Goal: Task Accomplishment & Management: Manage account settings

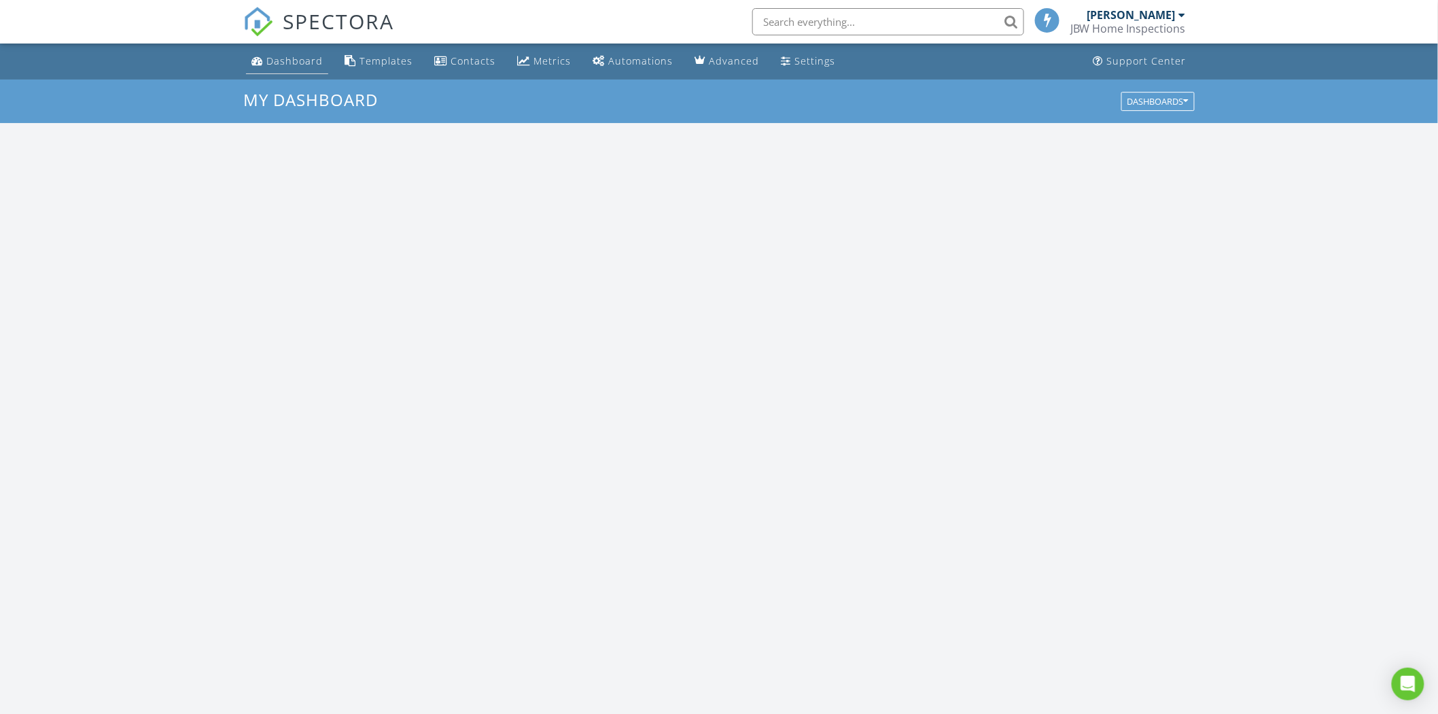
click at [284, 57] on div "Dashboard" at bounding box center [294, 60] width 56 height 13
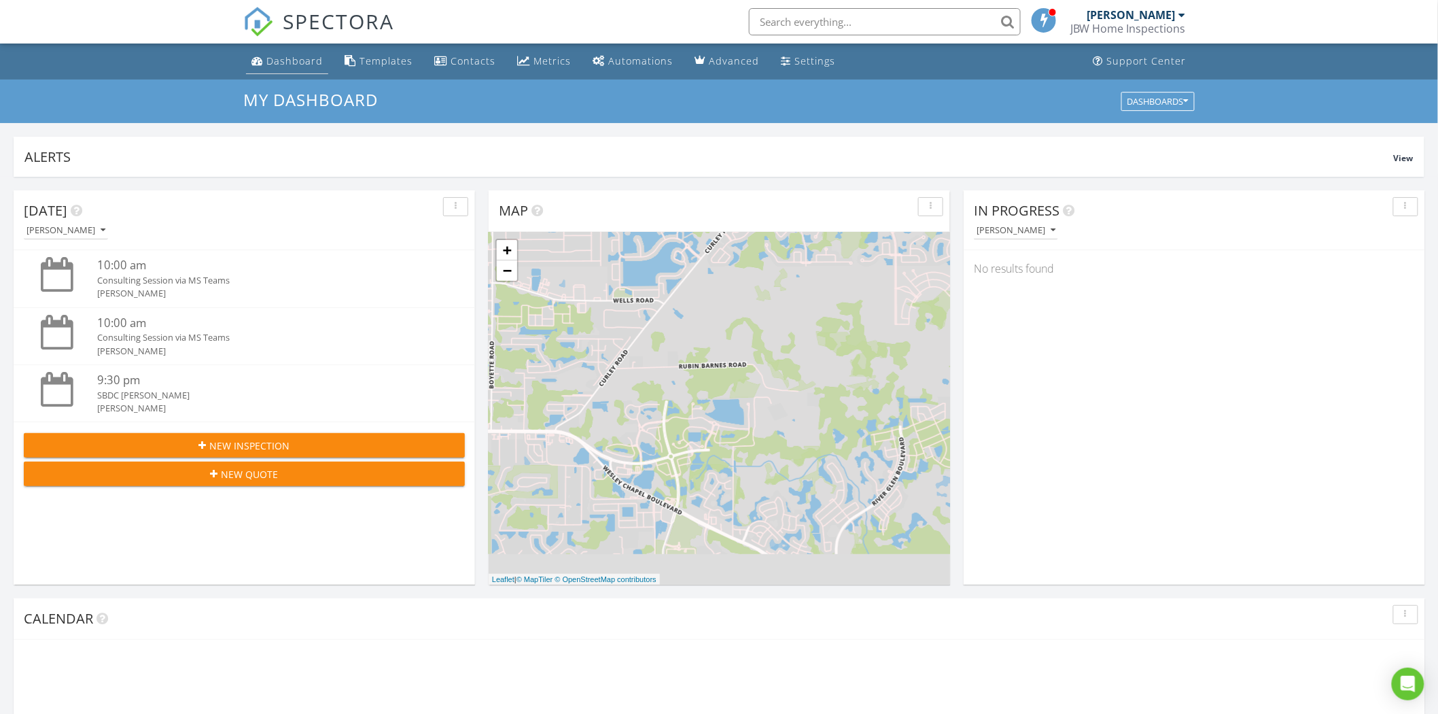
scroll to position [1261, 1462]
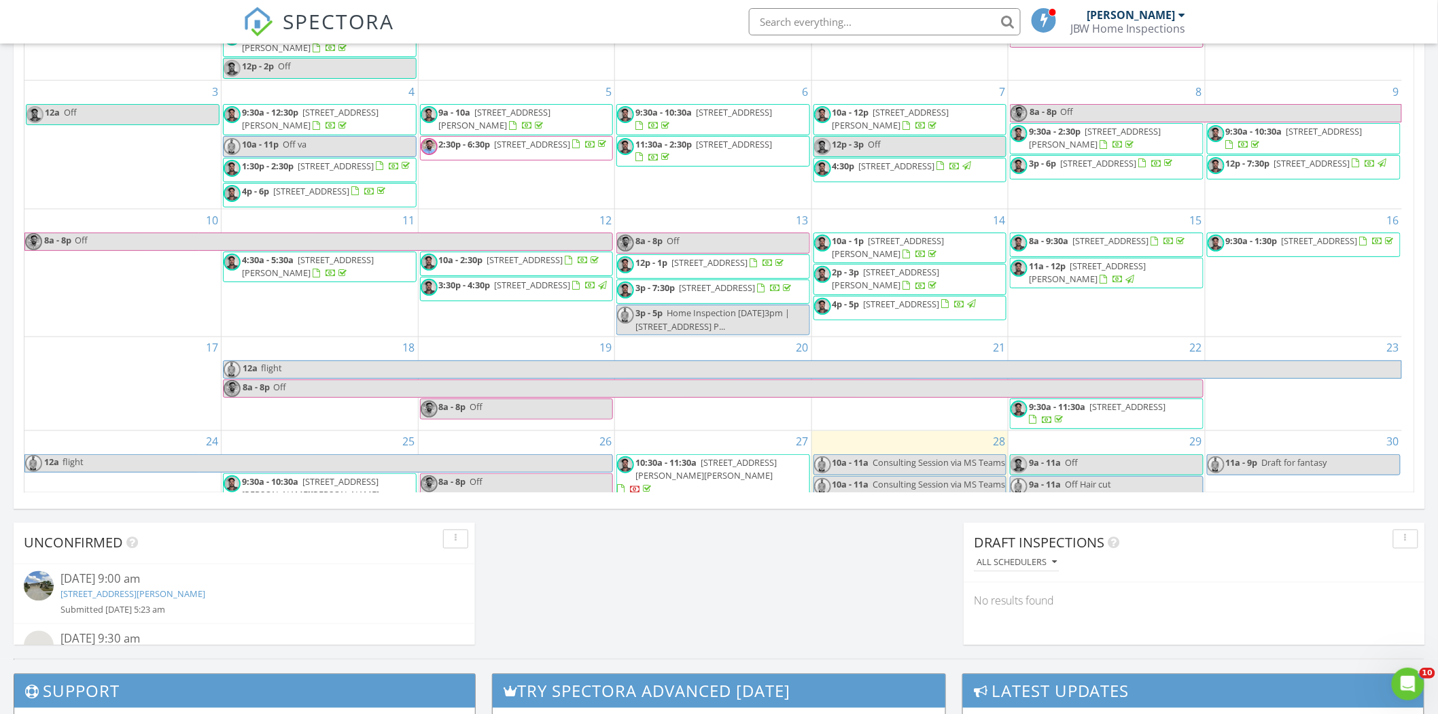
scroll to position [193, 0]
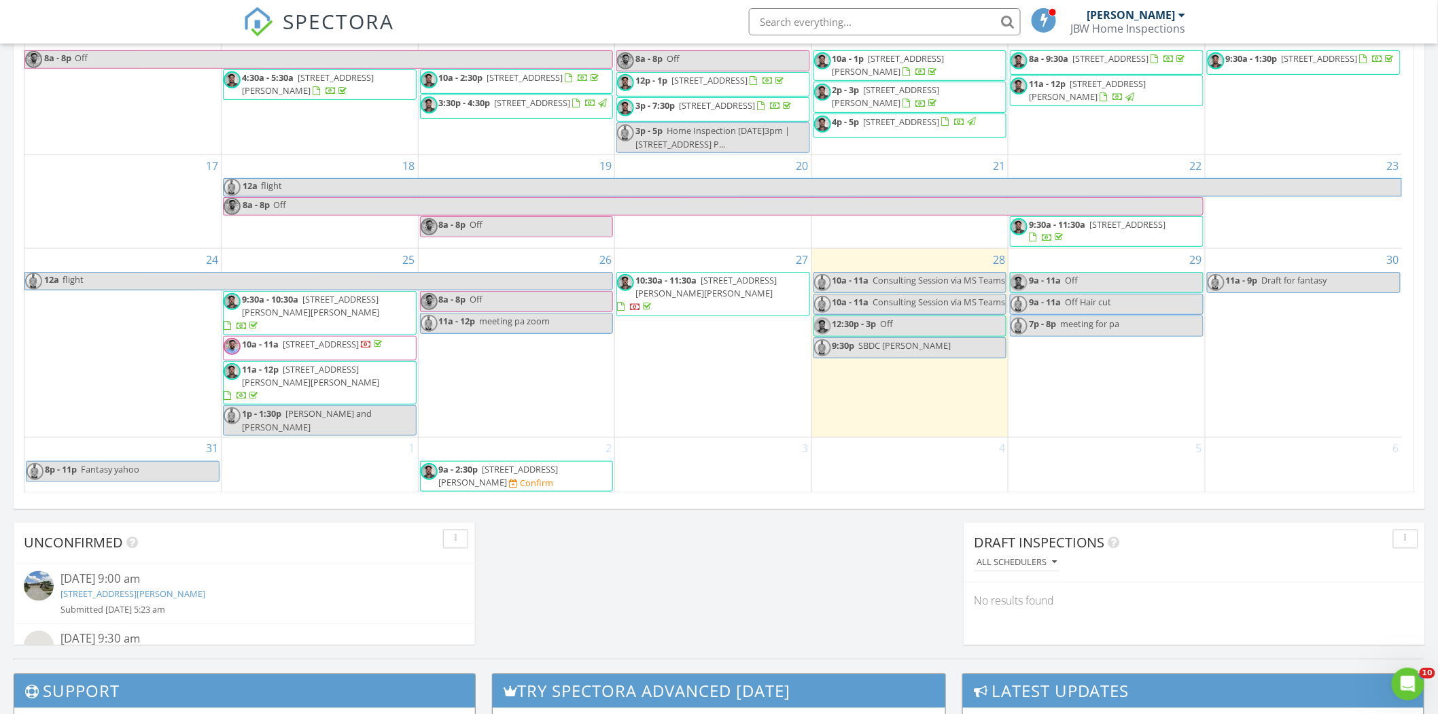
click at [532, 466] on span "21837 Briske Morning Ave, Land O' Lakes 34637" at bounding box center [499, 475] width 120 height 25
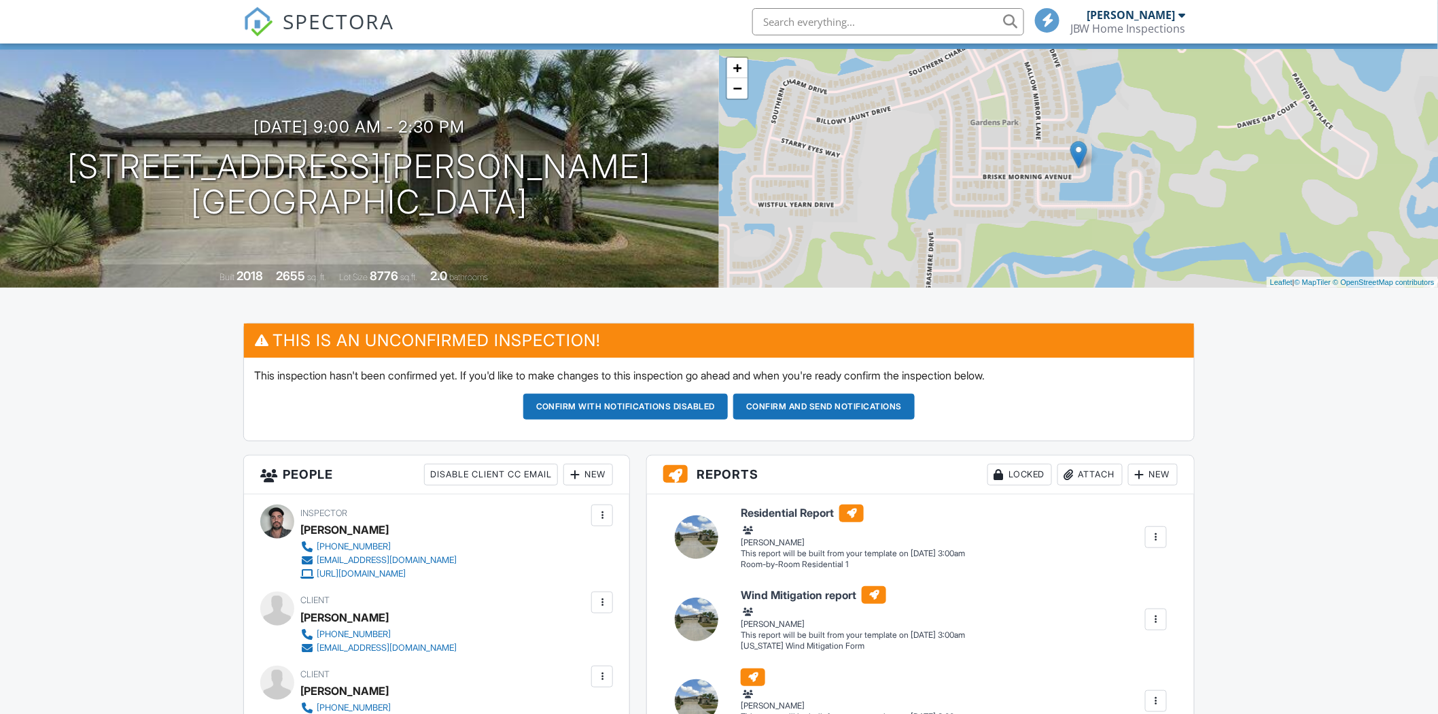
scroll to position [75, 0]
click at [728, 408] on button "Confirm and send notifications" at bounding box center [625, 406] width 205 height 26
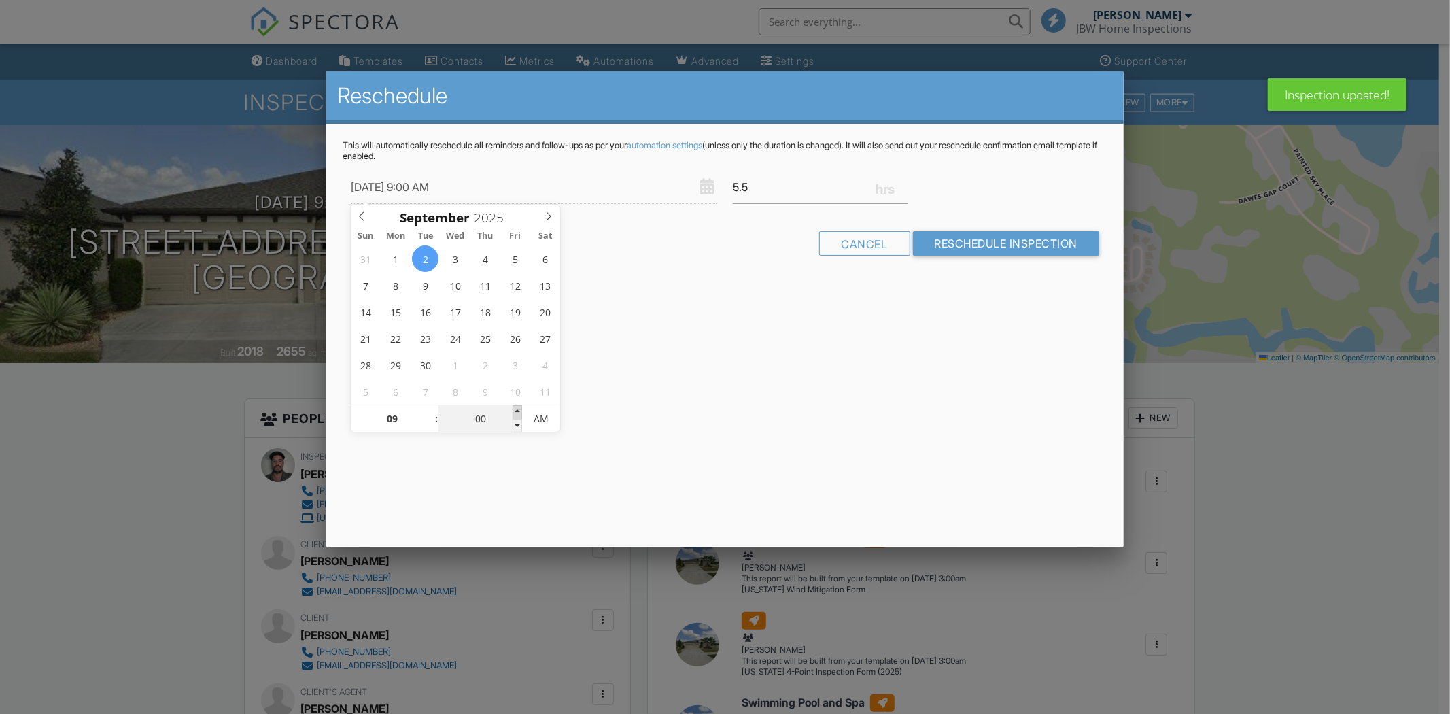
type input "09/02/2025 9:05 AM"
type input "05"
click at [517, 413] on span at bounding box center [517, 412] width 10 height 14
type input "09/02/2025 9:10 AM"
type input "10"
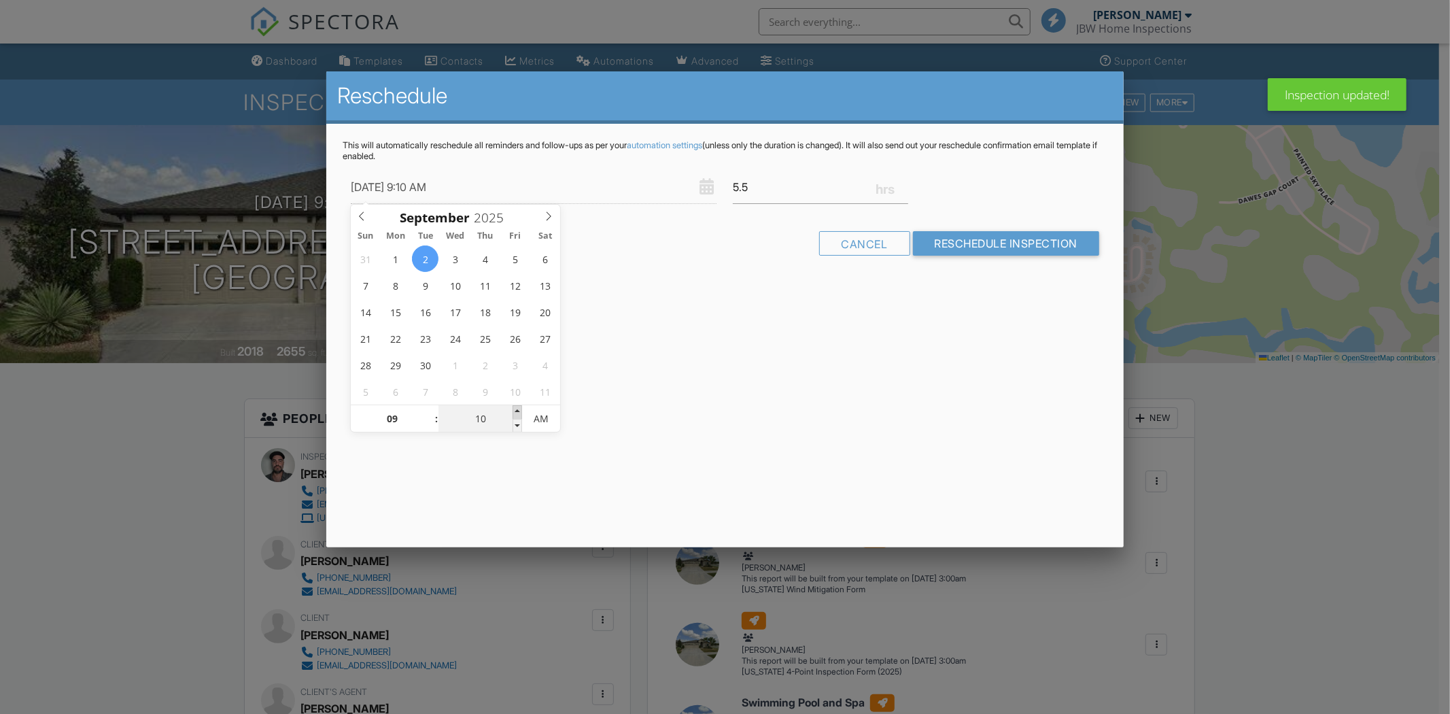
click at [517, 413] on span at bounding box center [517, 412] width 10 height 14
type input "09/02/2025 9:15 AM"
type input "15"
click at [515, 412] on span at bounding box center [517, 412] width 10 height 14
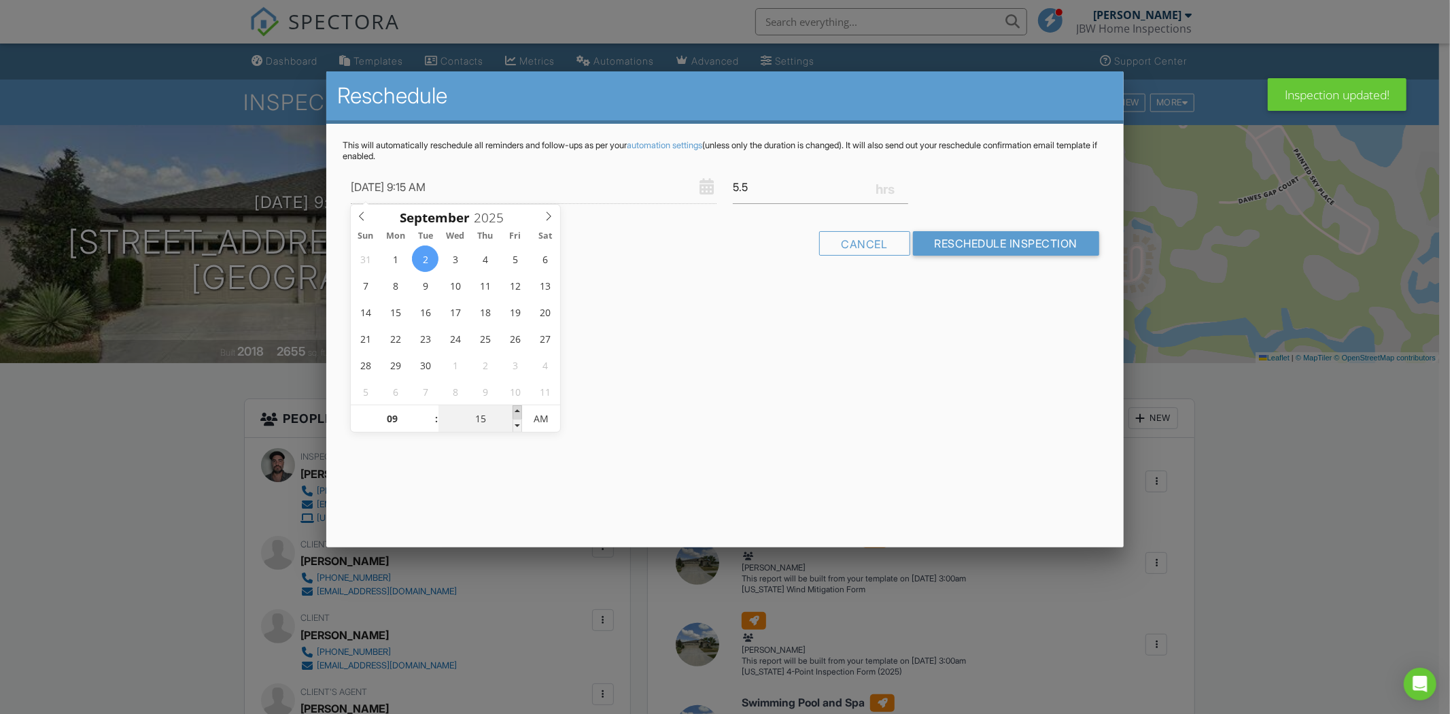
type input "09/02/2025 9:20 AM"
type input "20"
type input "09/02/2025 9:25 AM"
type input "25"
click at [515, 411] on span at bounding box center [517, 412] width 10 height 14
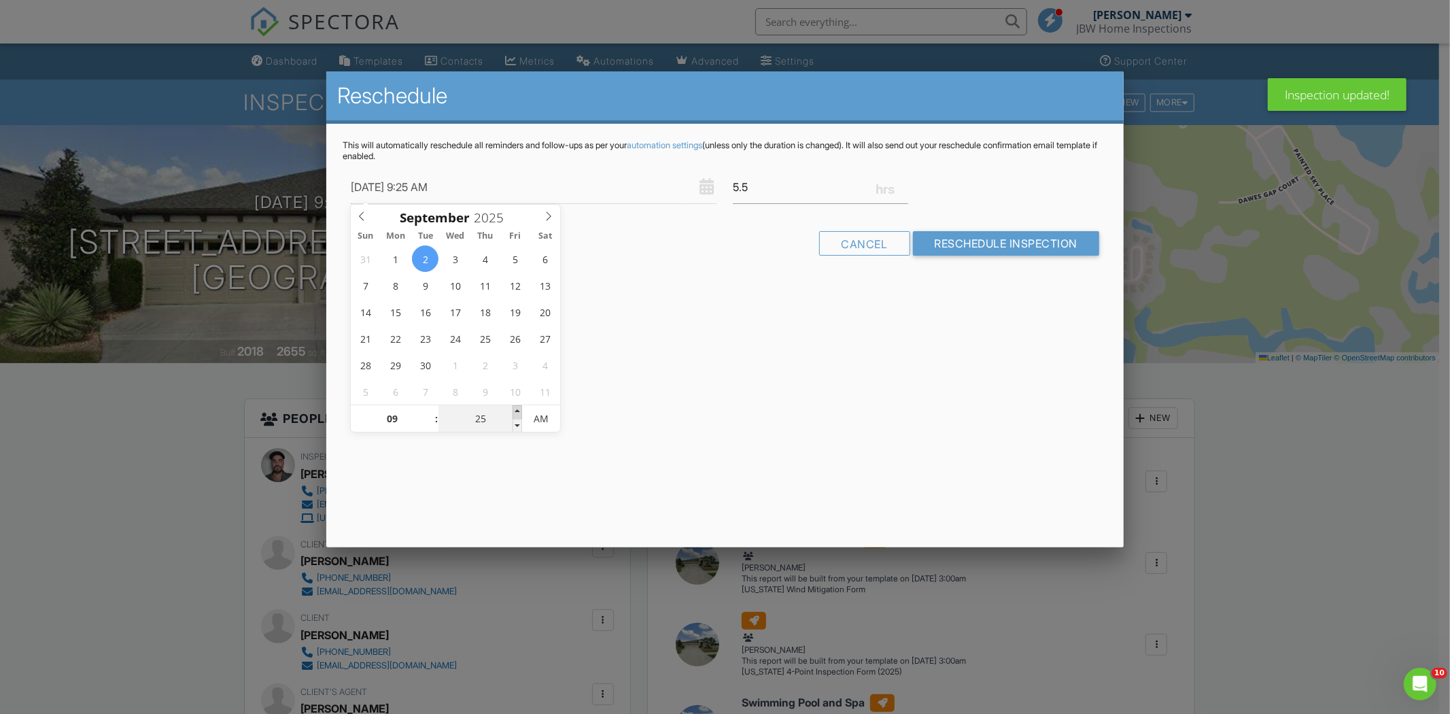
type input "09/02/2025 9:30 AM"
type input "30"
click at [514, 410] on span at bounding box center [517, 412] width 10 height 14
click at [962, 239] on input "Reschedule Inspection" at bounding box center [1006, 243] width 187 height 24
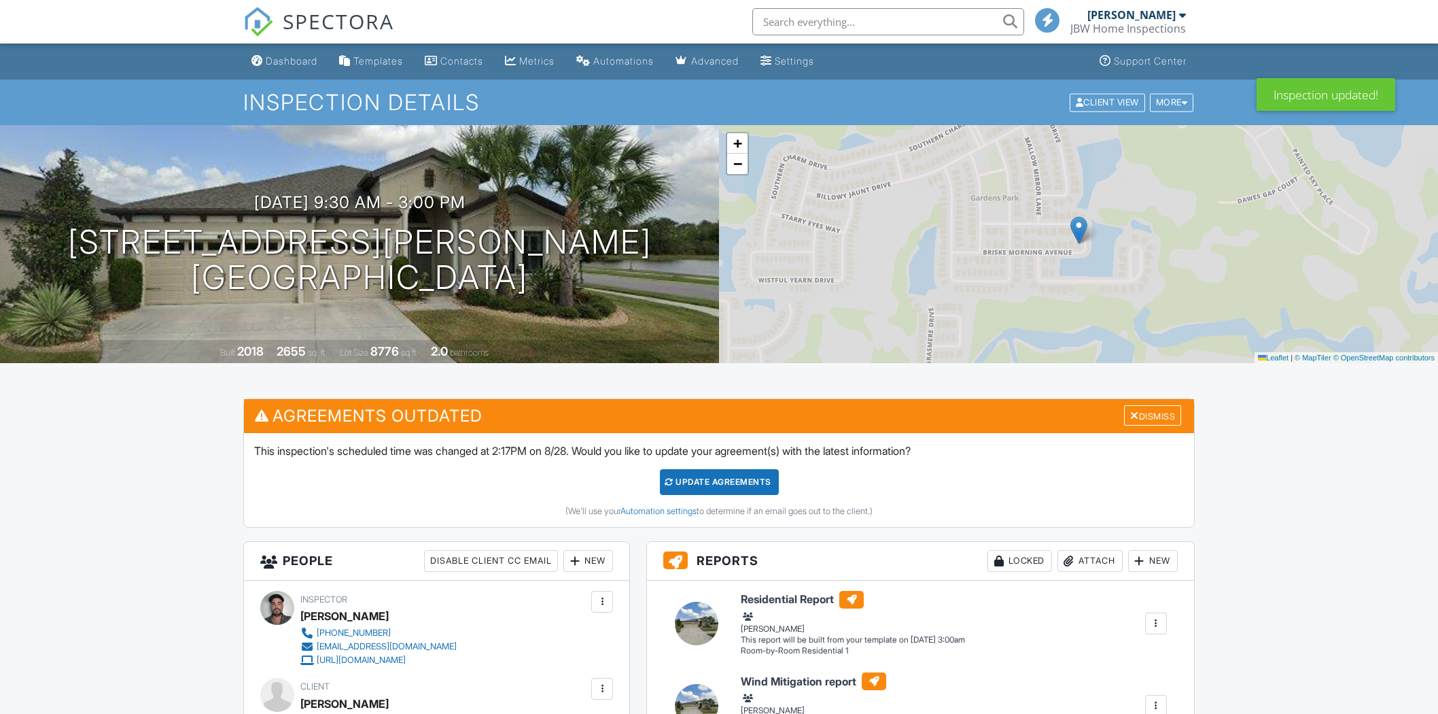
scroll to position [755, 0]
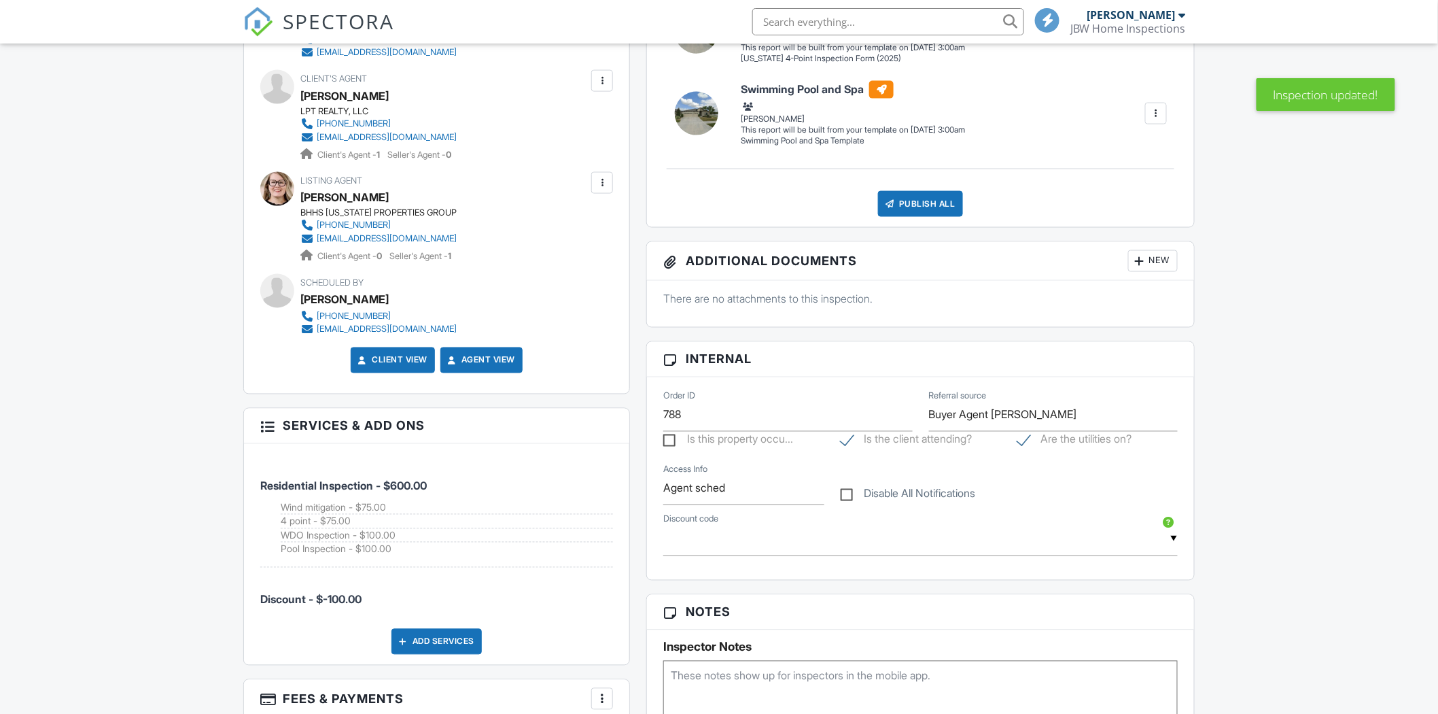
click at [775, 661] on textarea at bounding box center [920, 695] width 514 height 68
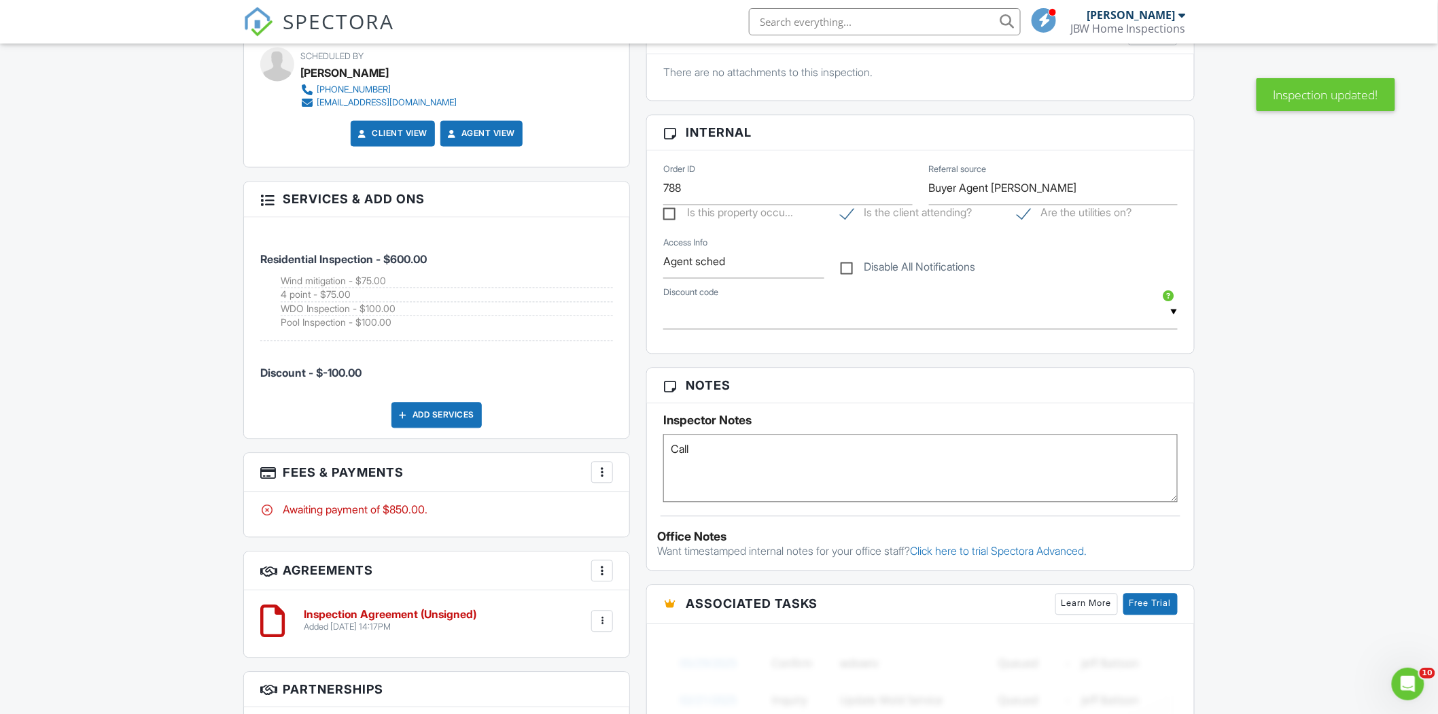
scroll to position [0, 0]
type textarea "Call client when done to go over report"
click at [1252, 412] on div "Dashboard Templates Contacts Metrics Automations Advanced Settings Support Cent…" at bounding box center [719, 586] width 1438 height 3049
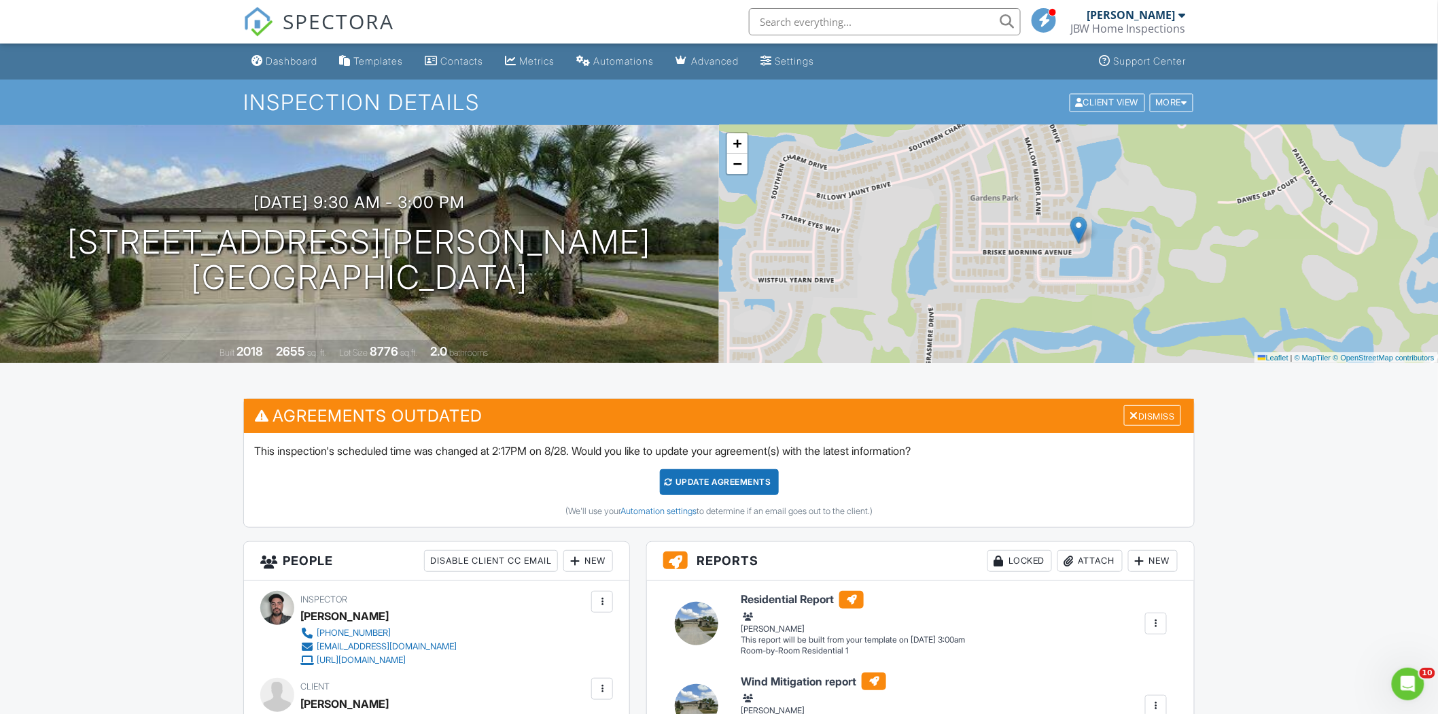
click at [281, 65] on div "Dashboard" at bounding box center [292, 61] width 52 height 12
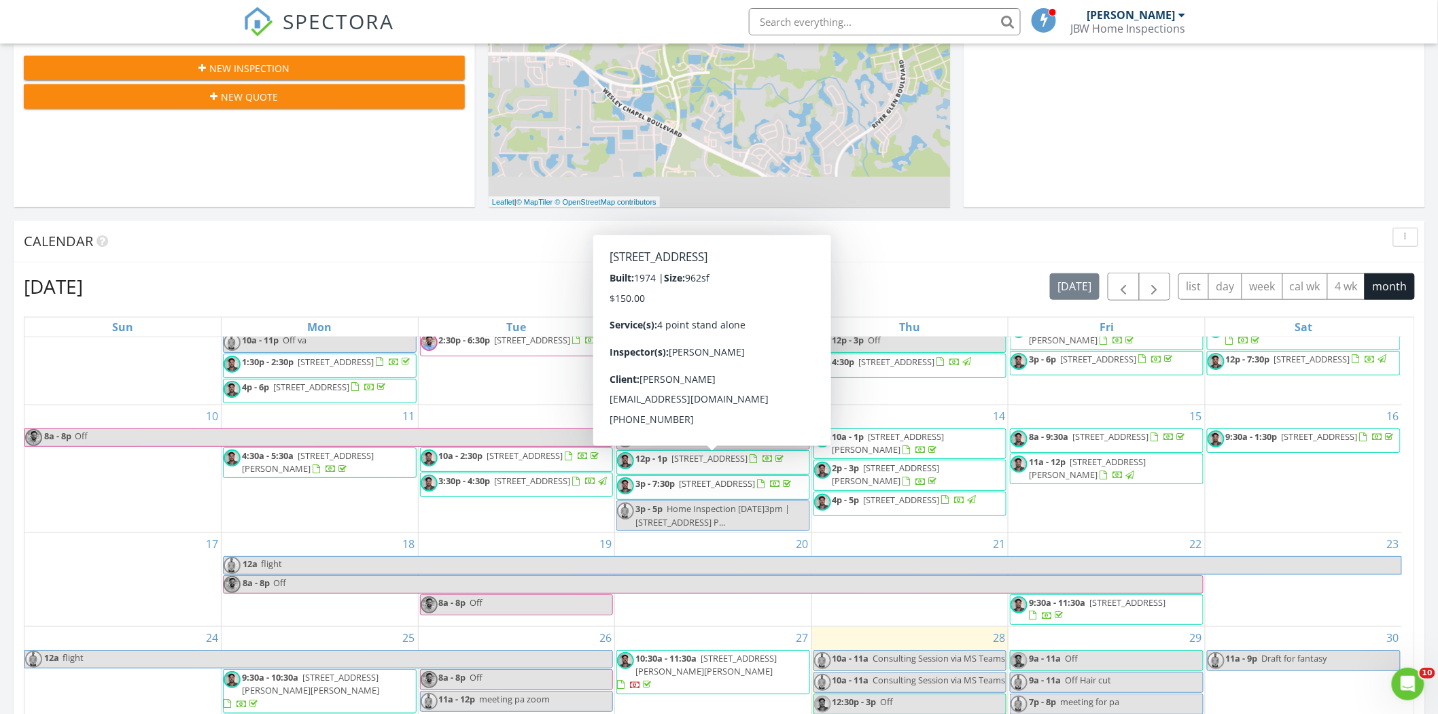
scroll to position [755, 0]
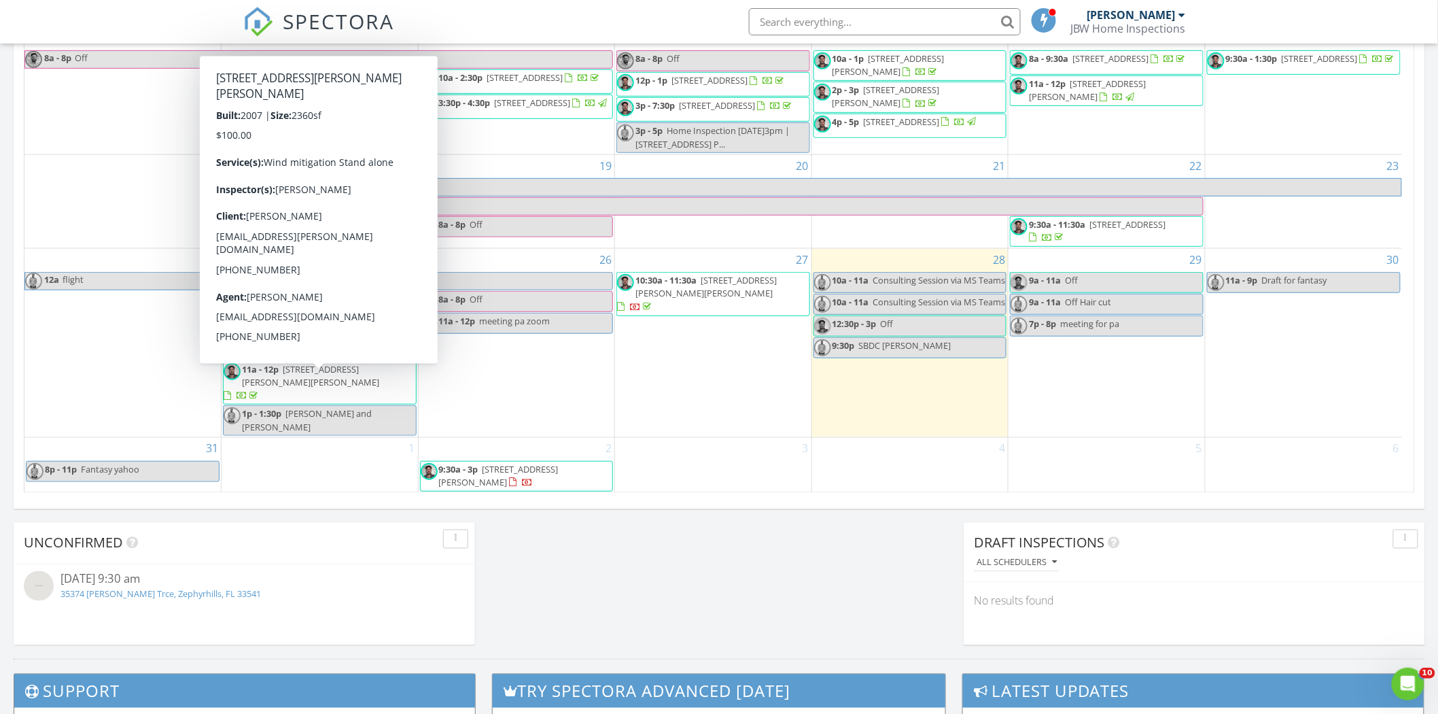
click at [364, 389] on span "11a - 12p 4635 Rolling Greene Dr, Wesley Chapel 33543" at bounding box center [320, 383] width 192 height 40
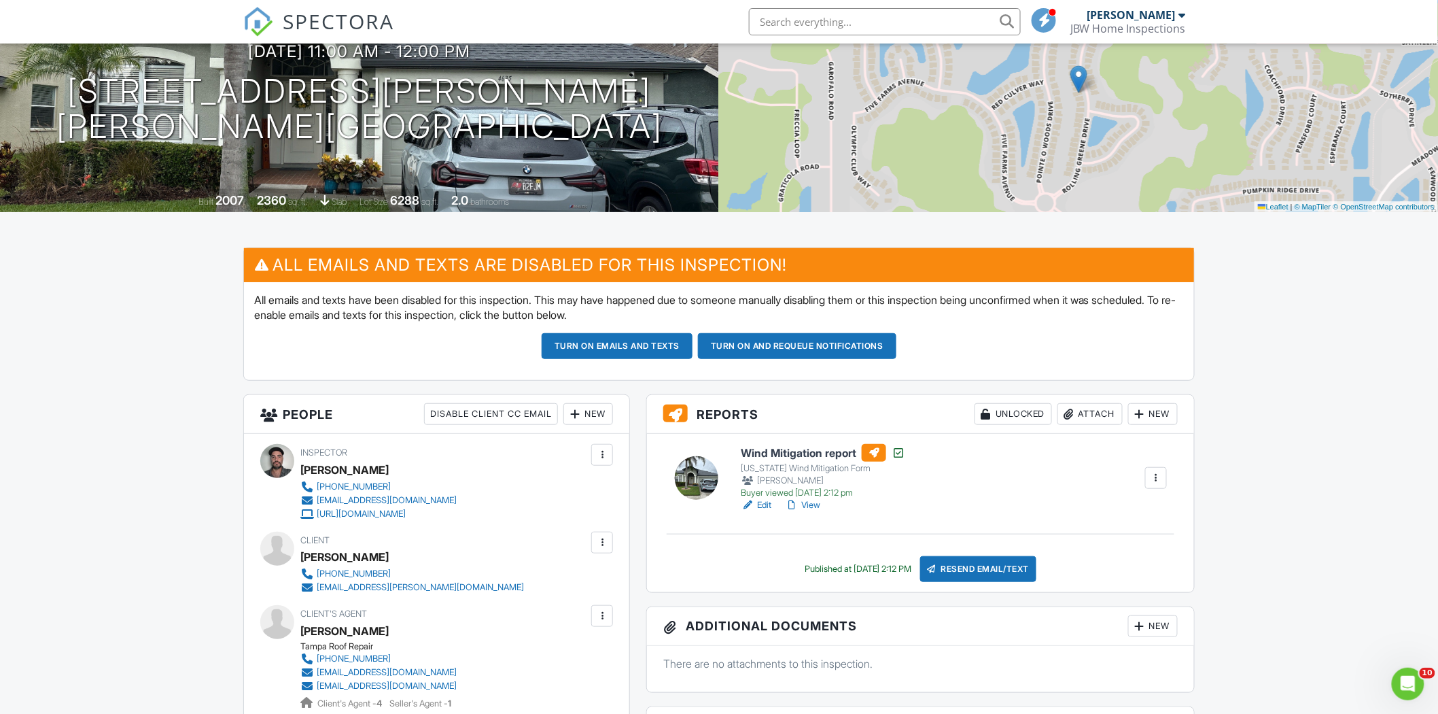
click at [608, 544] on div at bounding box center [602, 543] width 14 height 14
click at [533, 581] on li "Edit" at bounding box center [529, 584] width 152 height 34
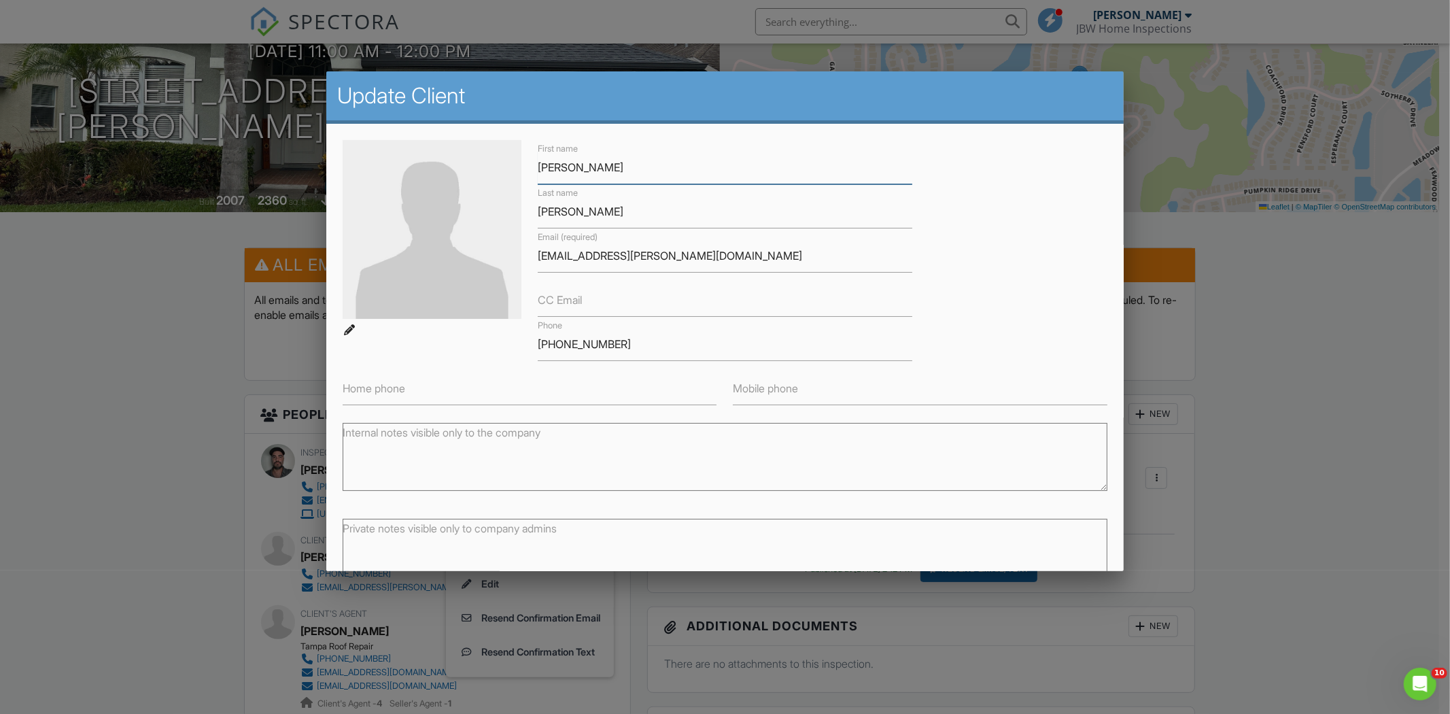
click at [603, 160] on input "[PERSON_NAME]" at bounding box center [725, 167] width 374 height 33
type input "M"
click at [563, 172] on input "First name" at bounding box center [725, 167] width 374 height 33
paste input "[PERSON_NAME]"
drag, startPoint x: 579, startPoint y: 171, endPoint x: 634, endPoint y: 171, distance: 55.0
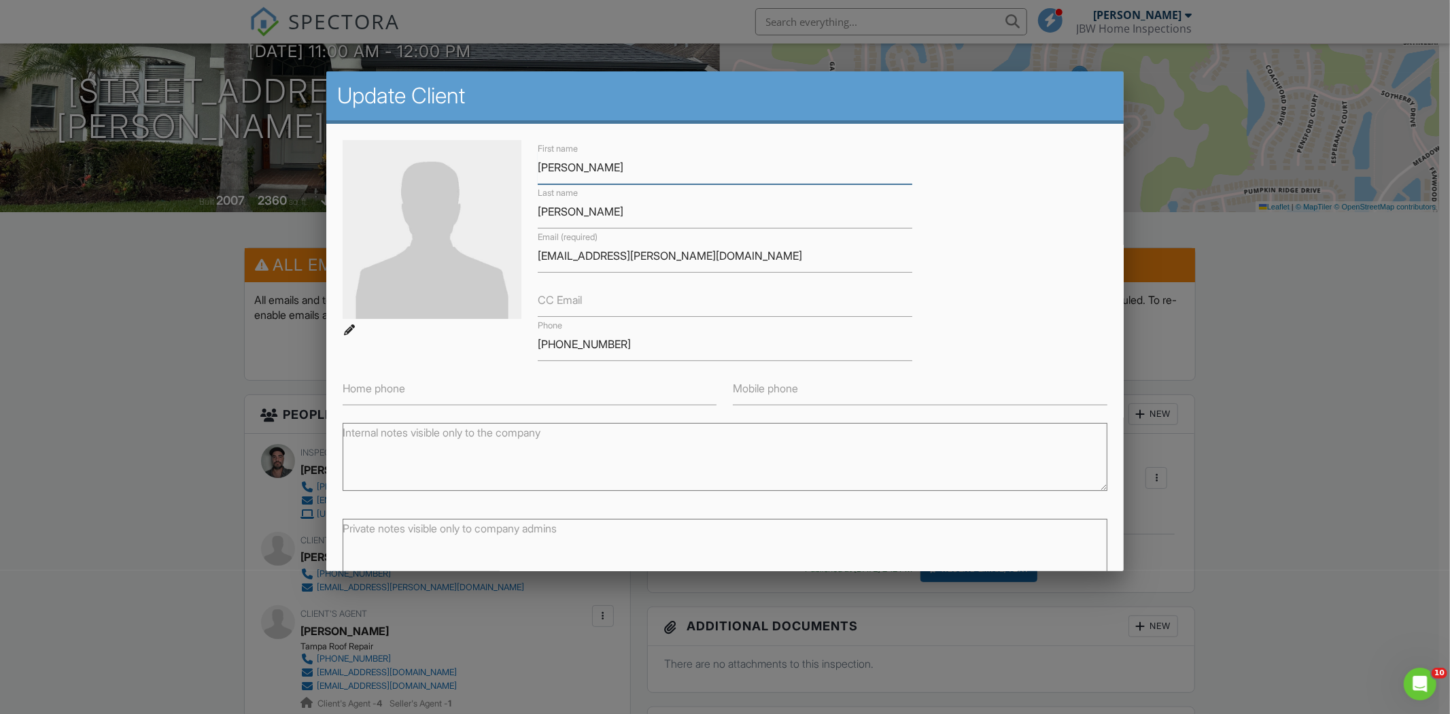
click at [634, 171] on input "[PERSON_NAME]" at bounding box center [725, 167] width 374 height 33
type input "Mauricio"
drag, startPoint x: 597, startPoint y: 218, endPoint x: 516, endPoint y: 209, distance: 80.7
click at [517, 211] on div "First name Mauricio Last name Londono Email (required) dm@londono.us CC Email P…" at bounding box center [724, 272] width 781 height 265
paste input "Londono"
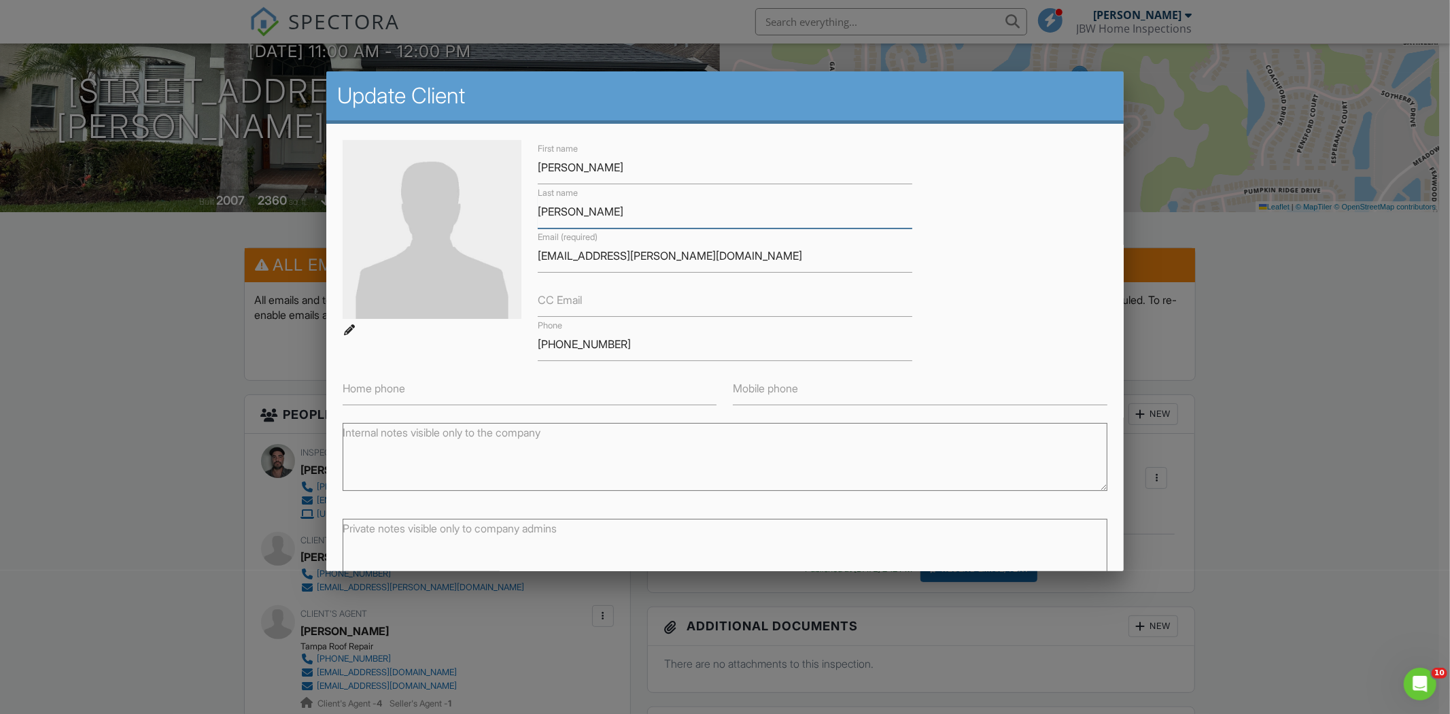
type input "Londono"
click at [962, 318] on div "First name Mauricio Last name Londono Email (required) dm@londono.us CC Email P…" at bounding box center [724, 272] width 781 height 265
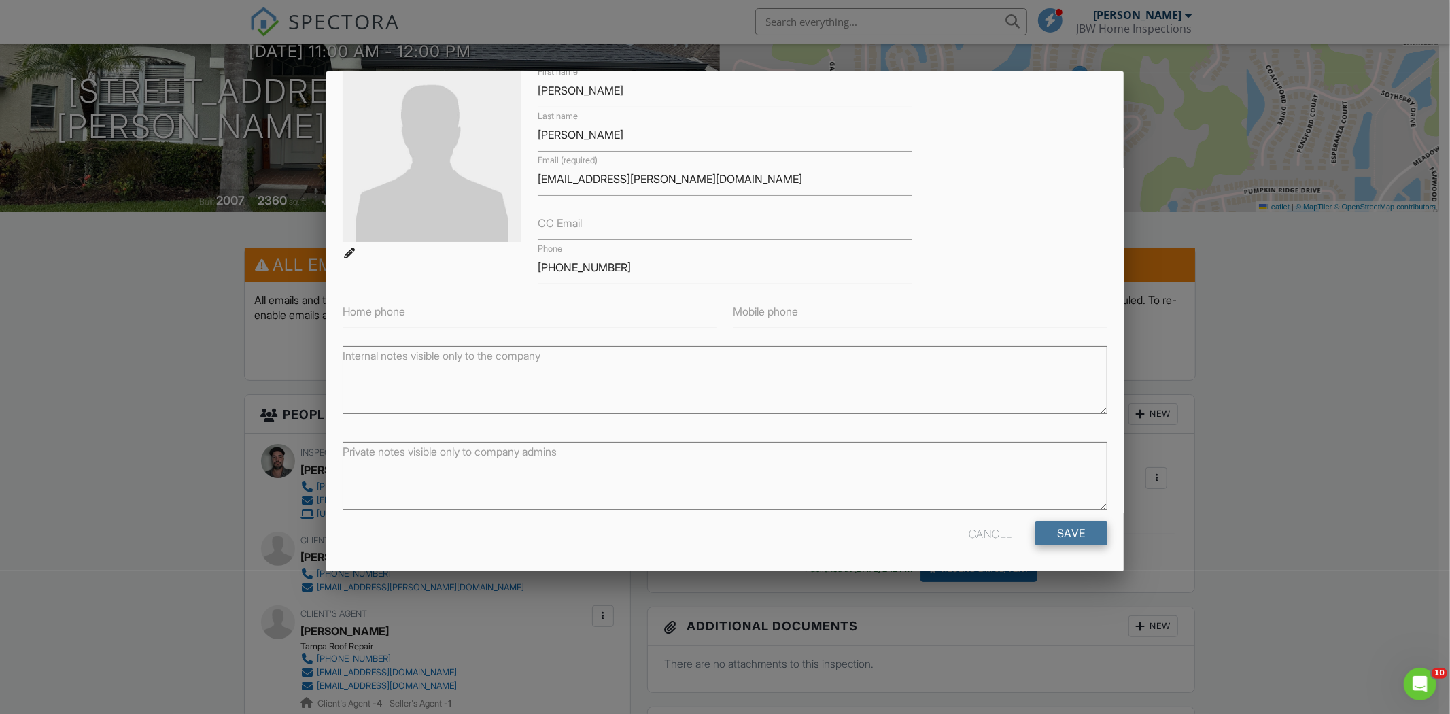
click at [1042, 525] on input "Save" at bounding box center [1071, 533] width 72 height 24
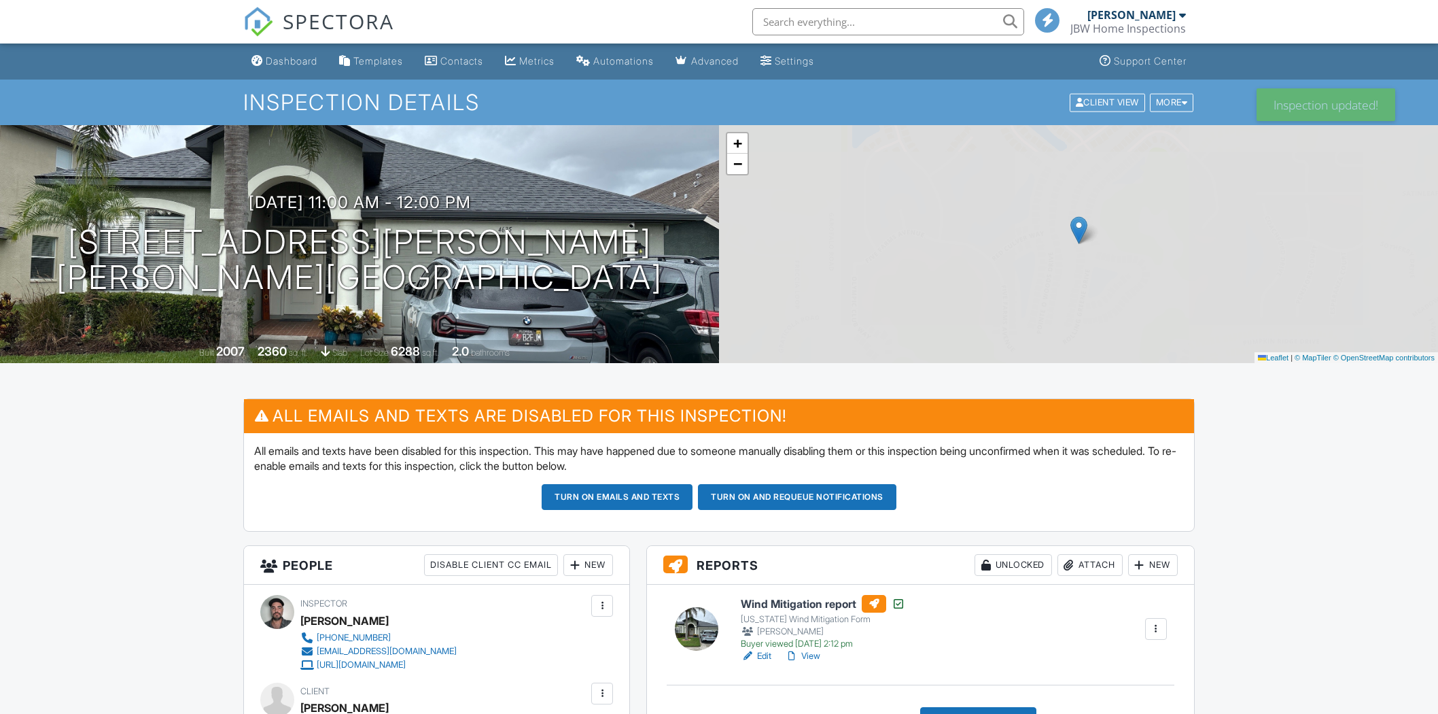
scroll to position [226, 0]
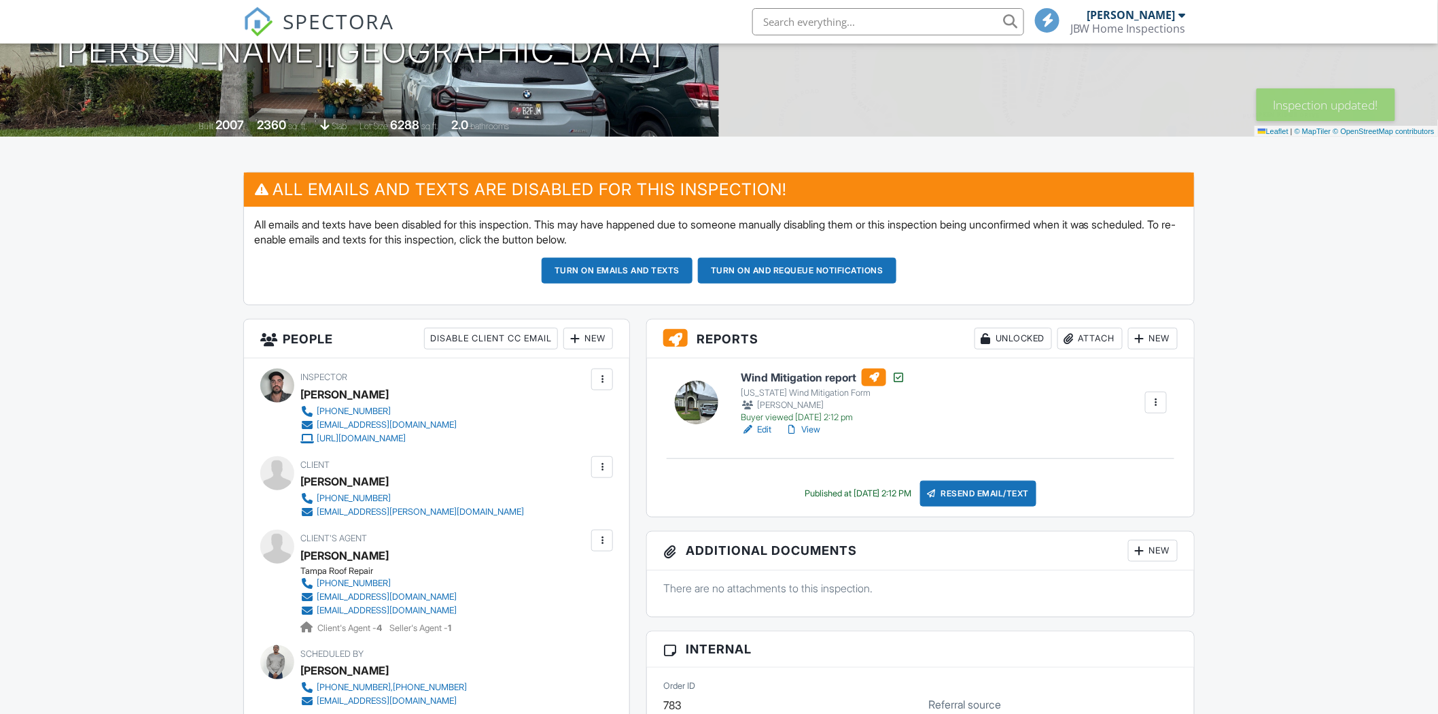
click at [804, 376] on h6 "Wind Mitigation report" at bounding box center [823, 377] width 164 height 18
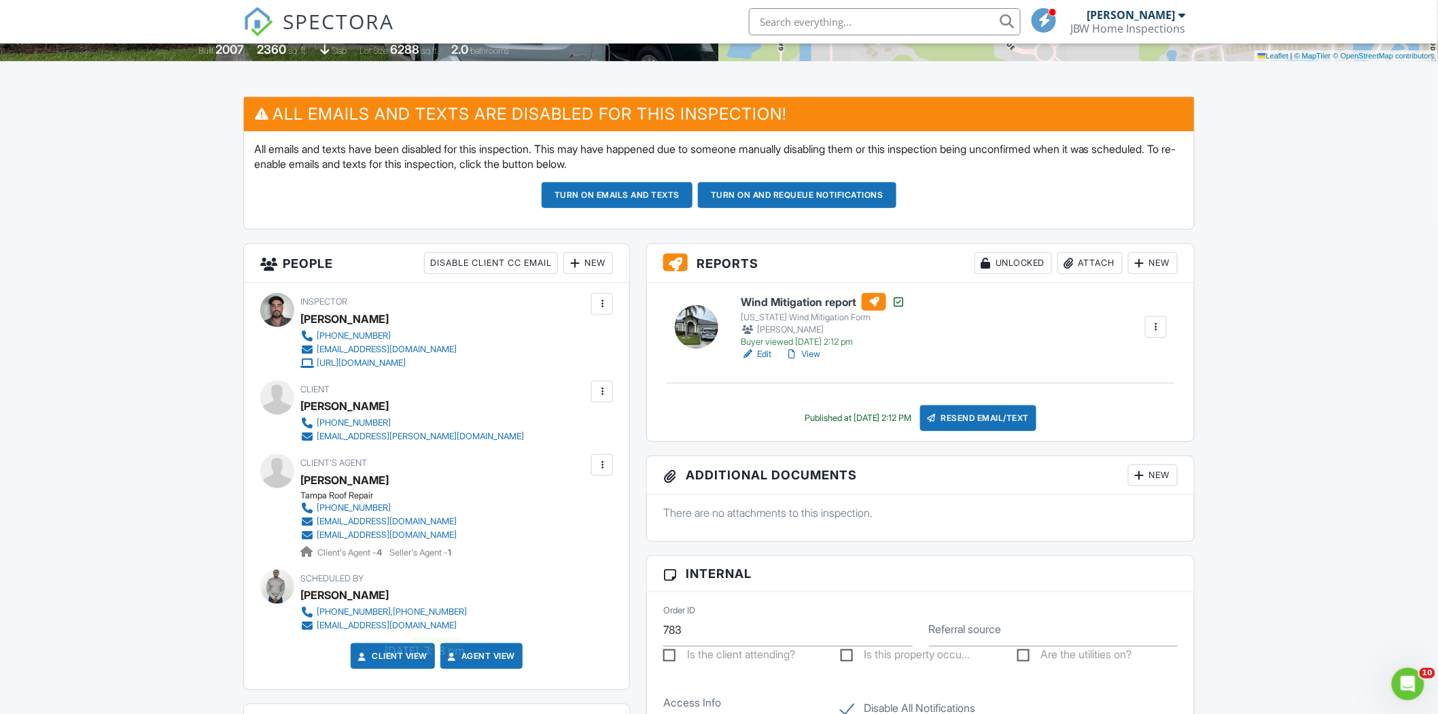
click at [975, 408] on div "Resend Email/Text" at bounding box center [978, 418] width 117 height 26
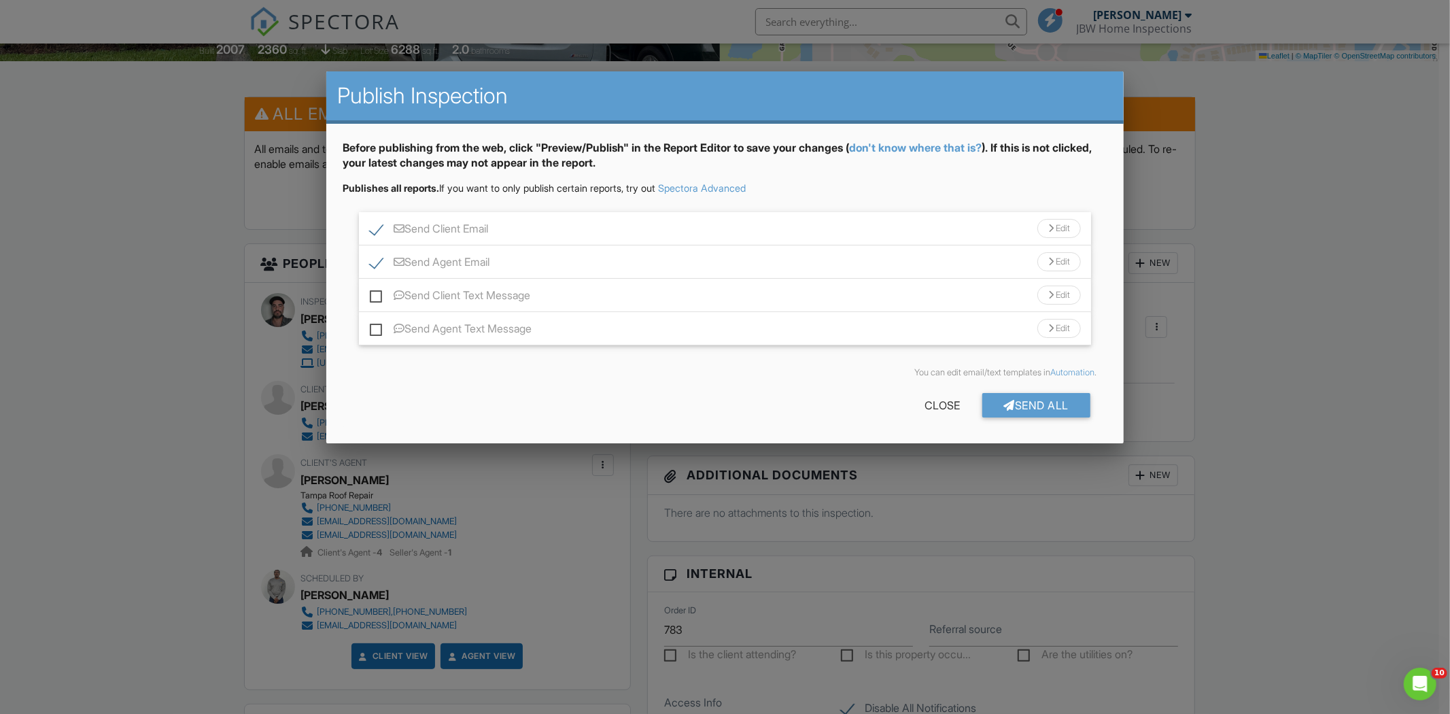
click at [376, 262] on label "Send Agent Email" at bounding box center [430, 264] width 120 height 17
checkbox input "false"
click at [374, 298] on label "Send Client Text Message" at bounding box center [450, 297] width 160 height 17
click at [374, 293] on input "Send Client Text Message" at bounding box center [374, 288] width 9 height 9
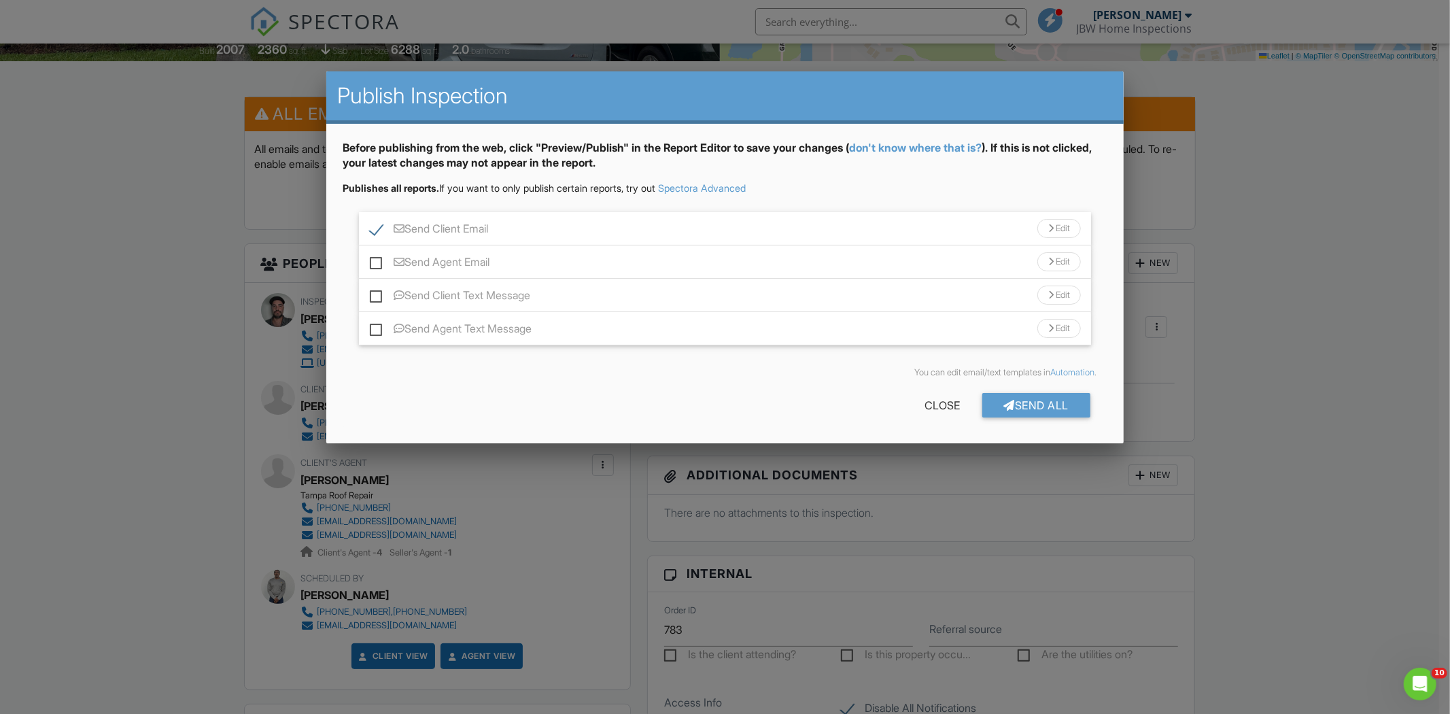
checkbox input "true"
click at [1004, 400] on div at bounding box center [1010, 405] width 12 height 11
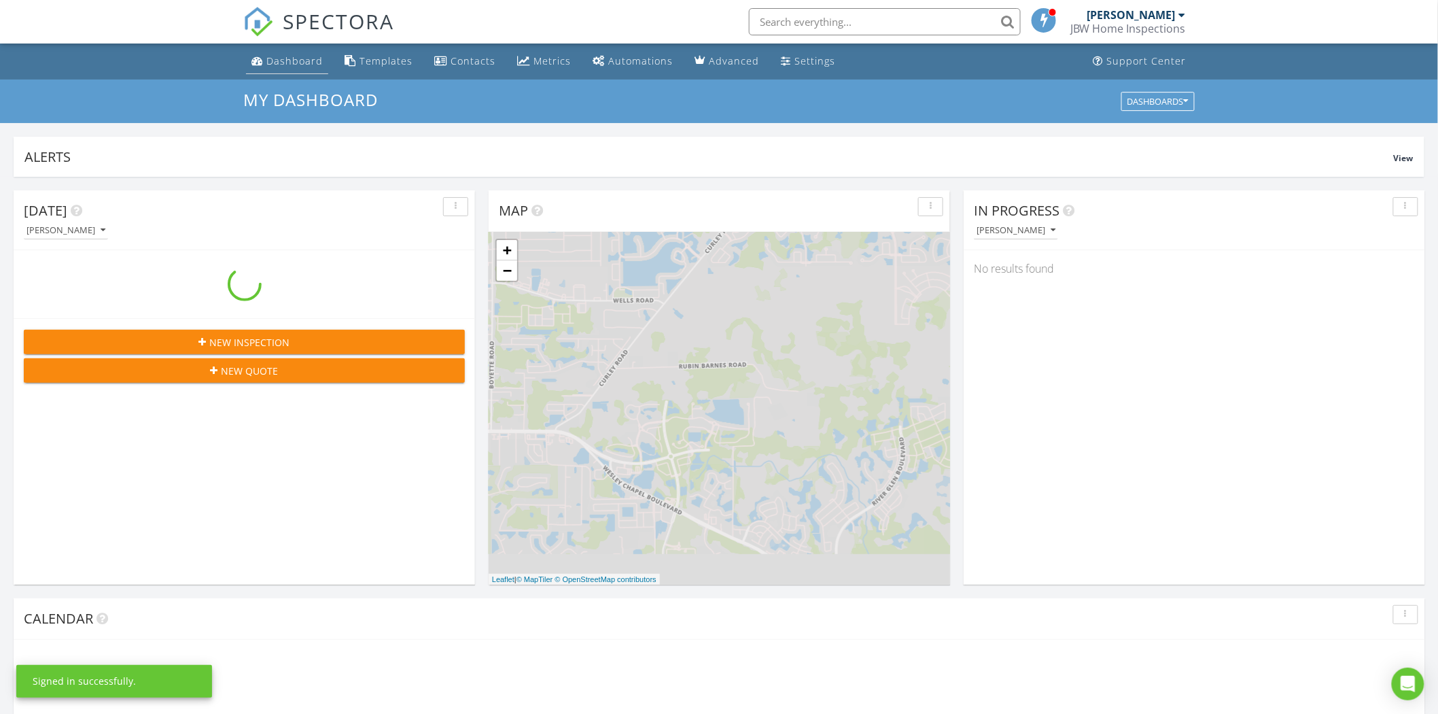
scroll to position [1261, 1462]
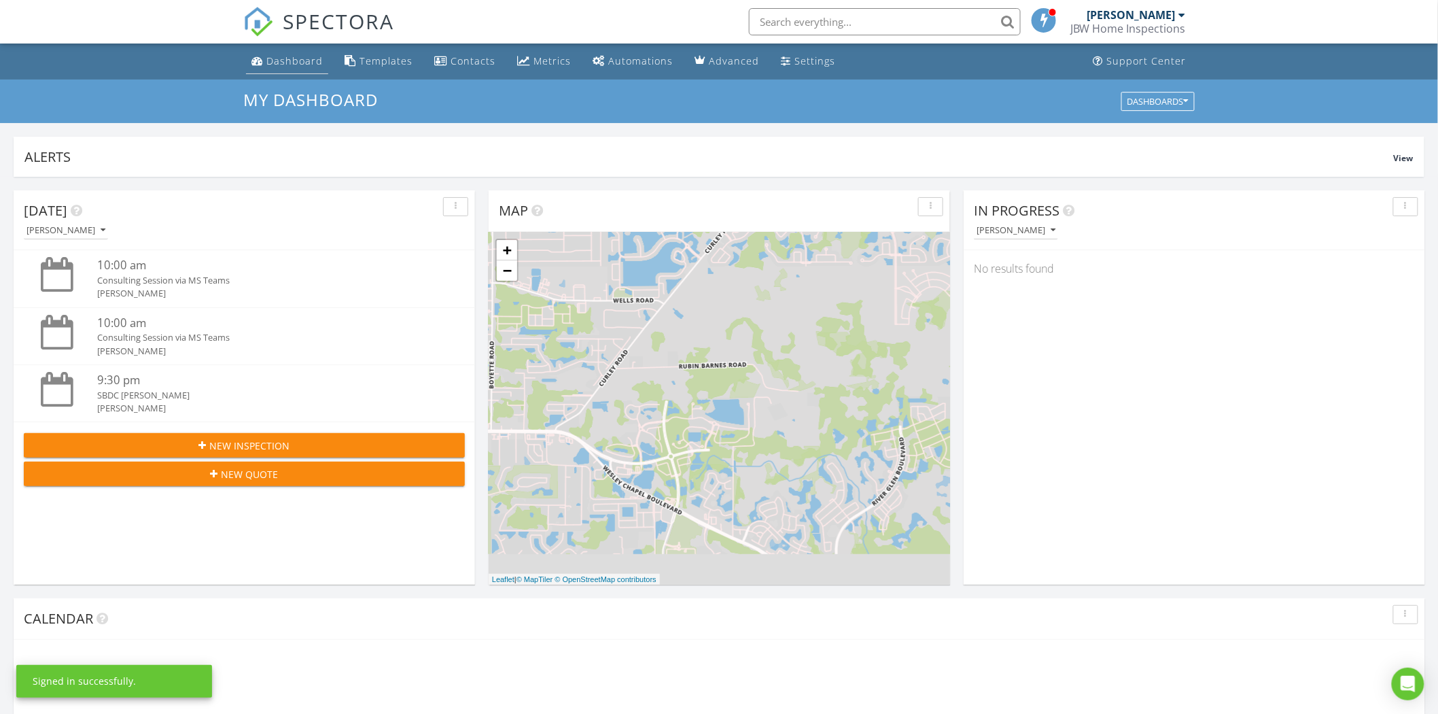
click at [282, 60] on div "Dashboard" at bounding box center [294, 60] width 56 height 13
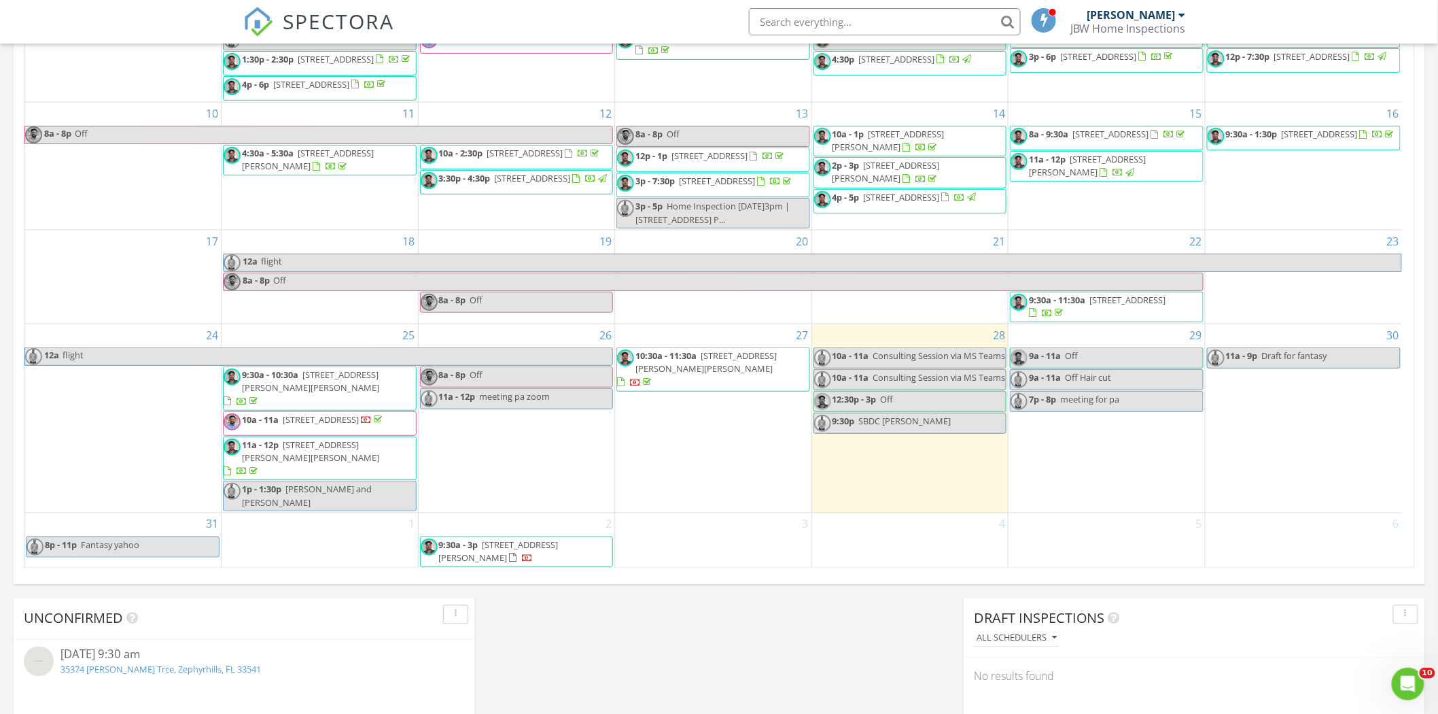
scroll to position [193, 0]
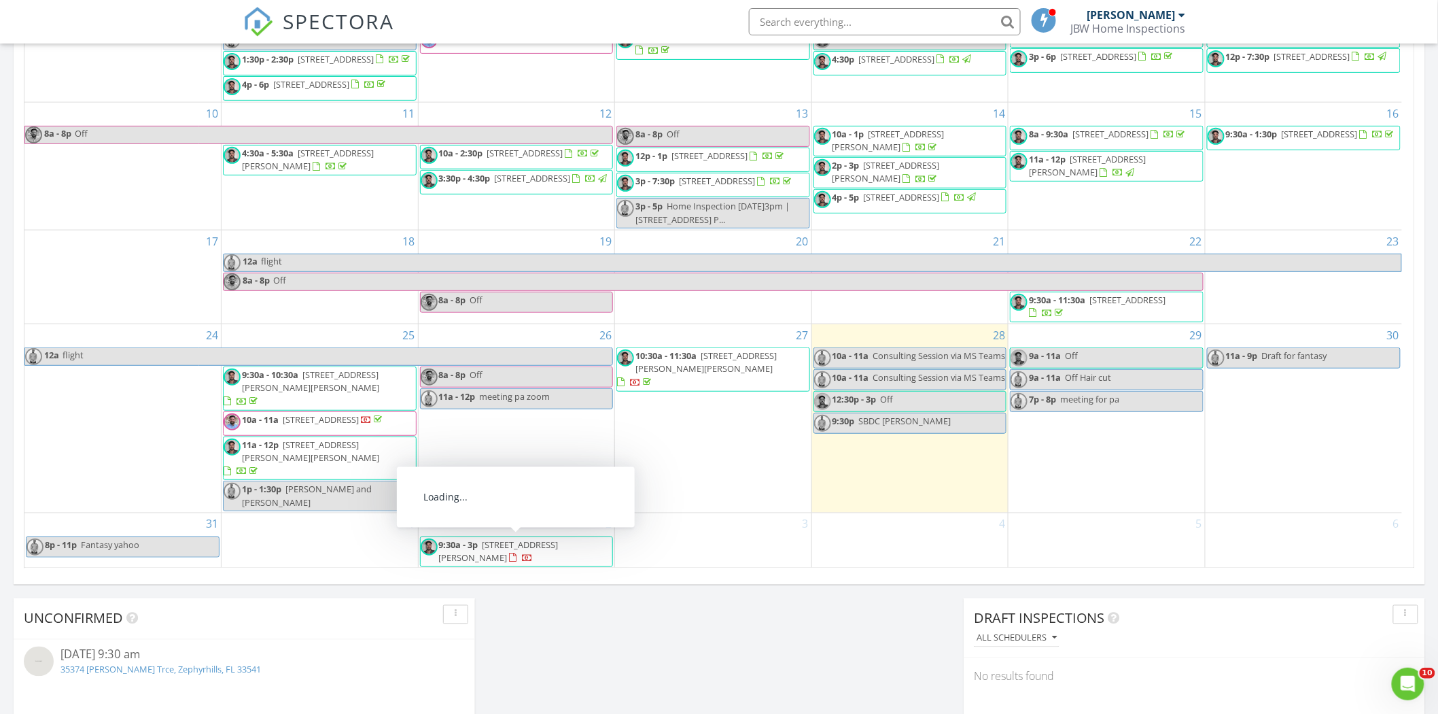
click at [497, 551] on span "[STREET_ADDRESS][PERSON_NAME]" at bounding box center [499, 550] width 120 height 25
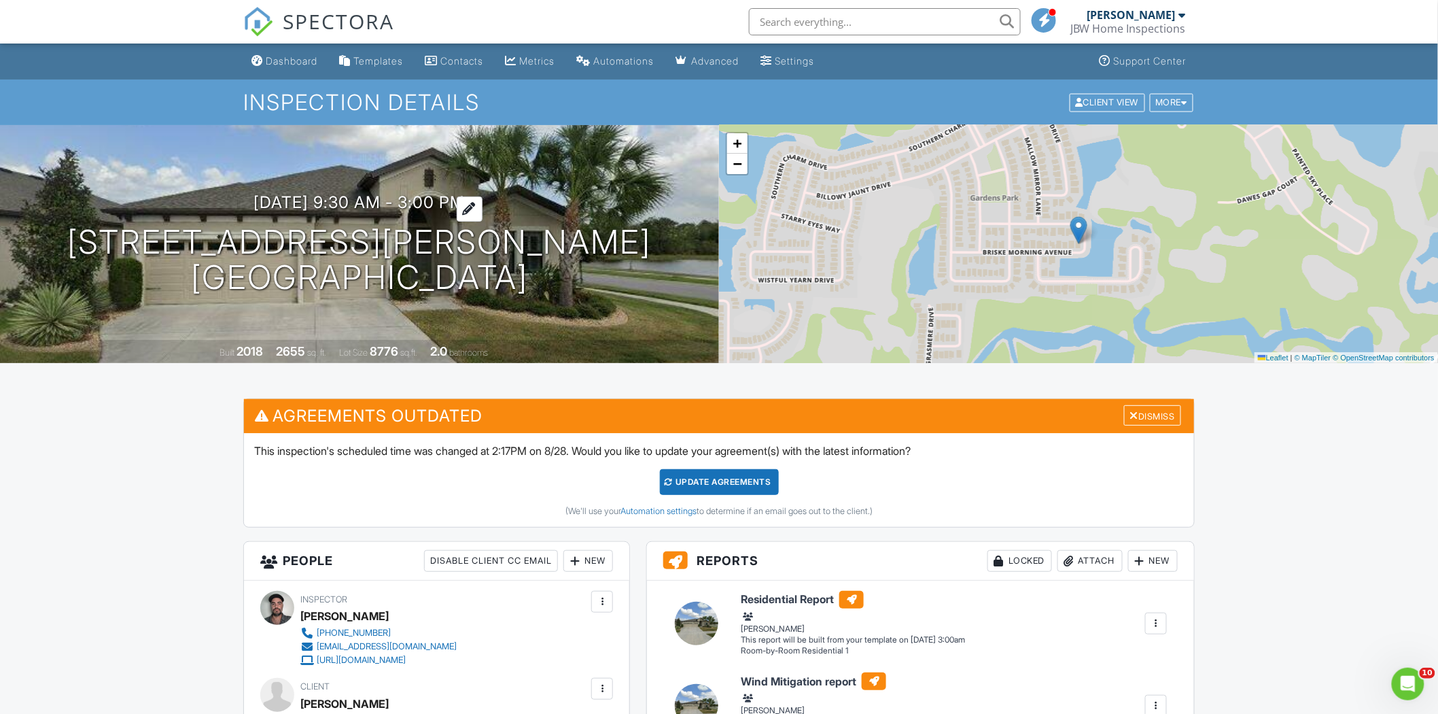
click at [313, 196] on h3 "09/02/2025 9:30 am - 3:00 pm" at bounding box center [359, 202] width 211 height 18
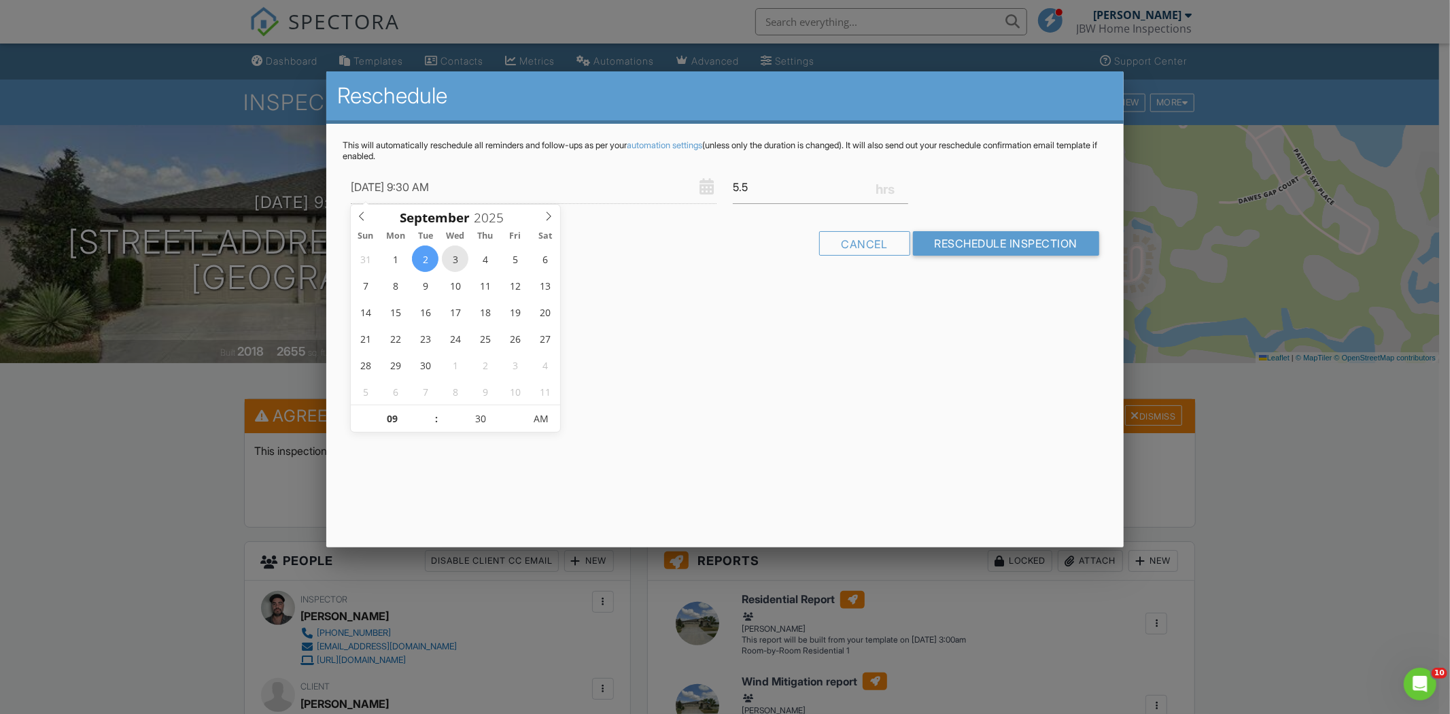
type input "09/03/2025 9:30 AM"
click at [959, 248] on input "Reschedule Inspection" at bounding box center [1006, 243] width 187 height 24
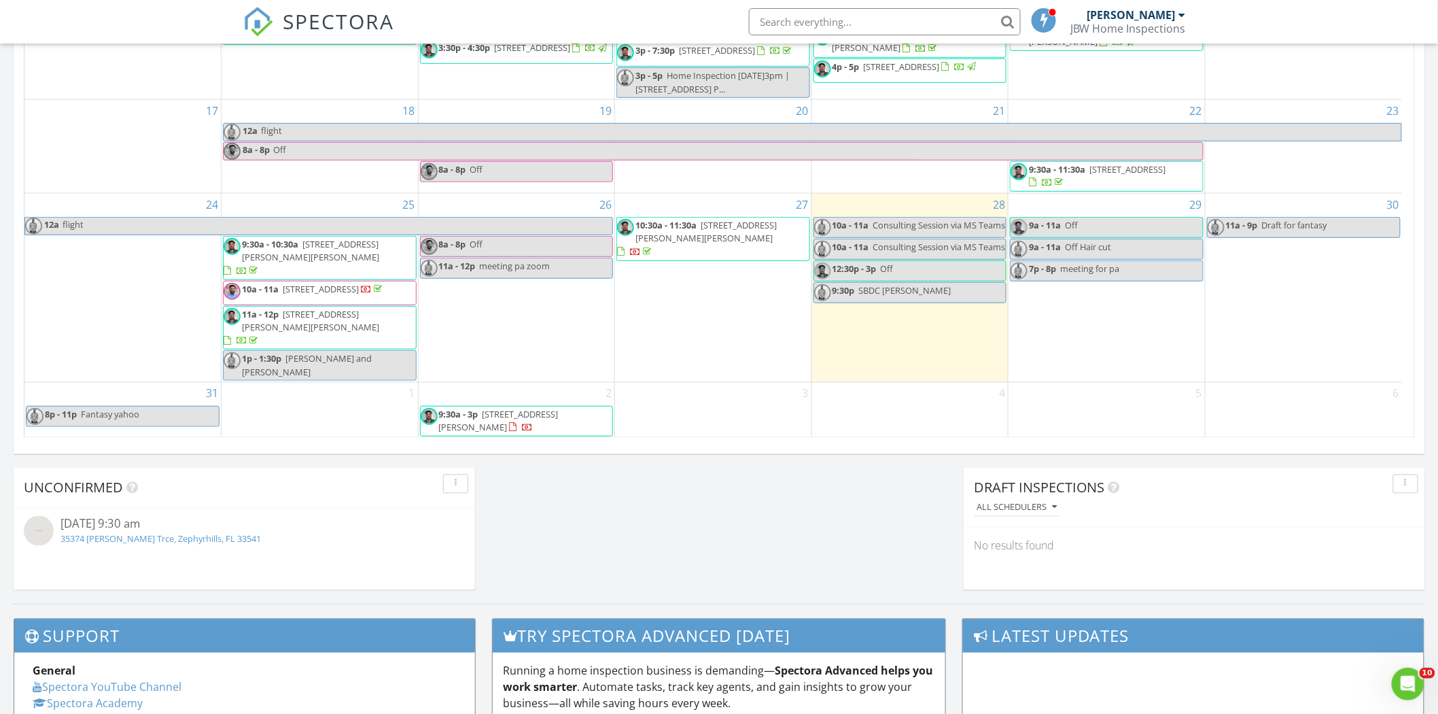
scroll to position [858, 0]
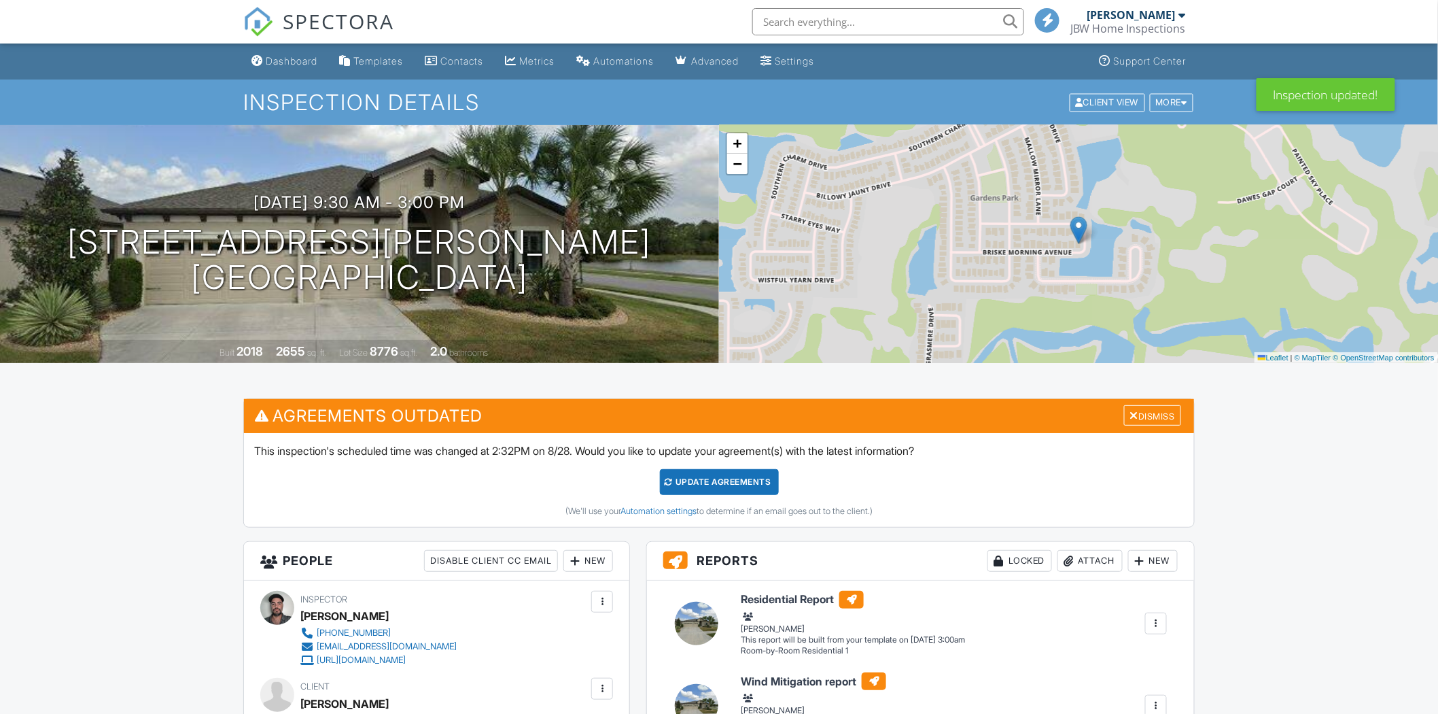
click at [709, 480] on div "Update Agreements" at bounding box center [719, 482] width 119 height 26
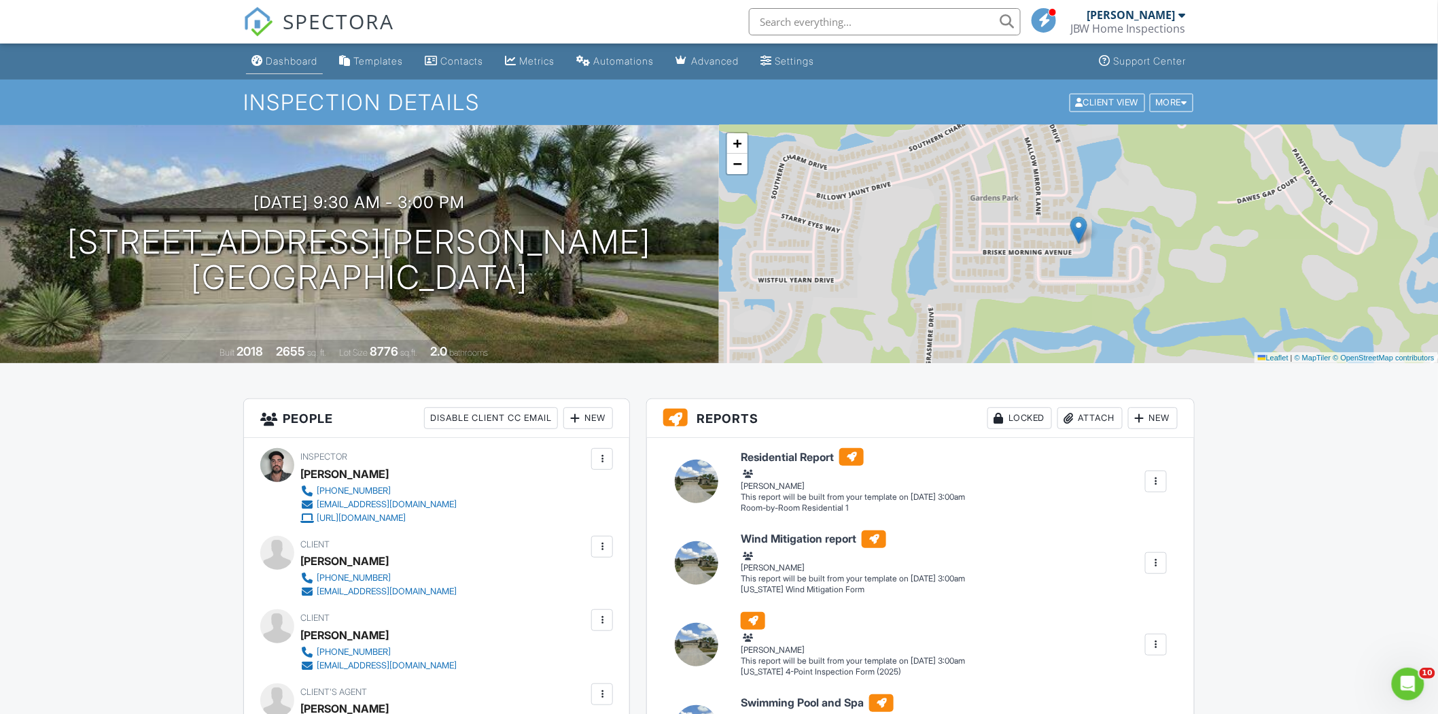
click at [304, 59] on div "Dashboard" at bounding box center [292, 61] width 52 height 12
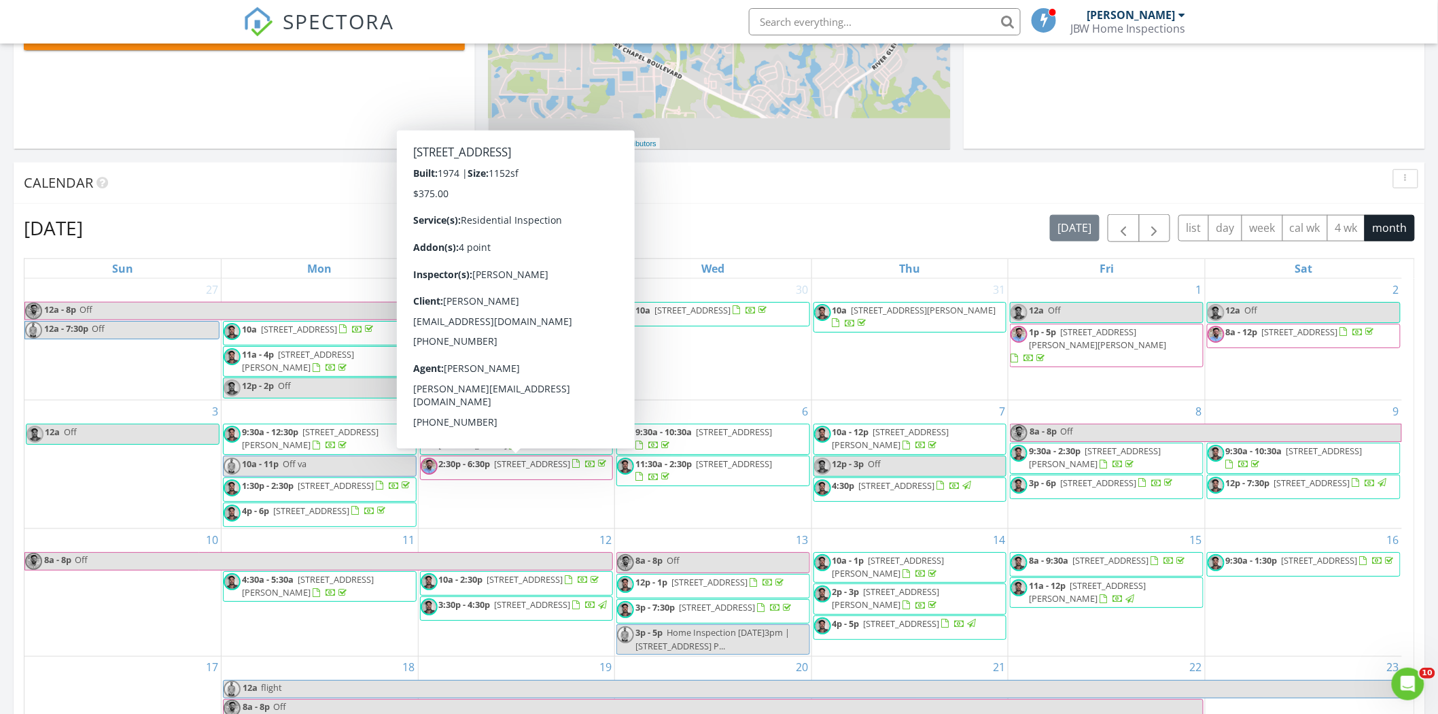
scroll to position [453, 0]
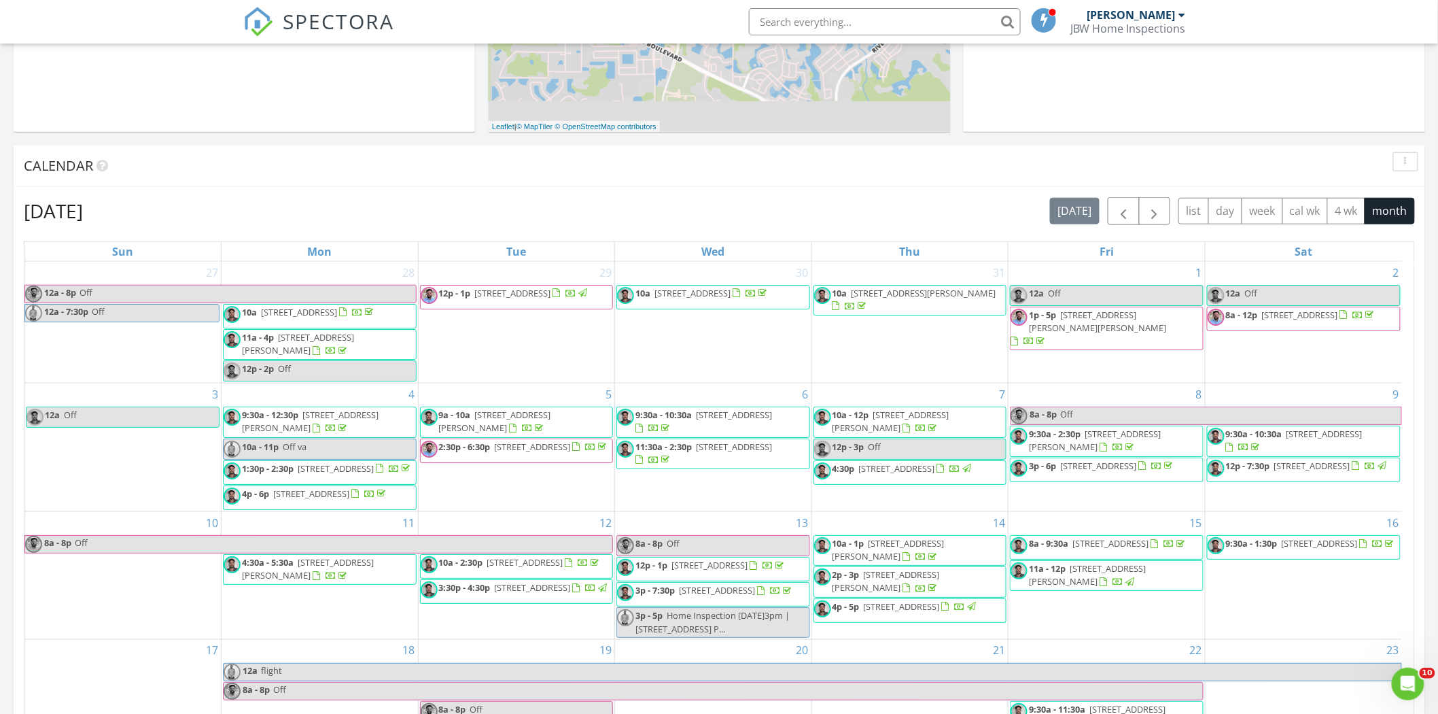
drag, startPoint x: 754, startPoint y: 35, endPoint x: 765, endPoint y: 35, distance: 10.9
click at [758, 35] on div at bounding box center [881, 21] width 280 height 27
click at [765, 35] on li at bounding box center [880, 21] width 291 height 43
click at [765, 31] on input "text" at bounding box center [885, 21] width 272 height 27
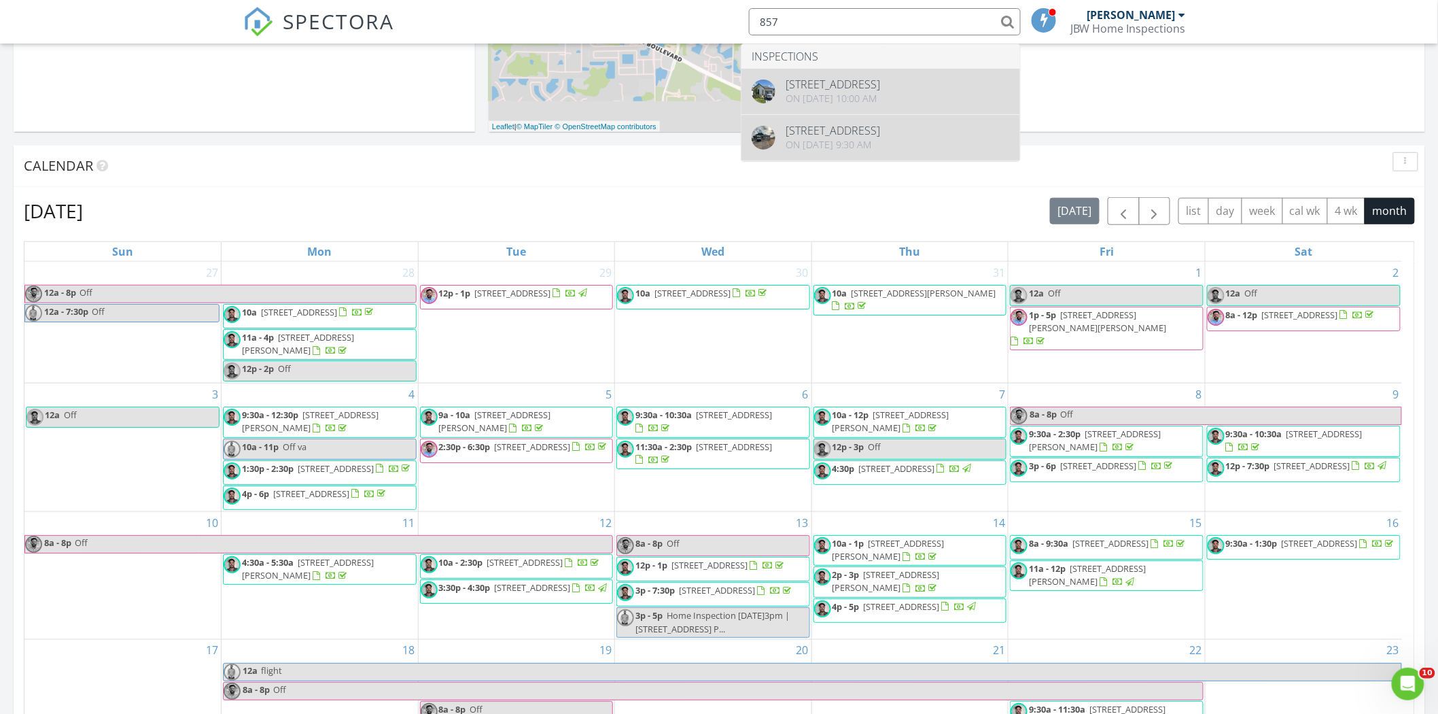
type input "857"
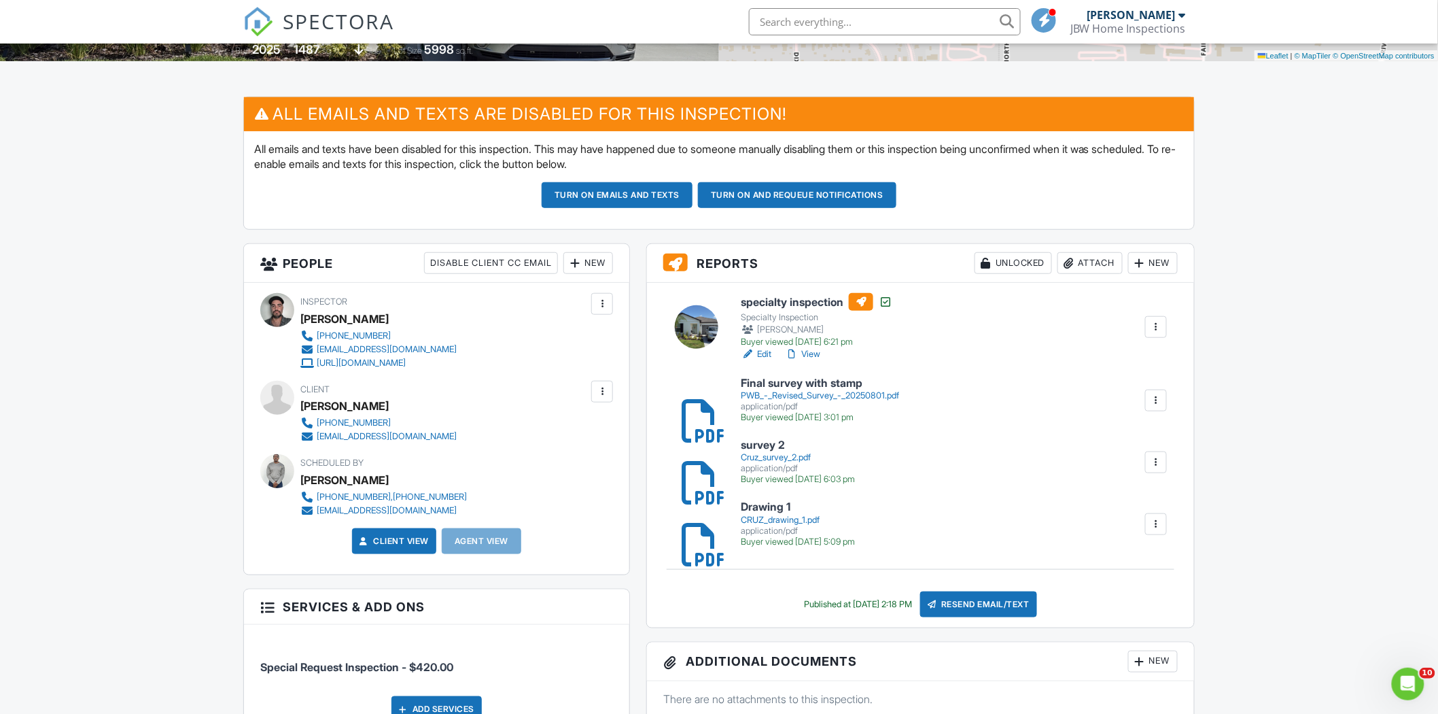
click at [847, 20] on input "text" at bounding box center [885, 21] width 272 height 27
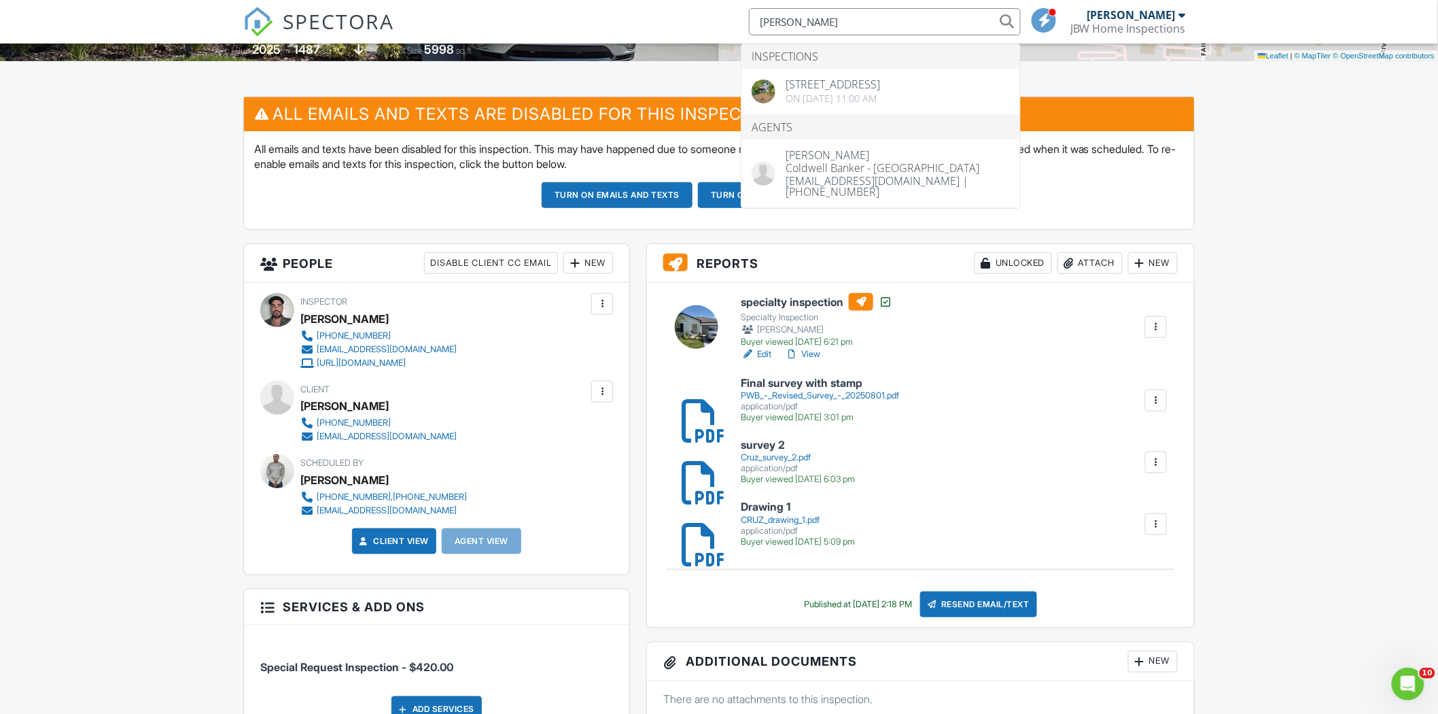
type input "alex p"
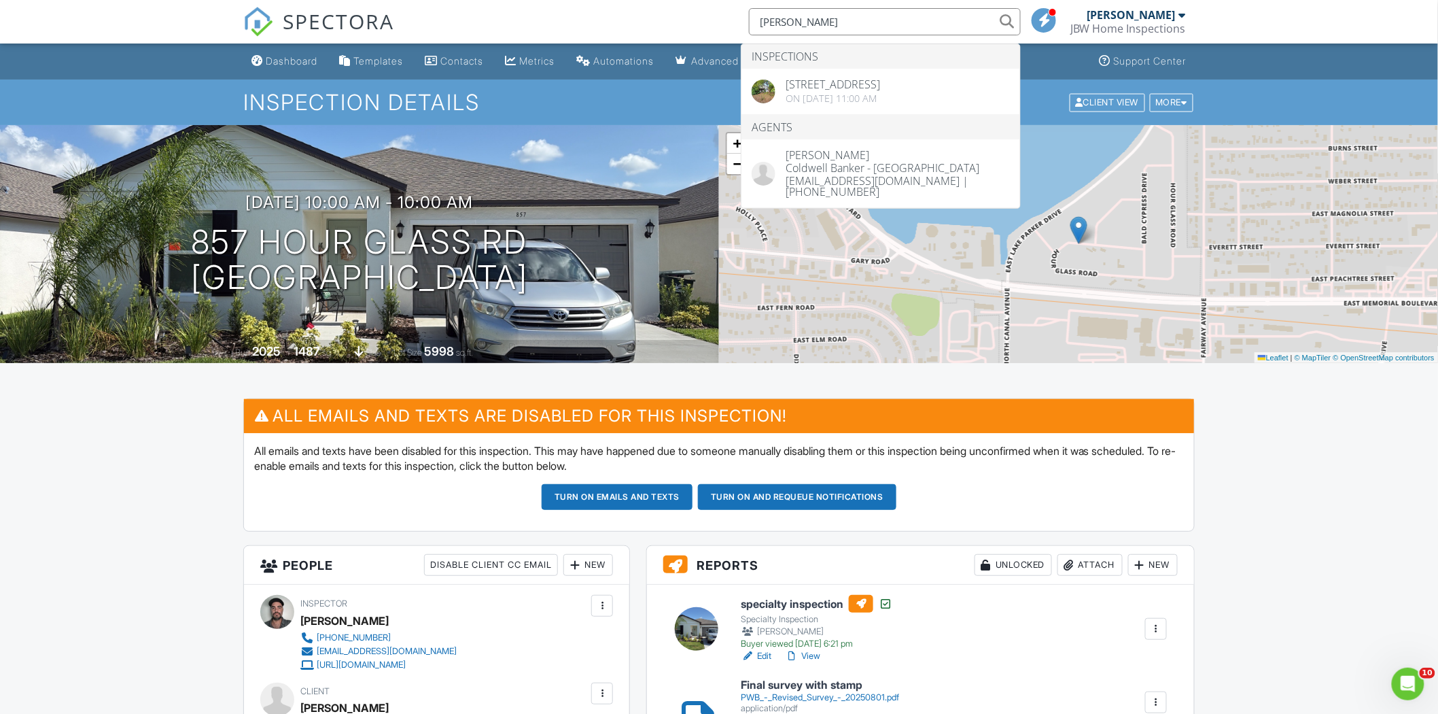
click at [1264, 96] on div "Inspection Details Client View More Property Details Reschedule Reorder / Copy …" at bounding box center [719, 103] width 1438 height 46
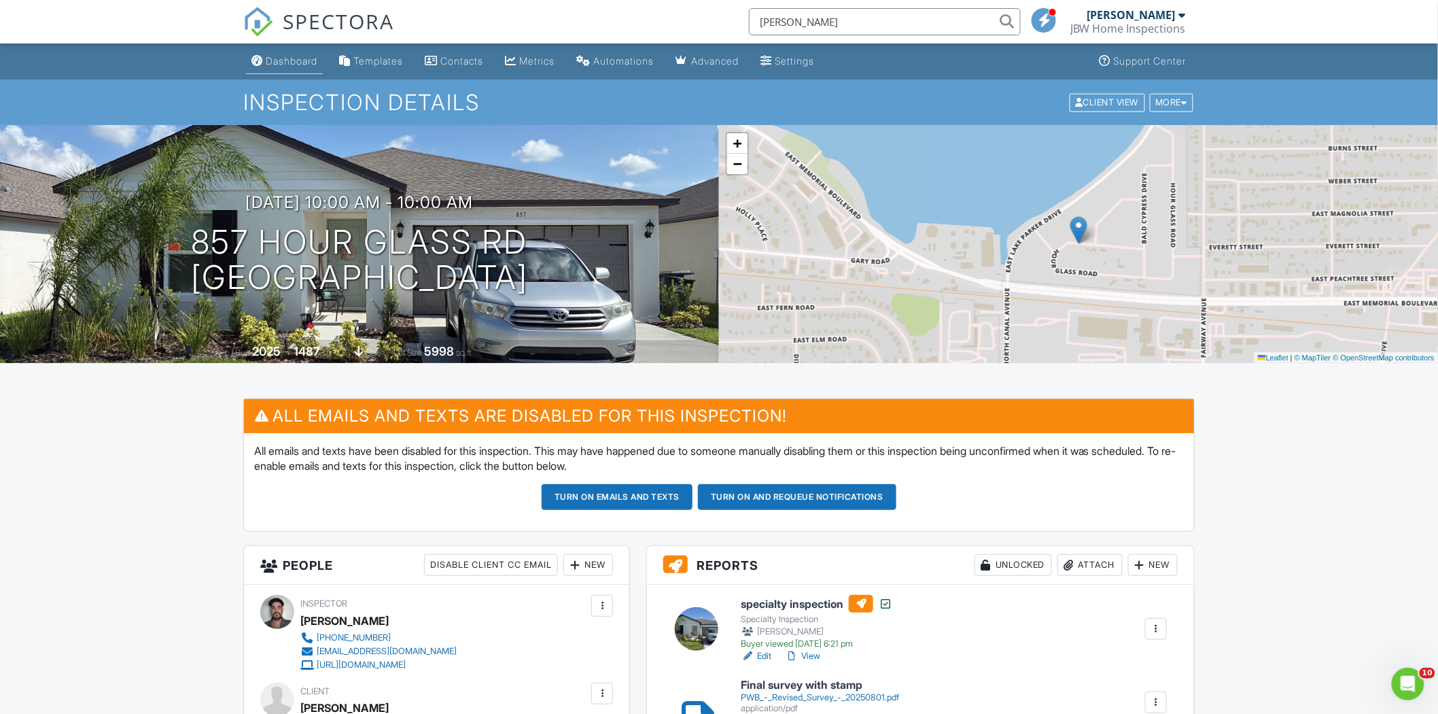
click at [299, 66] on div "Dashboard" at bounding box center [292, 61] width 52 height 12
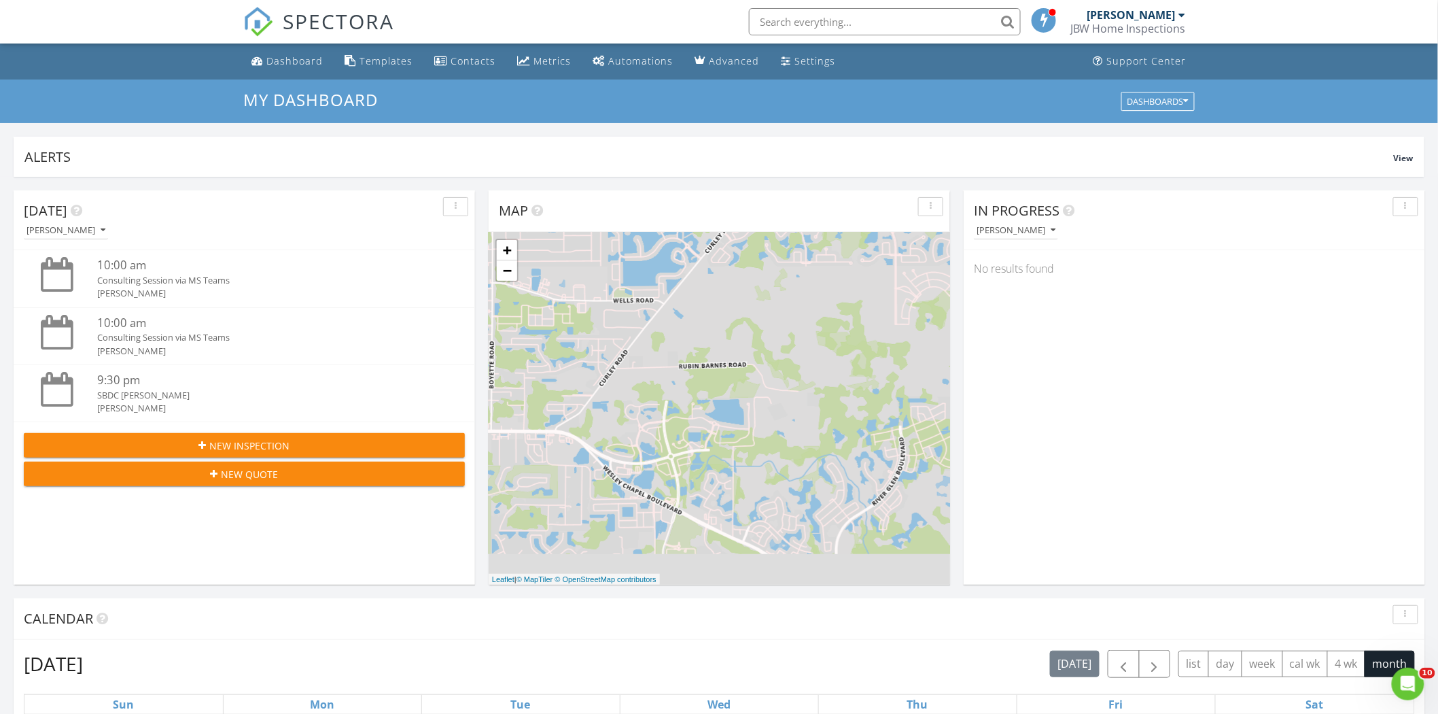
click at [794, 37] on li at bounding box center [880, 21] width 291 height 43
click at [797, 30] on input "text" at bounding box center [885, 21] width 272 height 27
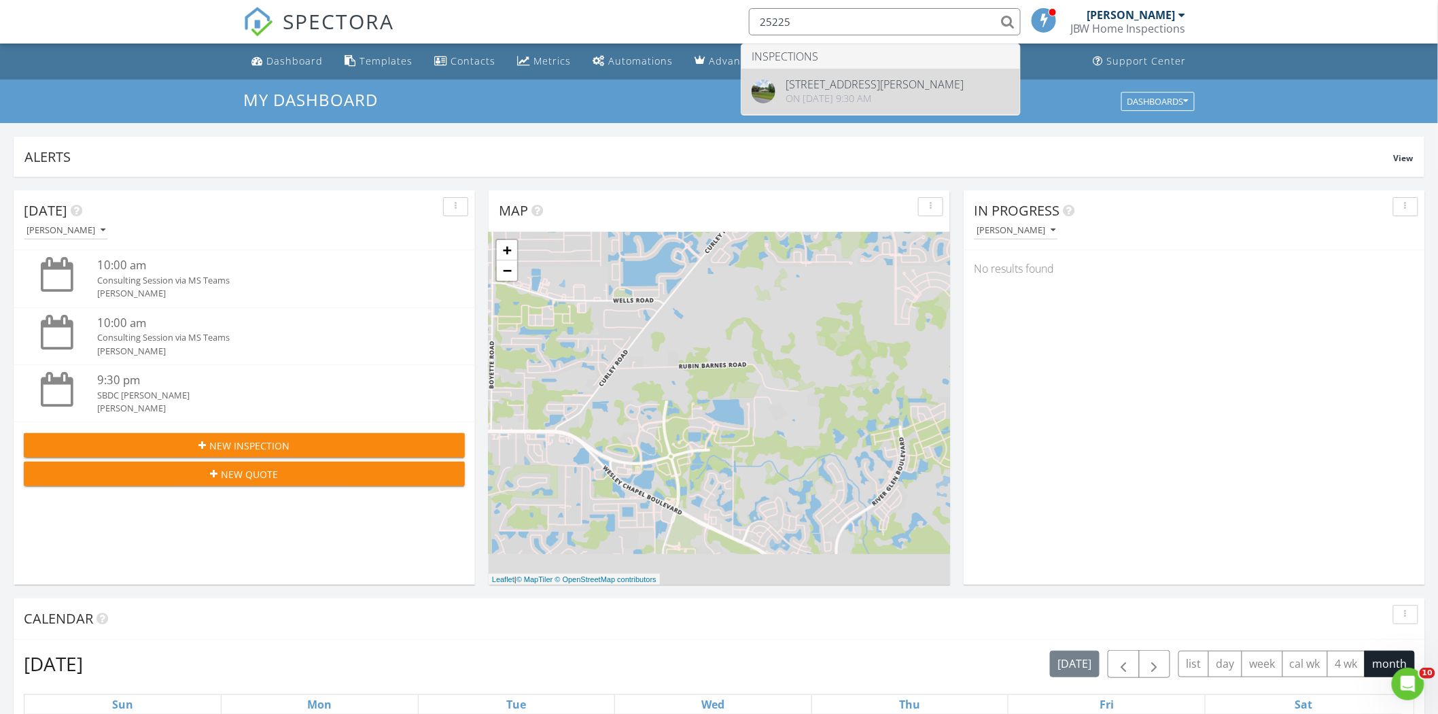
type input "25225"
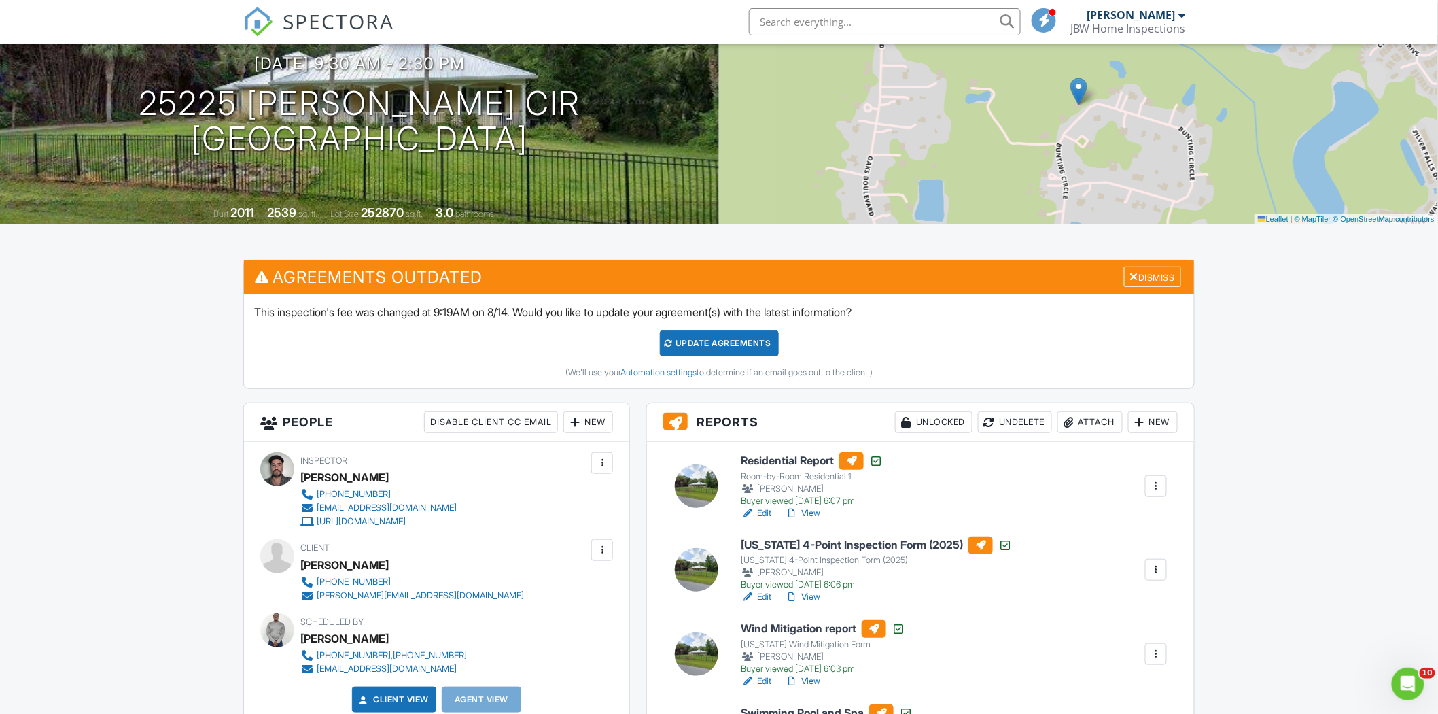
scroll to position [226, 0]
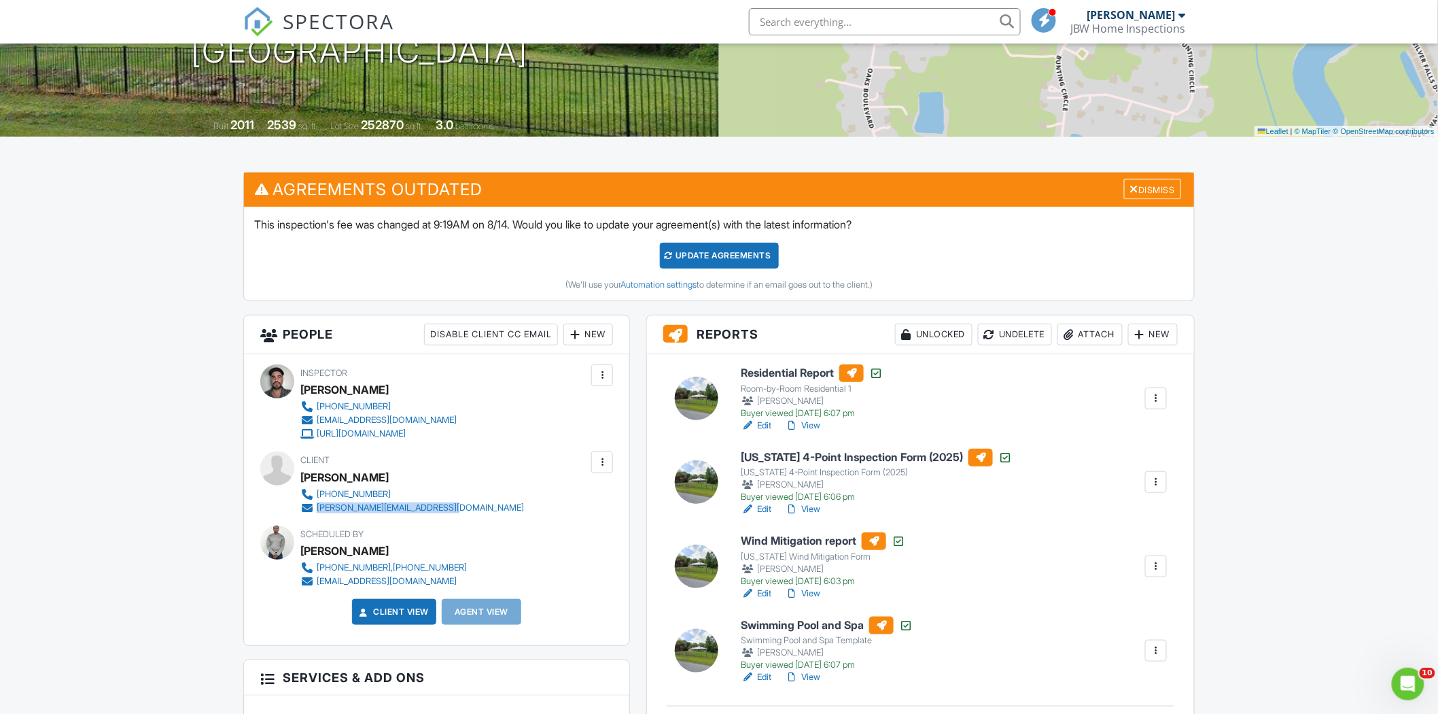
drag, startPoint x: 460, startPoint y: 505, endPoint x: 318, endPoint y: 511, distance: 142.2
click at [318, 511] on div "Client Melissa Britton 813-755-3075 melissa@brittonaccounting.com" at bounding box center [444, 482] width 289 height 63
copy div "melissa@brittonaccounting.com"
click at [493, 487] on div "Client Melissa Britton 813-755-3075 melissa@brittonaccounting.com" at bounding box center [444, 482] width 289 height 63
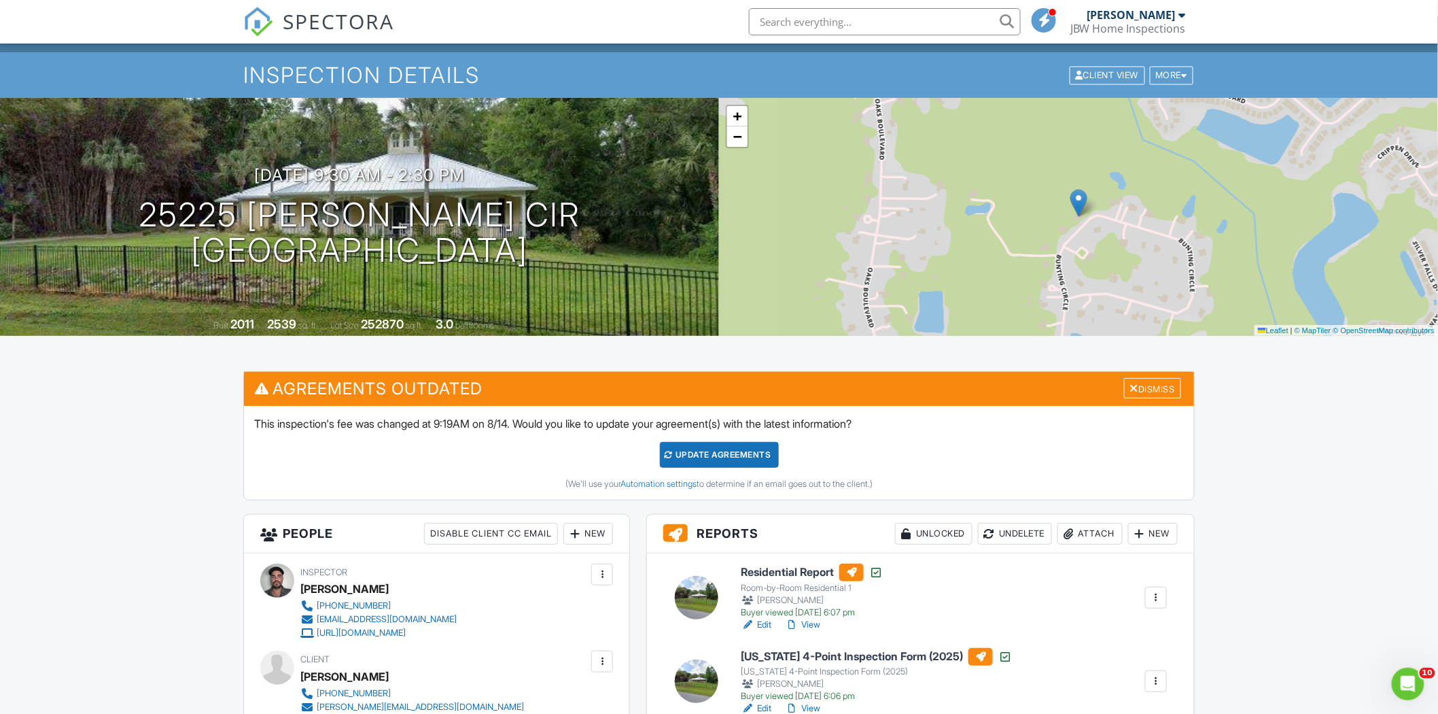
scroll to position [0, 0]
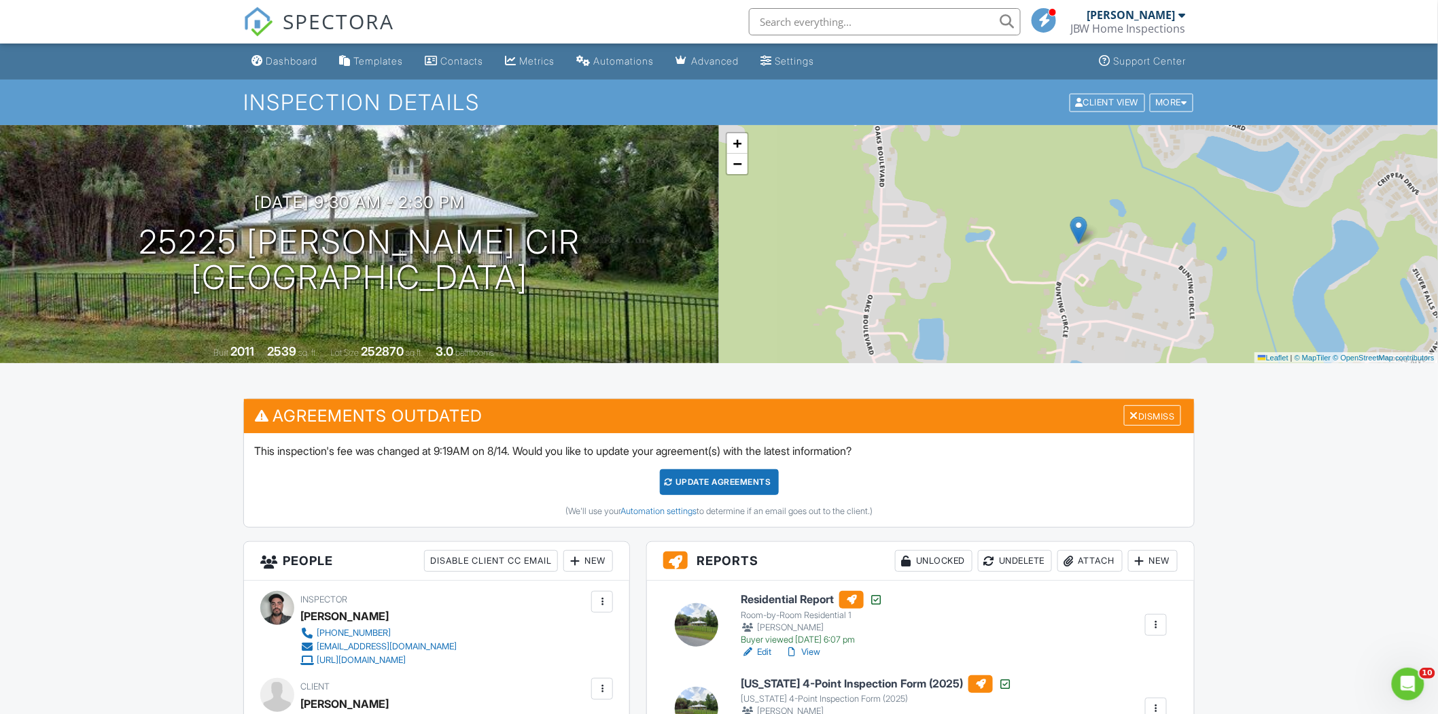
click at [310, 69] on link "Dashboard" at bounding box center [284, 61] width 77 height 25
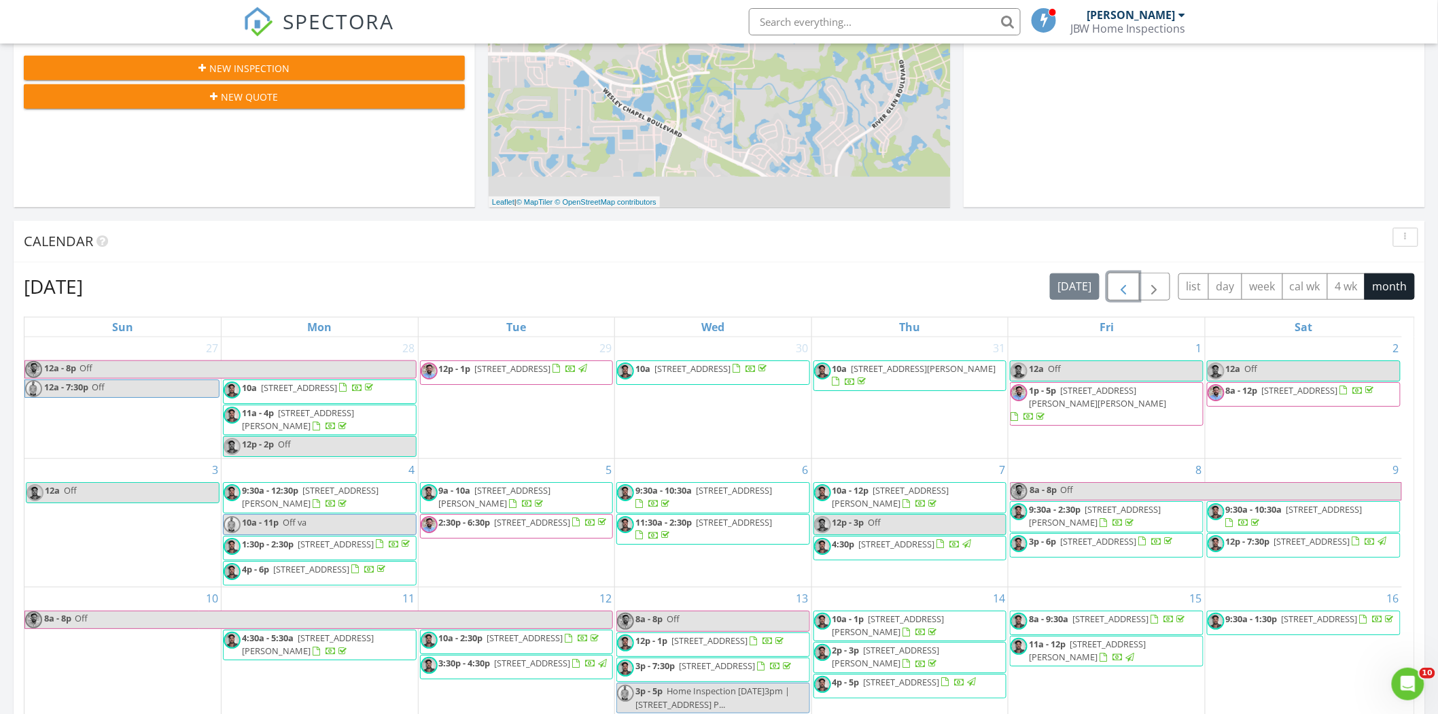
click at [1125, 289] on span "button" at bounding box center [1123, 287] width 16 height 16
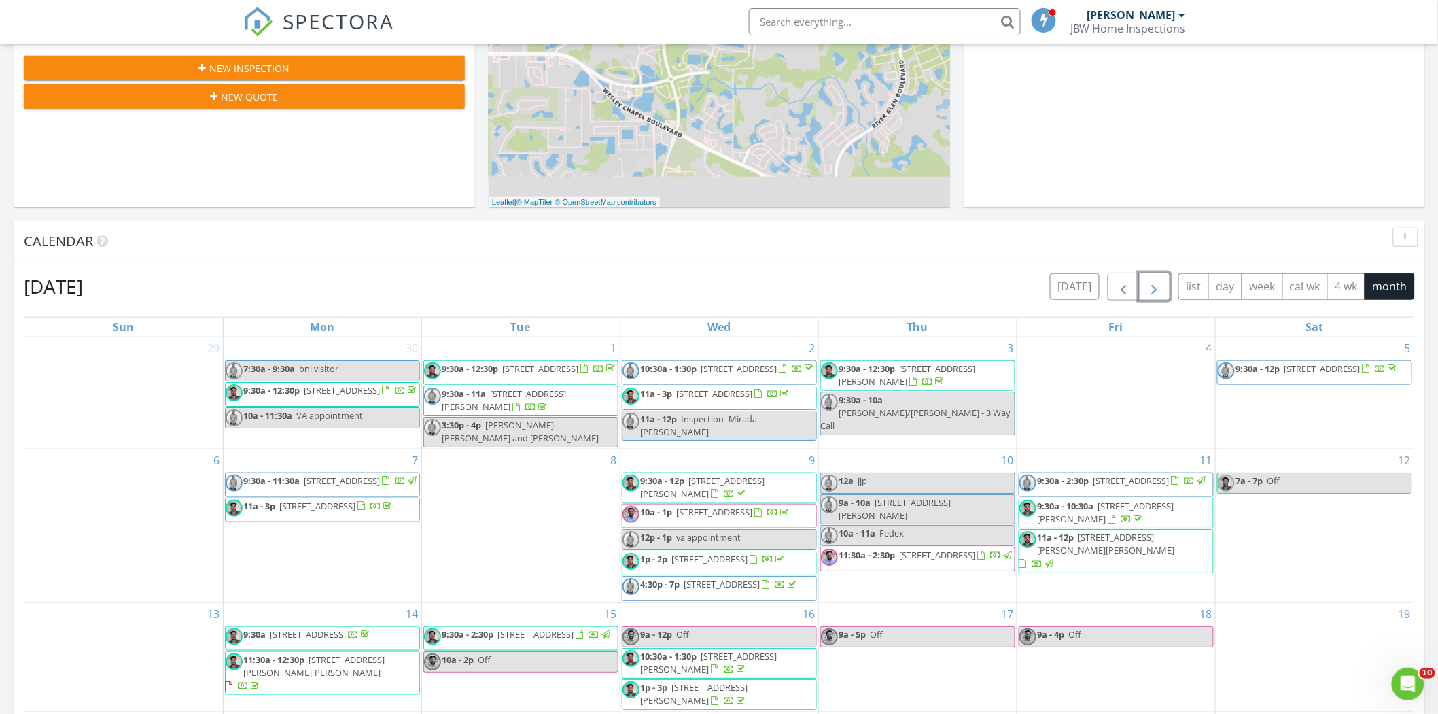
click at [1156, 287] on span "button" at bounding box center [1154, 287] width 16 height 16
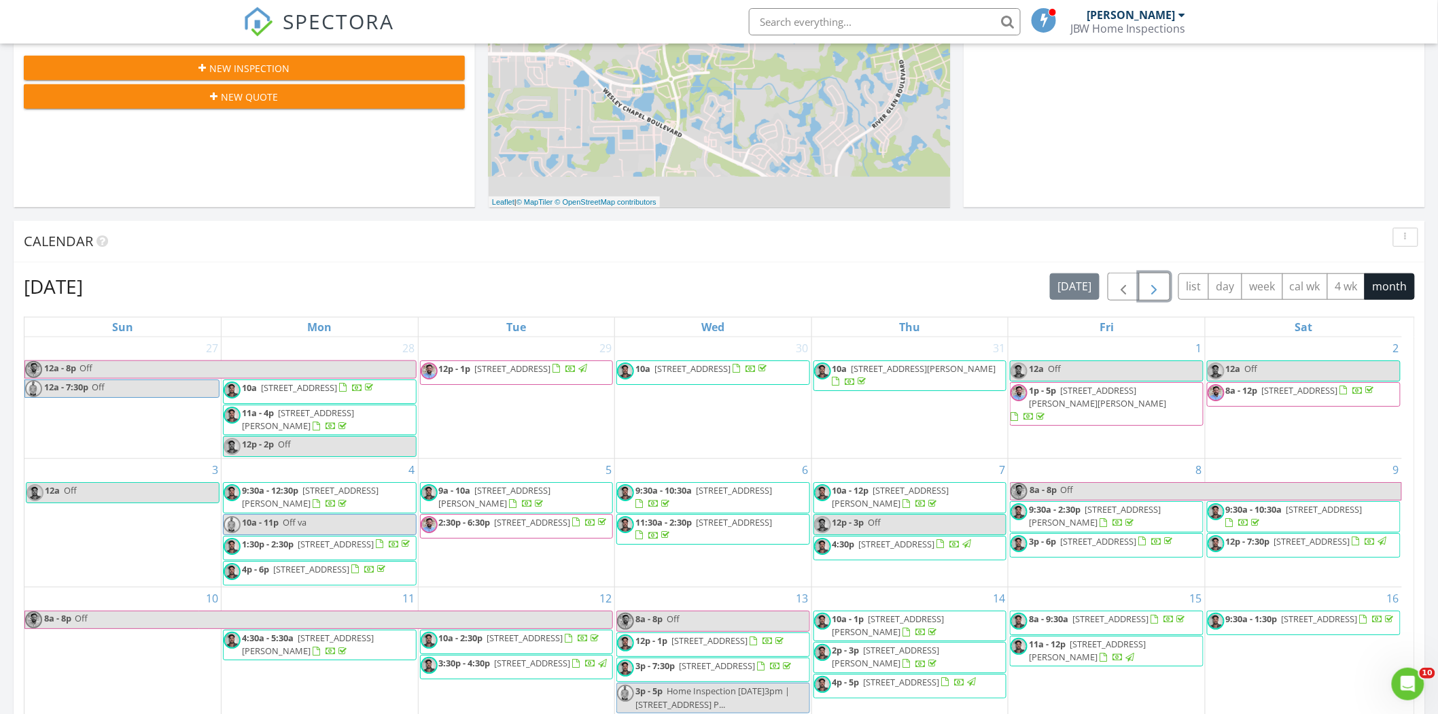
click at [1064, 464] on div "8 8a - 8p Off 9:30a - 2:30p 25225 Bunting Cir, Land O' Lakes 34639 3p - 6p 1120…" at bounding box center [1106, 523] width 196 height 128
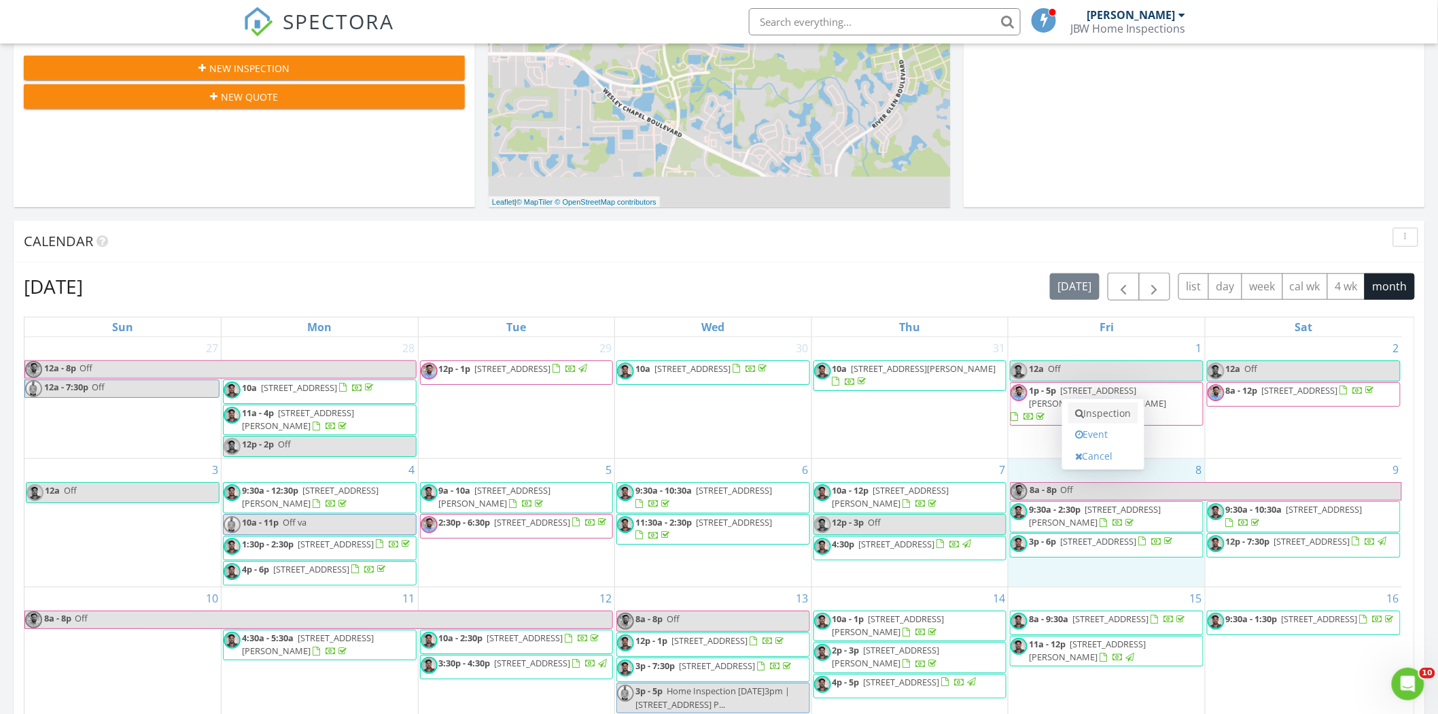
click at [1104, 411] on link "Inspection" at bounding box center [1103, 413] width 70 height 22
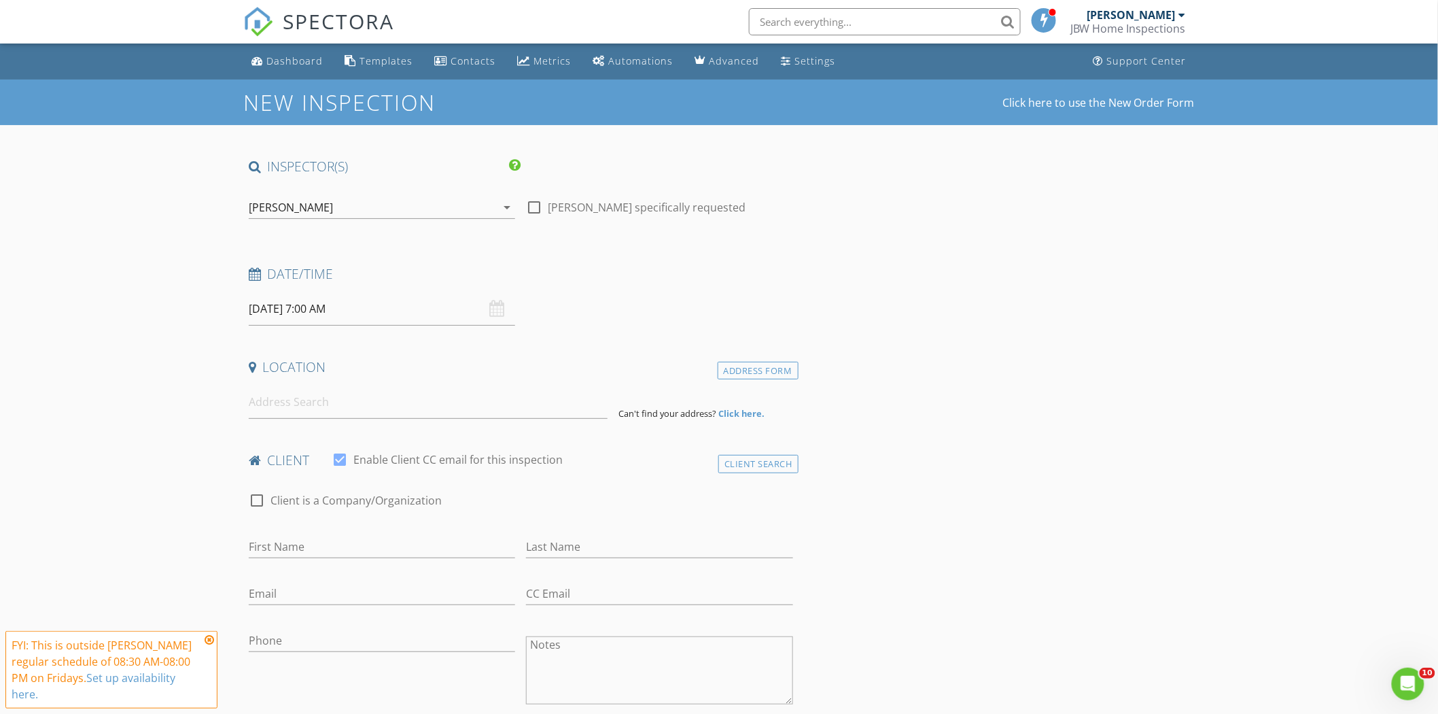
click at [322, 211] on div "[PERSON_NAME]" at bounding box center [372, 207] width 247 height 22
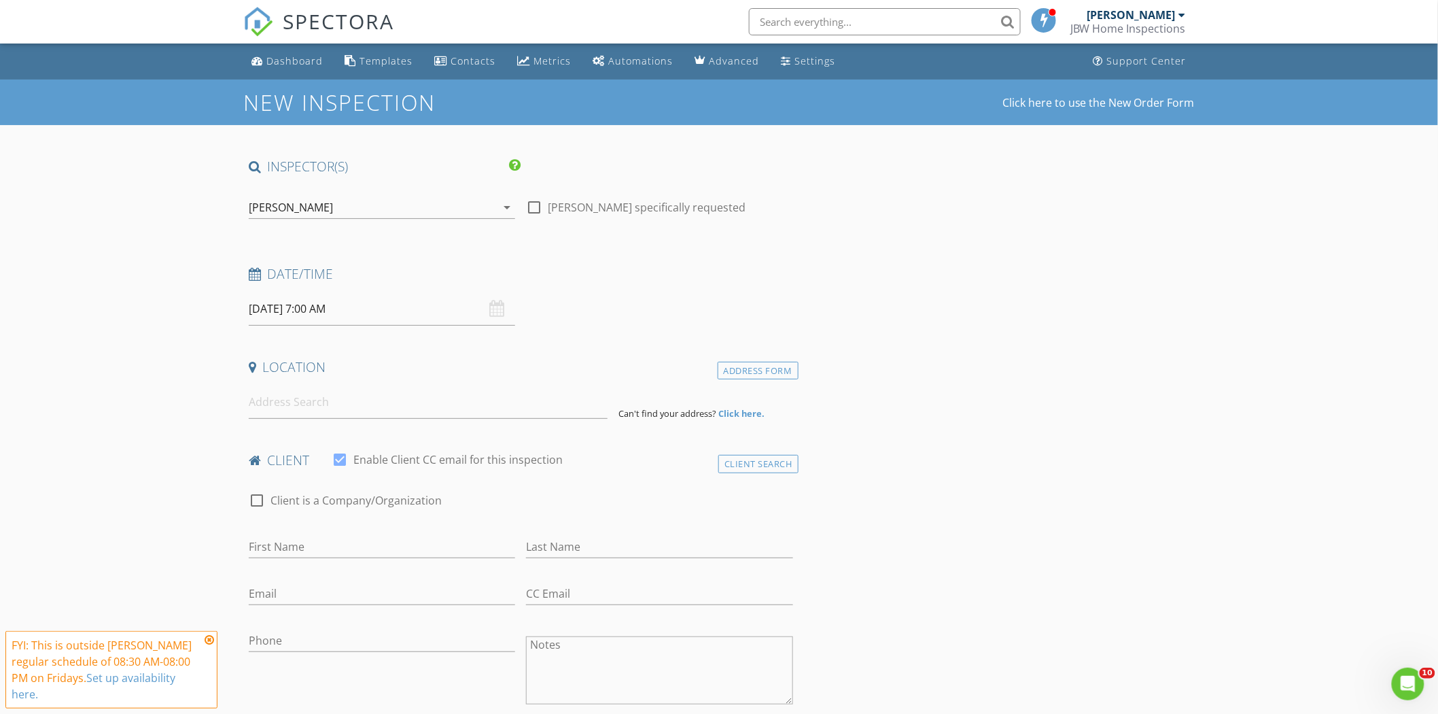
click at [299, 313] on input "[DATE] 7:00 AM" at bounding box center [382, 308] width 266 height 33
click at [304, 59] on div "Dashboard" at bounding box center [294, 60] width 56 height 13
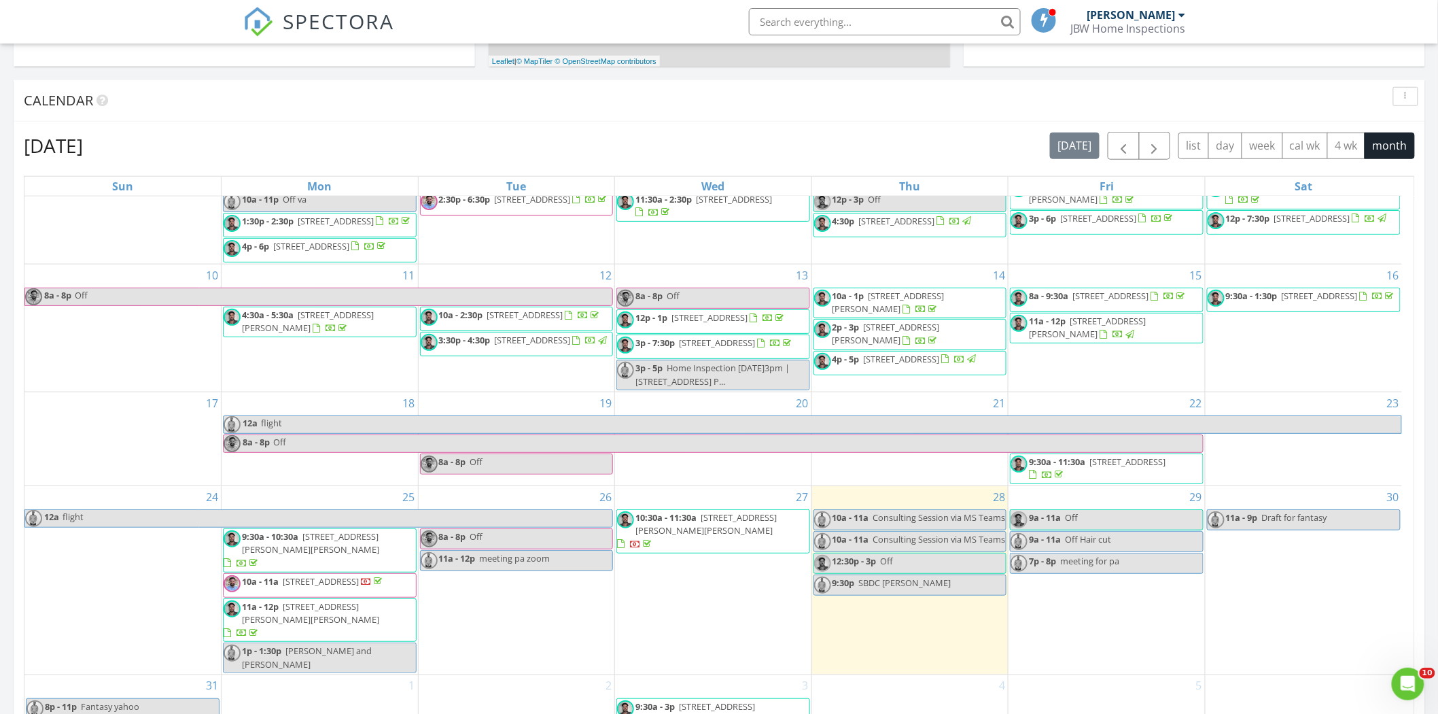
scroll to position [680, 0]
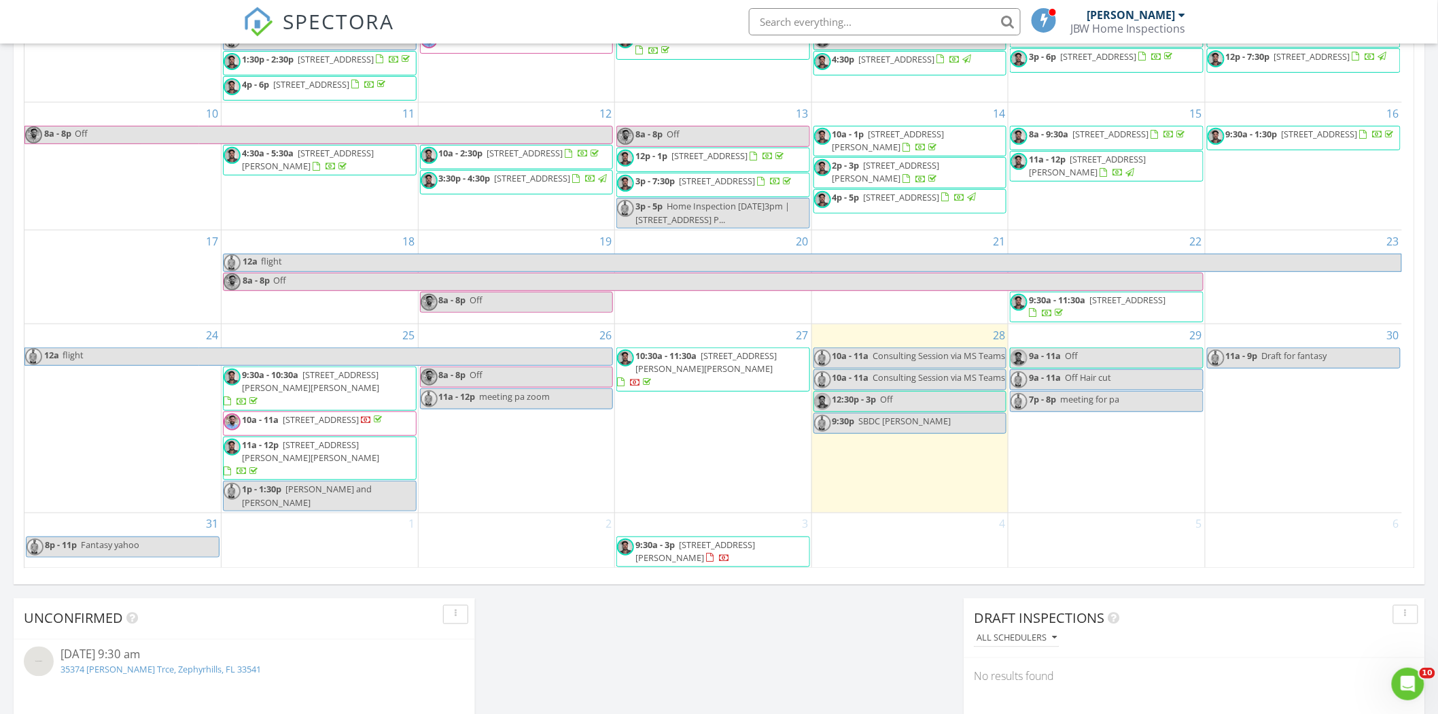
click at [1079, 359] on div "29 9a - 11a Off 9a - 11a Off Hair cut 7p - 8p meeting for pa" at bounding box center [1106, 418] width 196 height 188
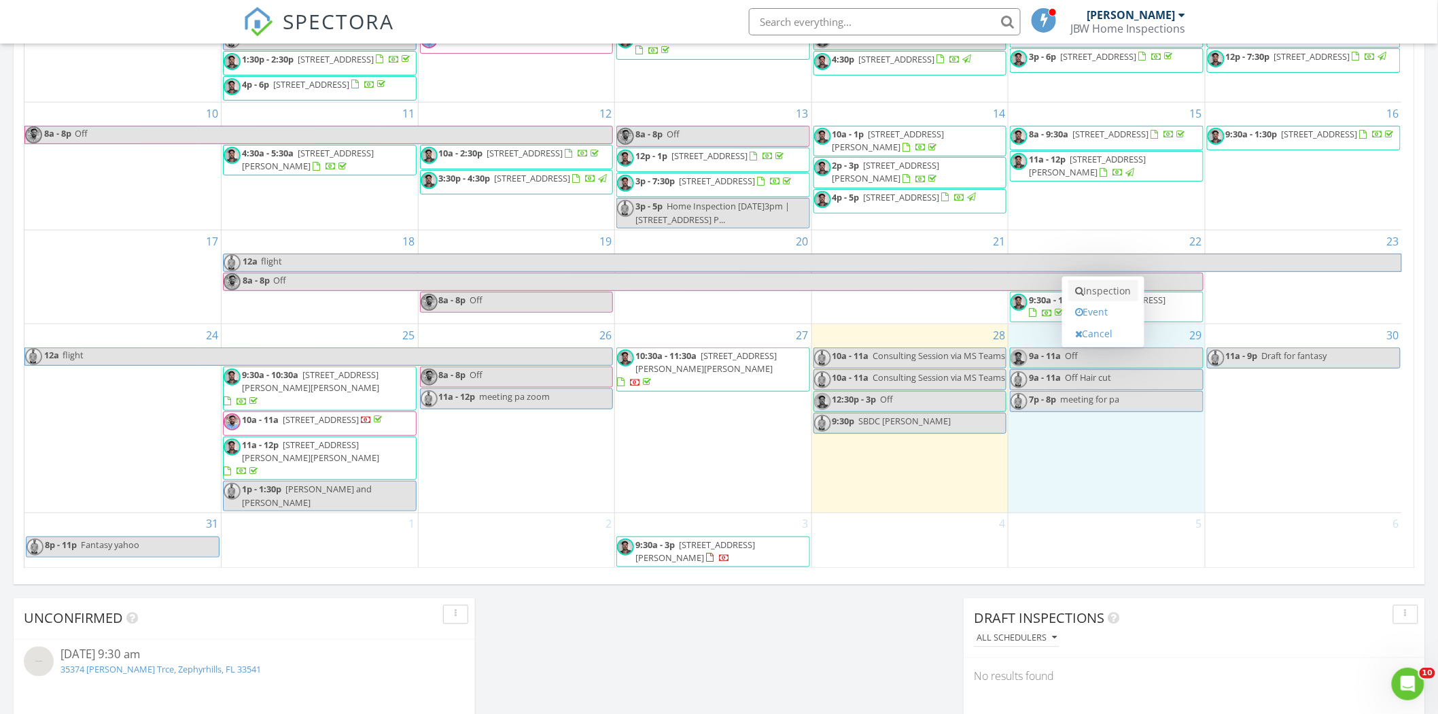
click at [1097, 289] on link "Inspection" at bounding box center [1103, 291] width 70 height 22
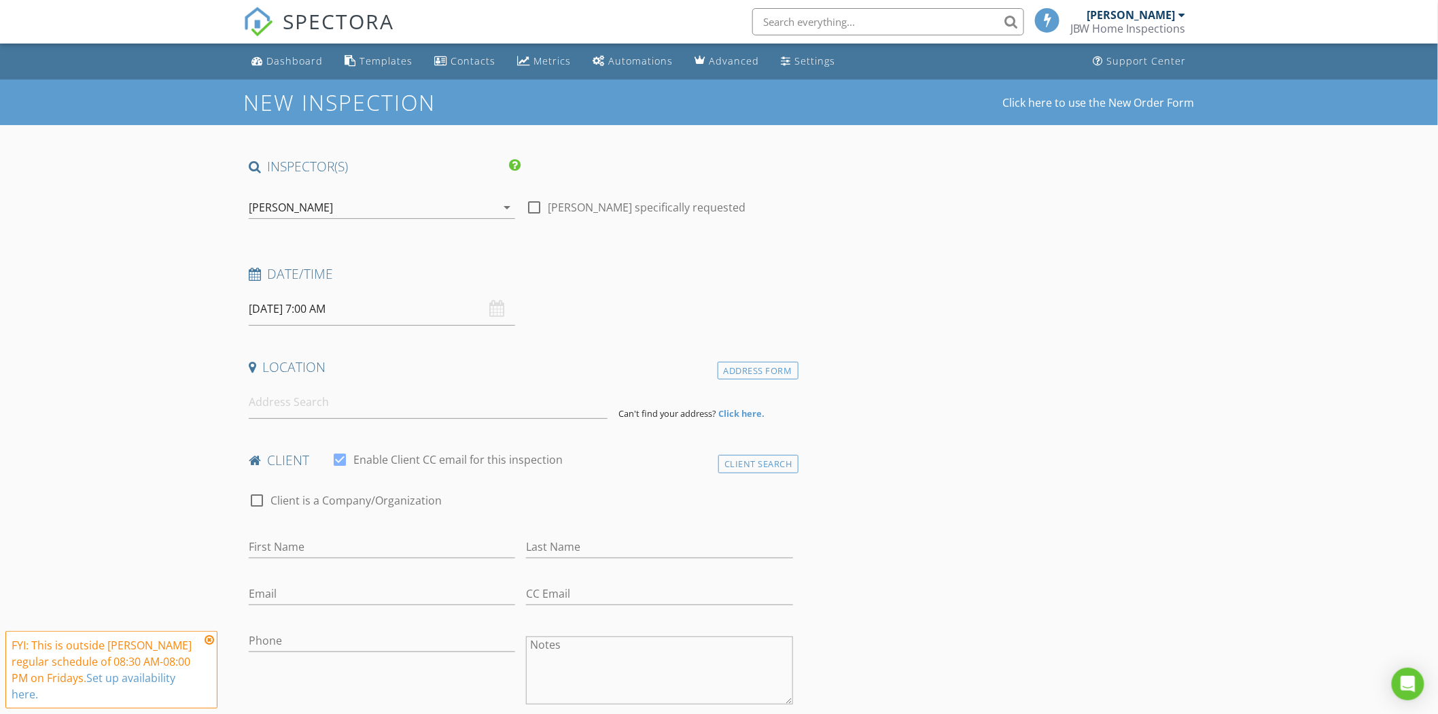
click at [296, 208] on div "[PERSON_NAME]" at bounding box center [291, 207] width 84 height 12
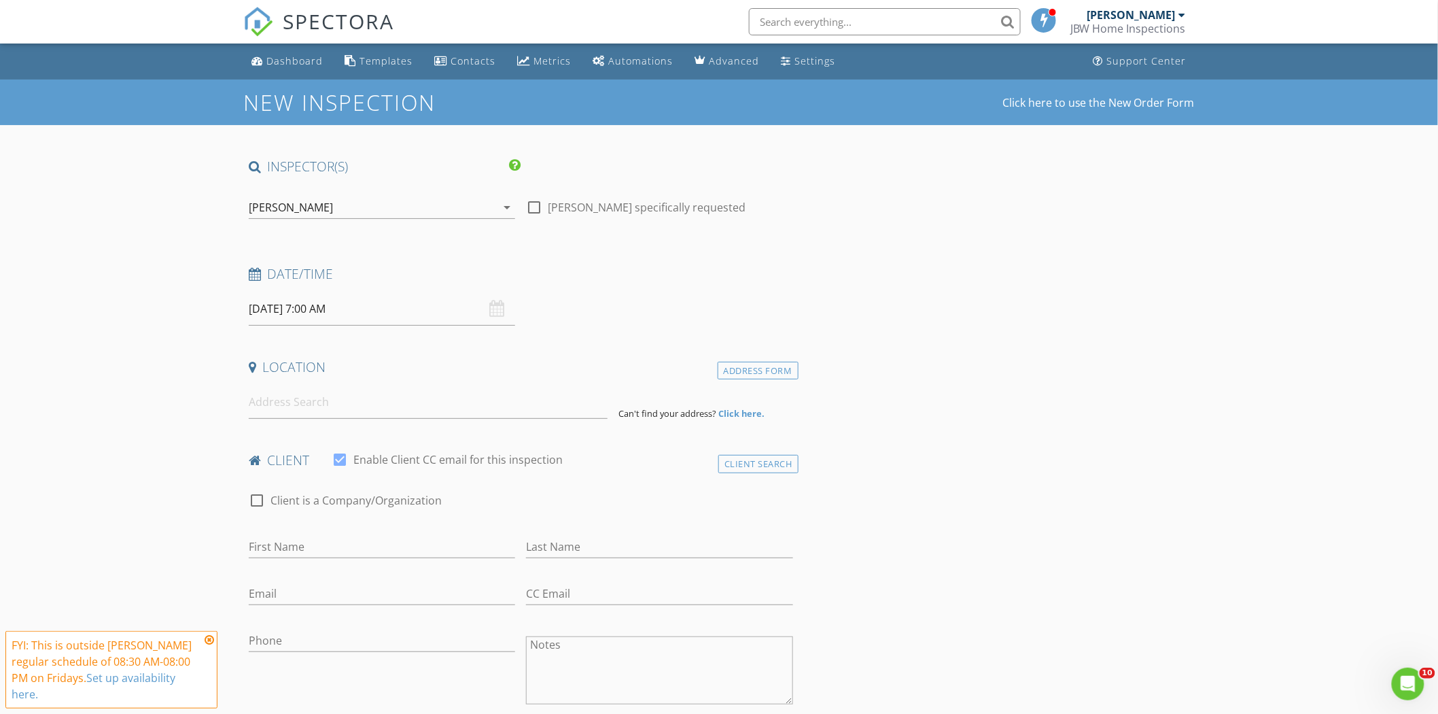
click at [285, 313] on input "[DATE] 7:00 AM" at bounding box center [382, 308] width 266 height 33
type input "08"
type input "[DATE] 8:00 AM"
click at [326, 531] on span at bounding box center [328, 534] width 10 height 14
type input "09"
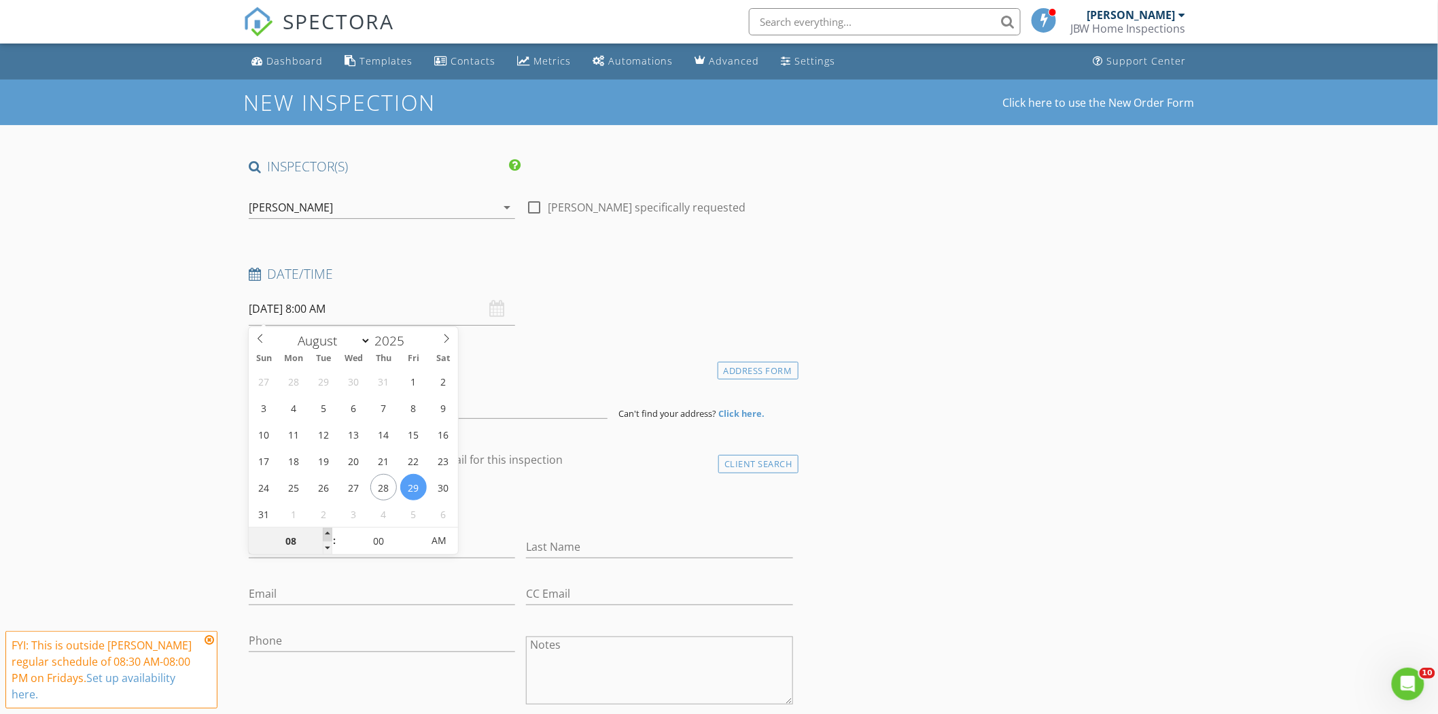
type input "[DATE] 9:00 AM"
click at [326, 531] on span at bounding box center [328, 534] width 10 height 14
type input "10"
type input "[DATE] 10:00 AM"
click at [326, 531] on span at bounding box center [328, 534] width 10 height 14
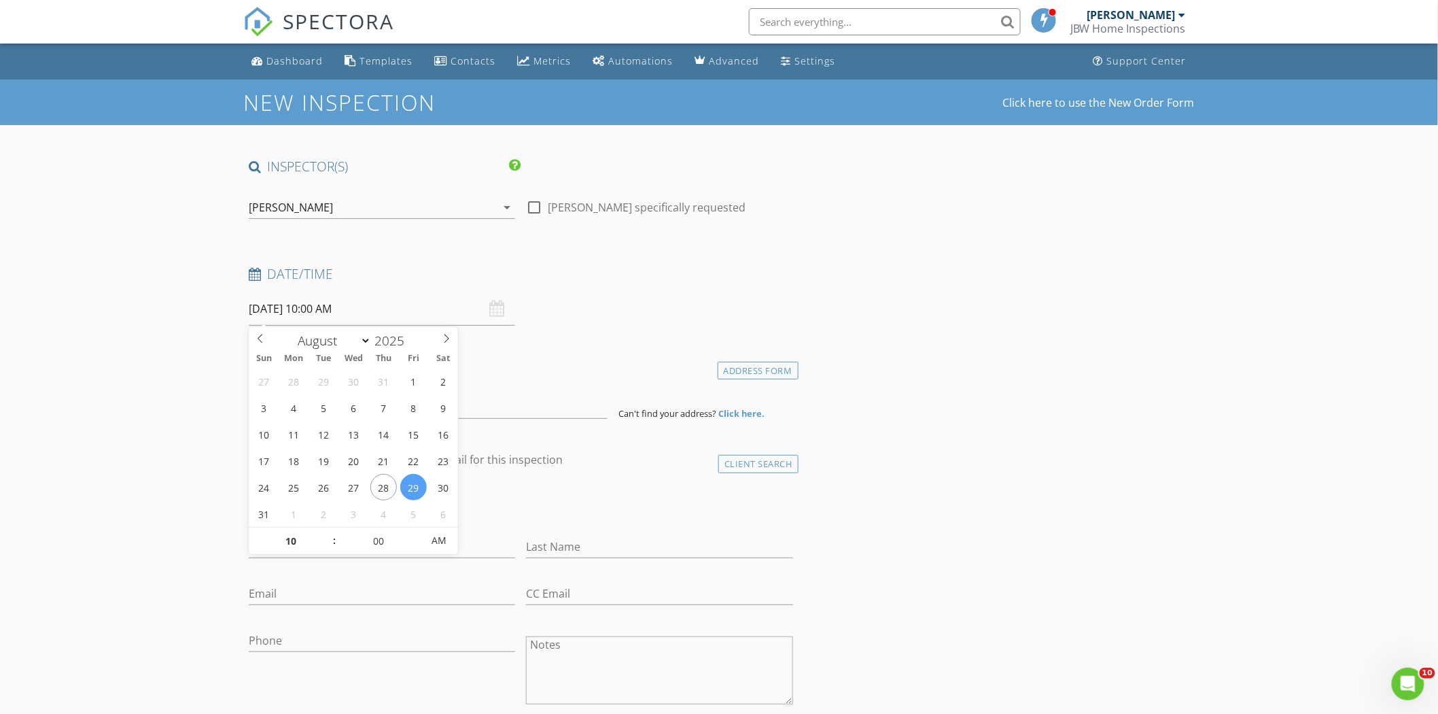
click at [547, 489] on div "check_box_outline_blank Client is a Company/Organization" at bounding box center [521, 506] width 544 height 35
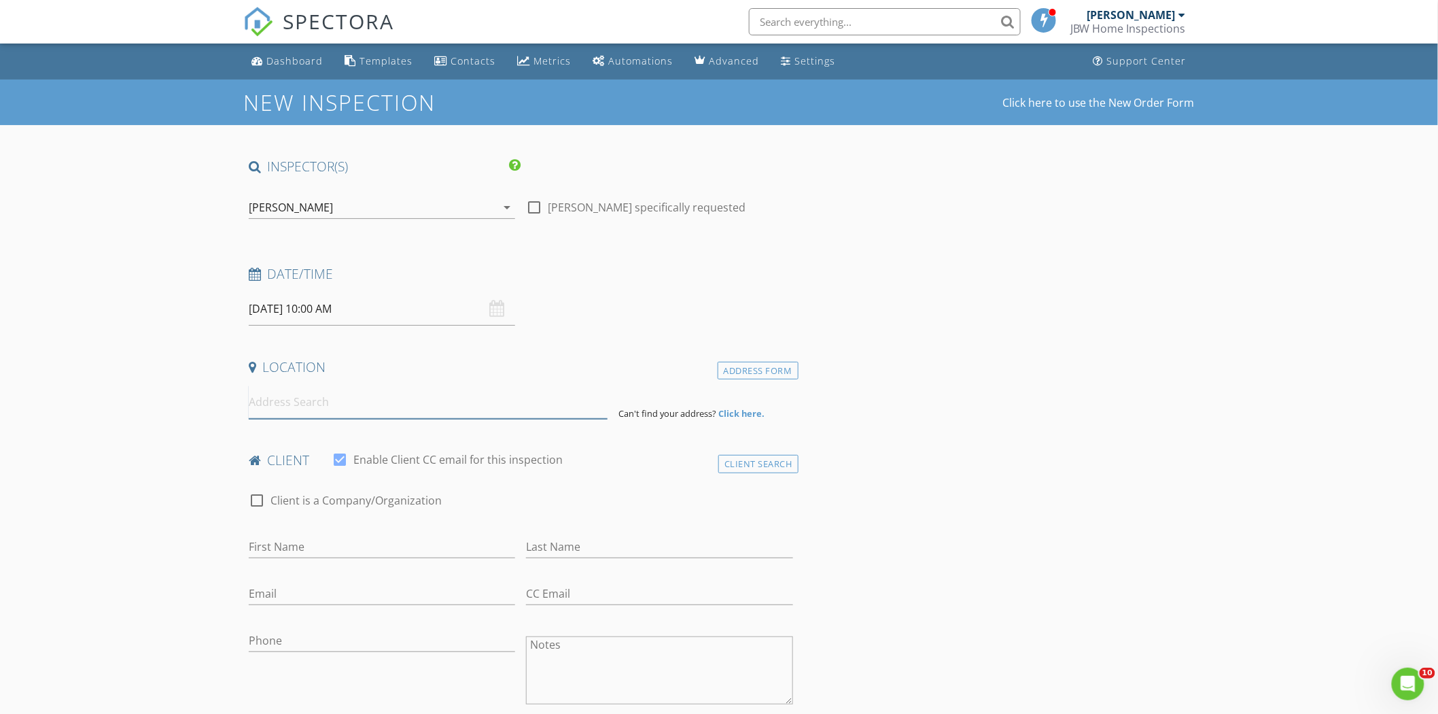
click at [332, 404] on input at bounding box center [428, 401] width 359 height 33
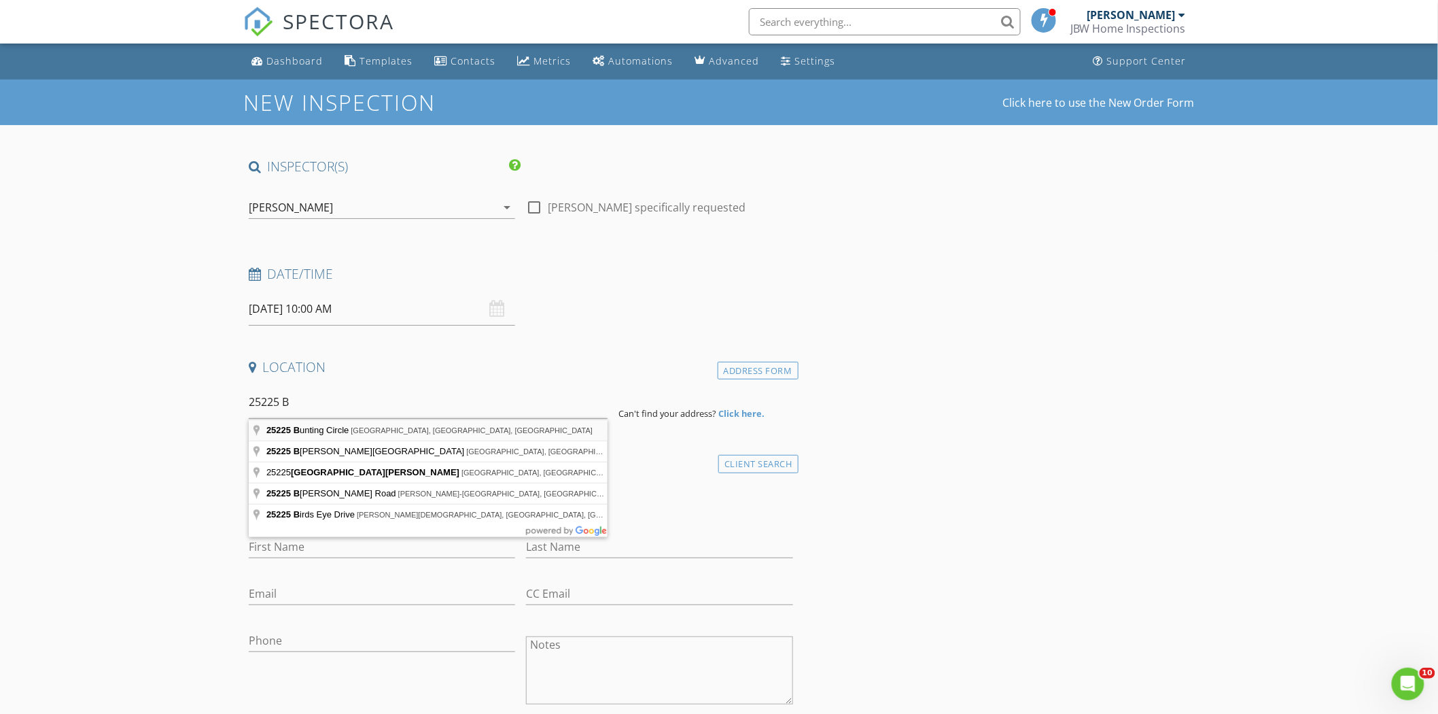
type input "[STREET_ADDRESS][PERSON_NAME]"
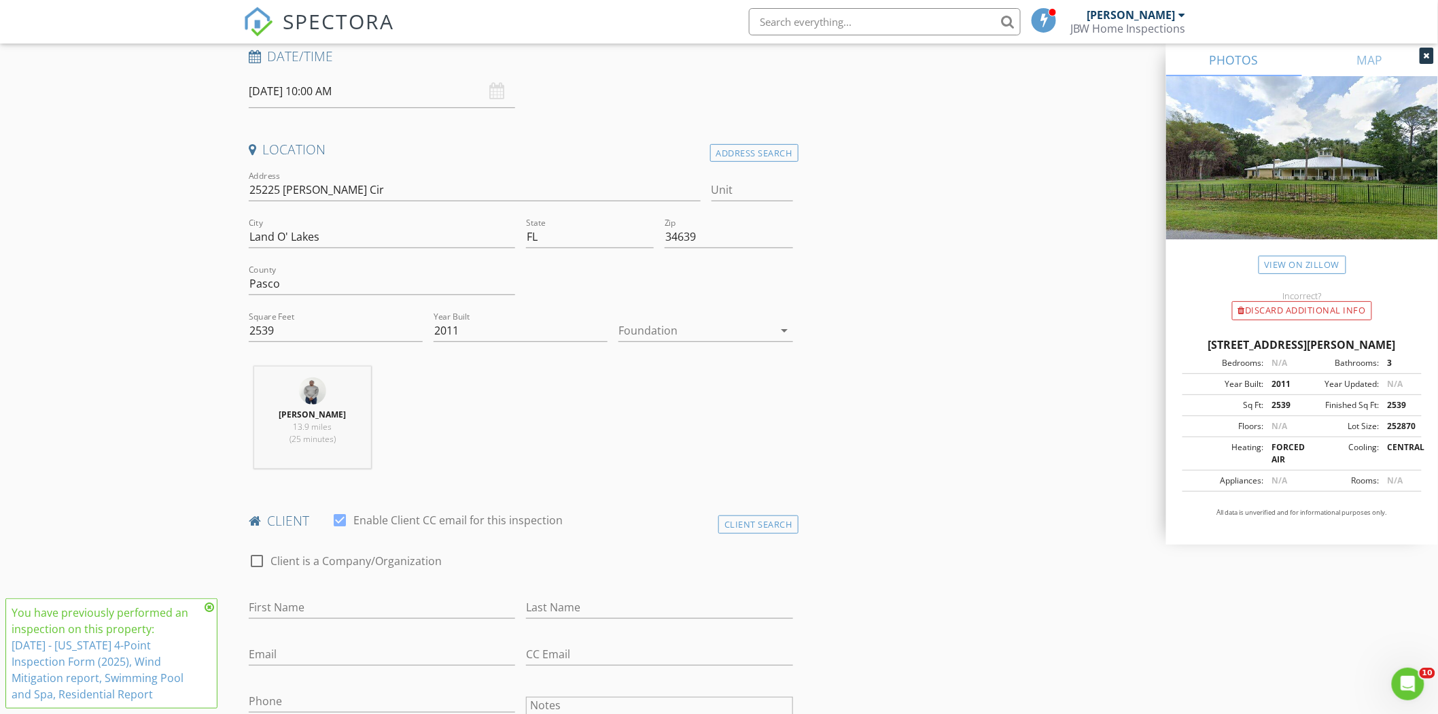
scroll to position [302, 0]
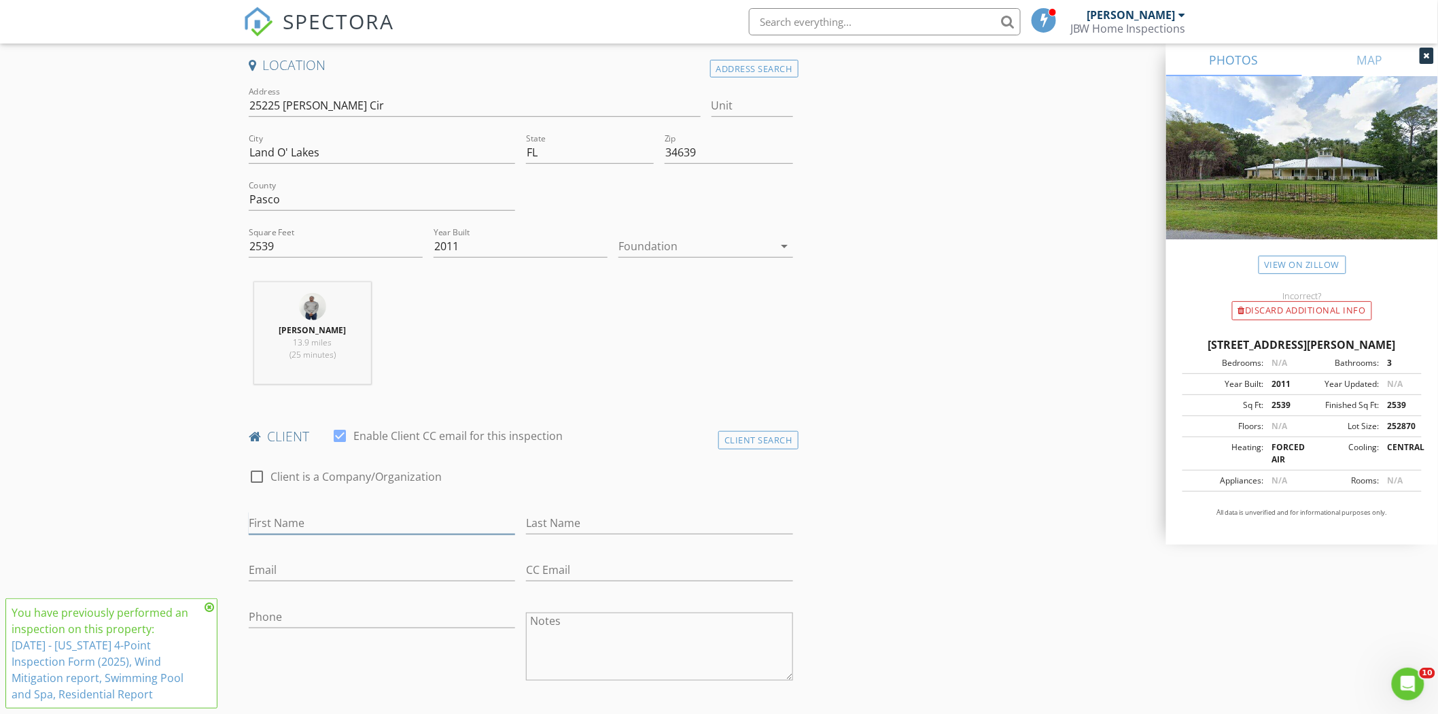
click at [389, 514] on input "First Name" at bounding box center [382, 523] width 266 height 22
drag, startPoint x: 349, startPoint y: 519, endPoint x: 283, endPoint y: 525, distance: 65.5
click at [283, 525] on input "[PERSON_NAME]" at bounding box center [382, 523] width 266 height 22
type input "[PERSON_NAME]"
click at [562, 512] on input "Last Name" at bounding box center [659, 523] width 266 height 22
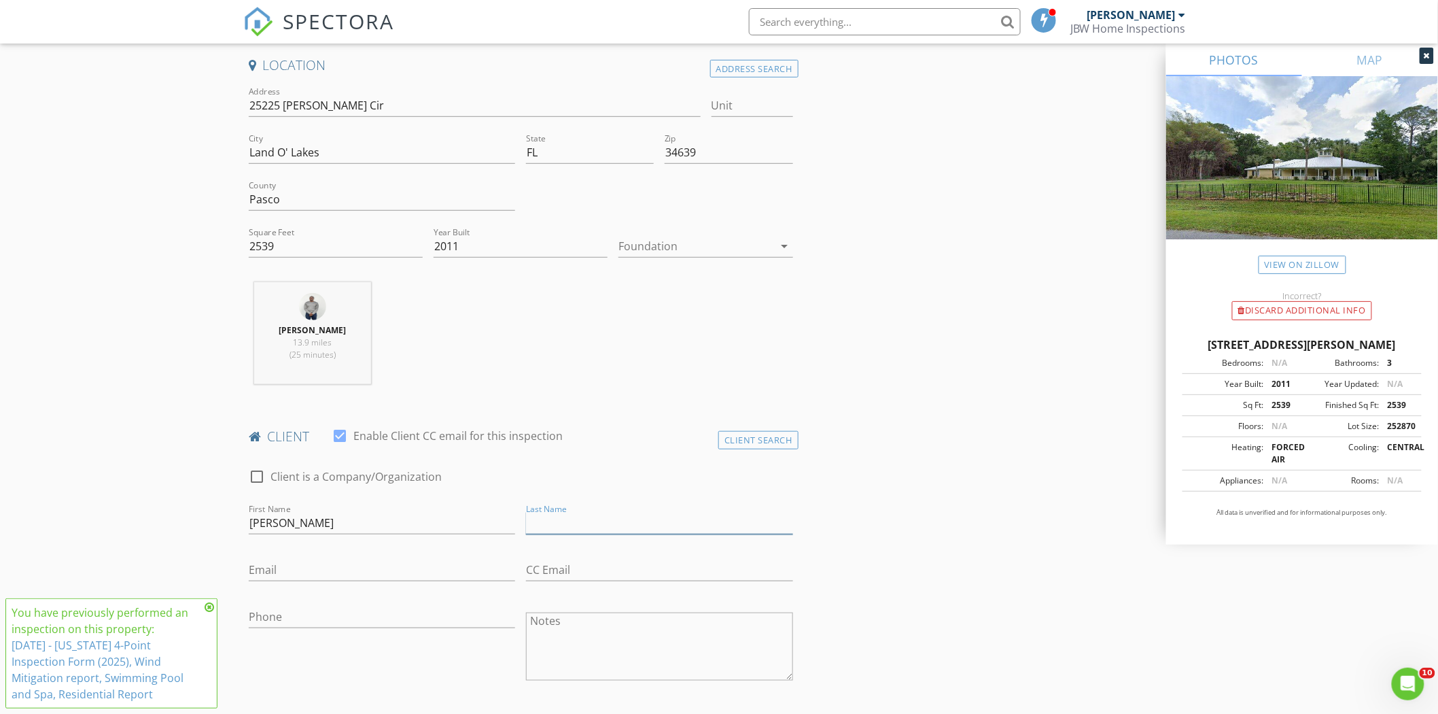
paste input "[PERSON_NAME]"
type input "[PERSON_NAME]"
click at [356, 572] on input "Email" at bounding box center [382, 570] width 266 height 22
click at [279, 567] on input "Email" at bounding box center [382, 570] width 266 height 22
paste input "[PERSON_NAME][EMAIL_ADDRESS][DOMAIN_NAME]"
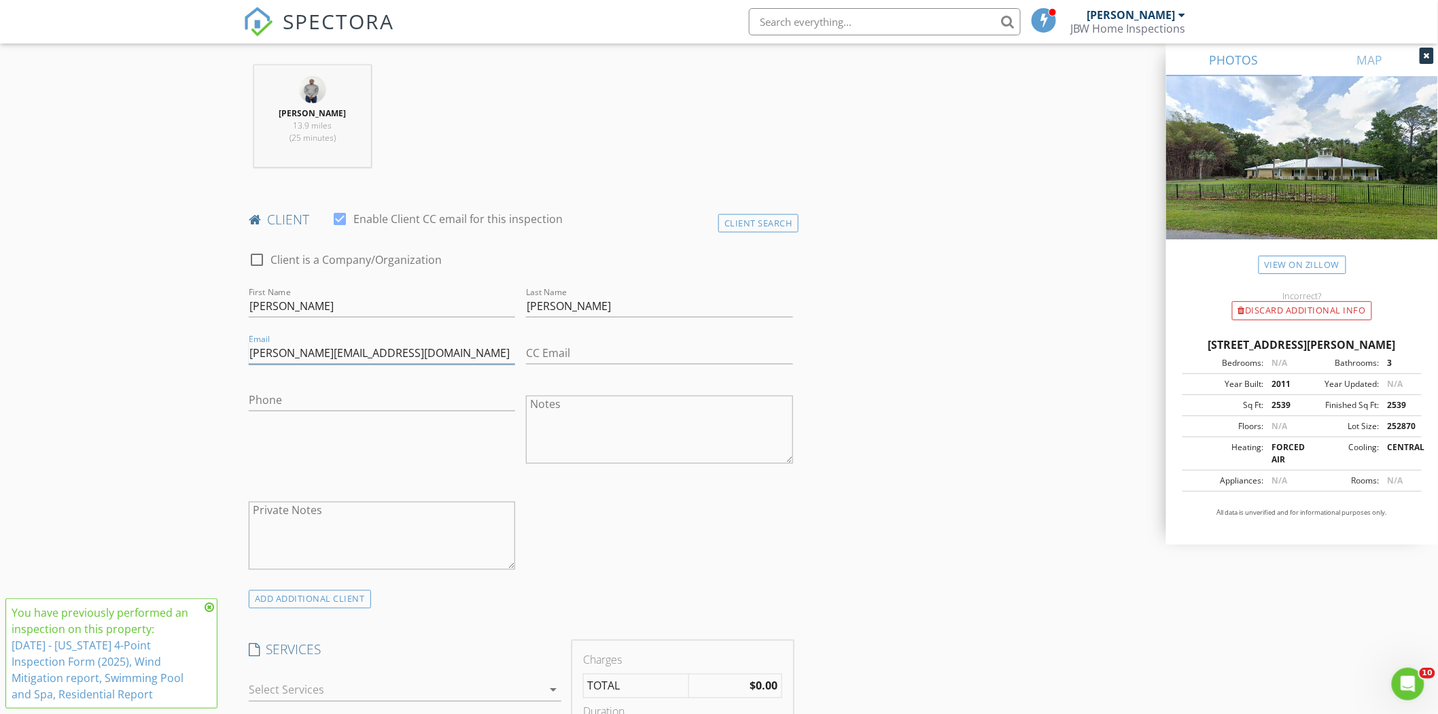
scroll to position [528, 0]
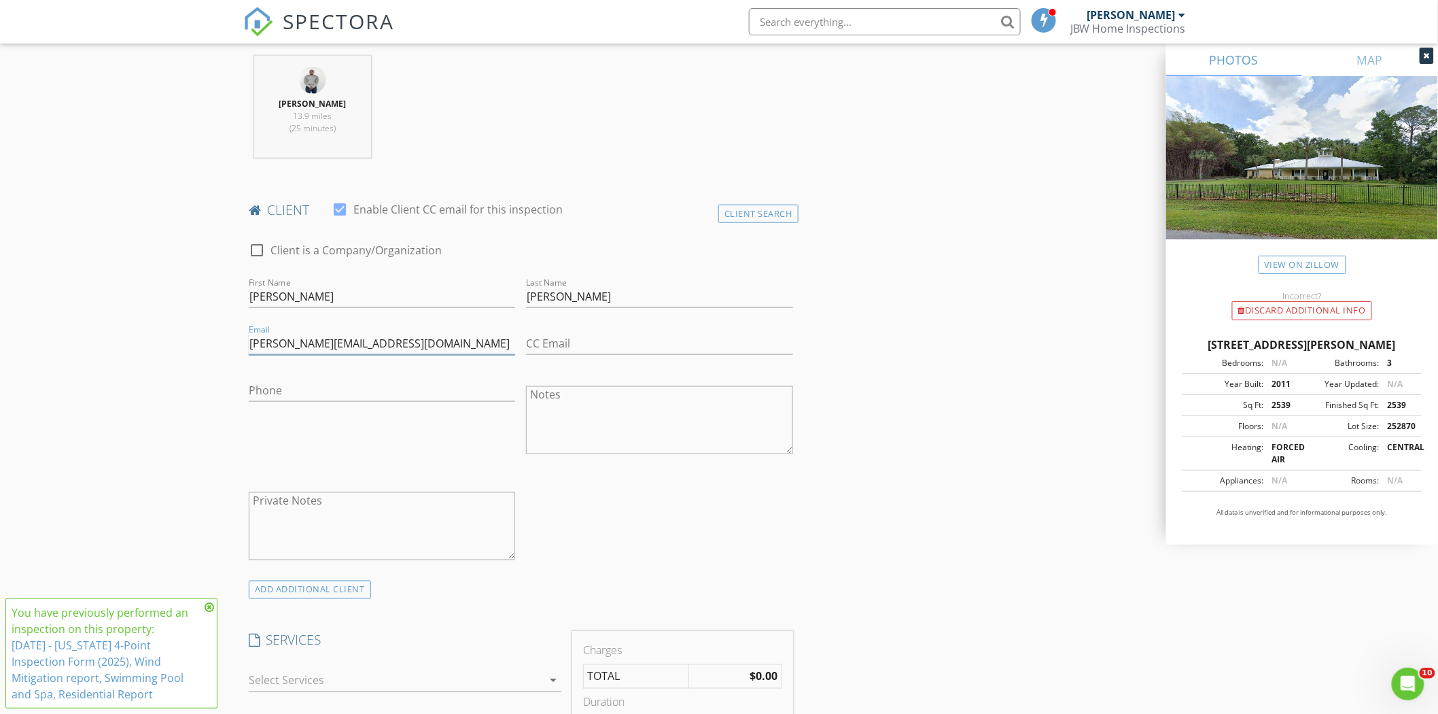
type input "[PERSON_NAME][EMAIL_ADDRESS][DOMAIN_NAME]"
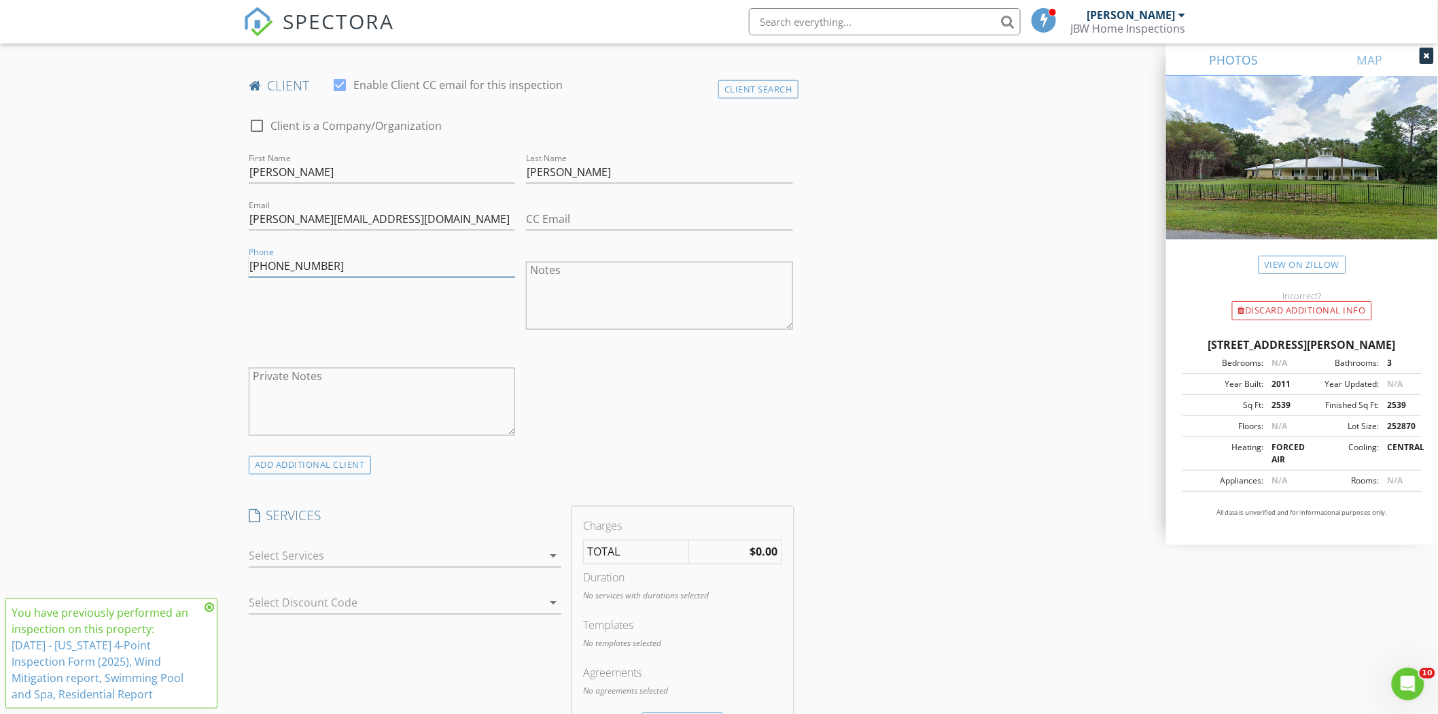
scroll to position [680, 0]
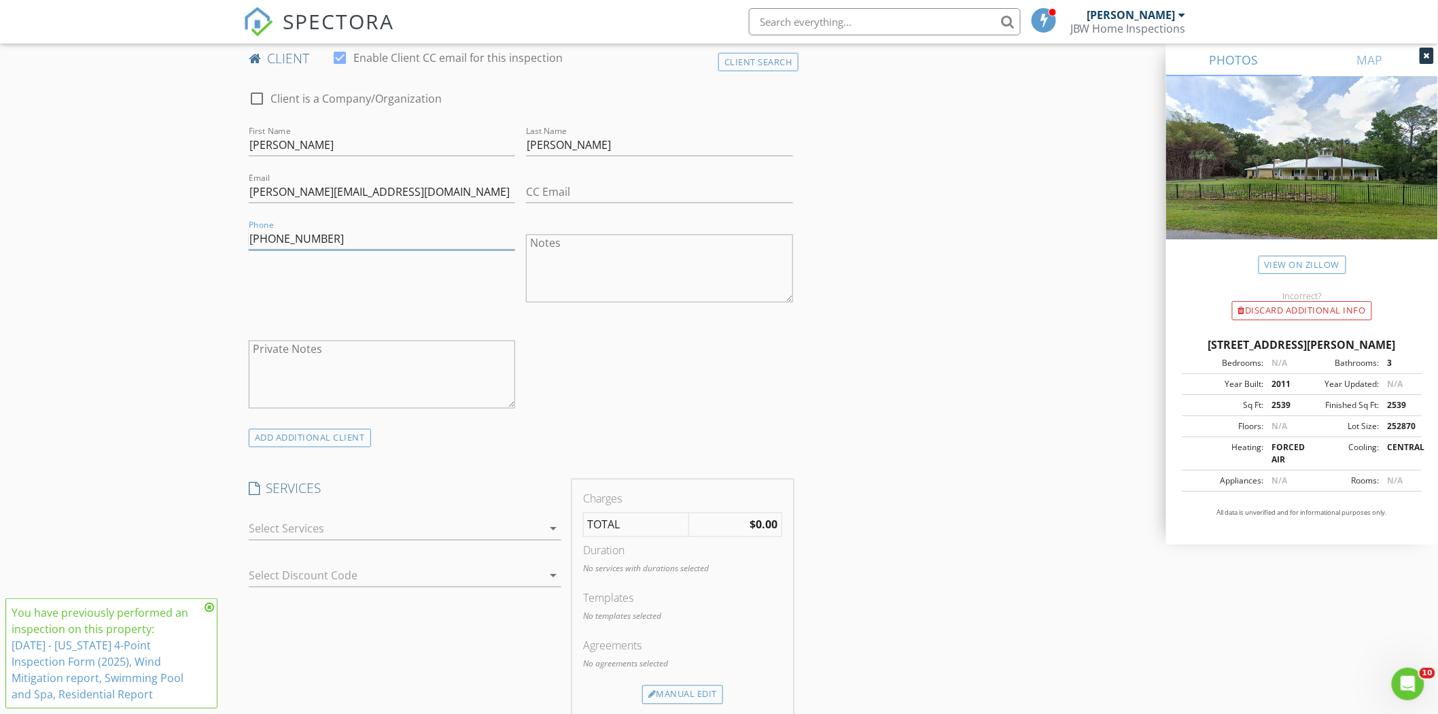
type input "[PHONE_NUMBER]"
click at [425, 538] on div at bounding box center [396, 529] width 294 height 22
click at [458, 480] on h4 "SERVICES" at bounding box center [405, 489] width 313 height 18
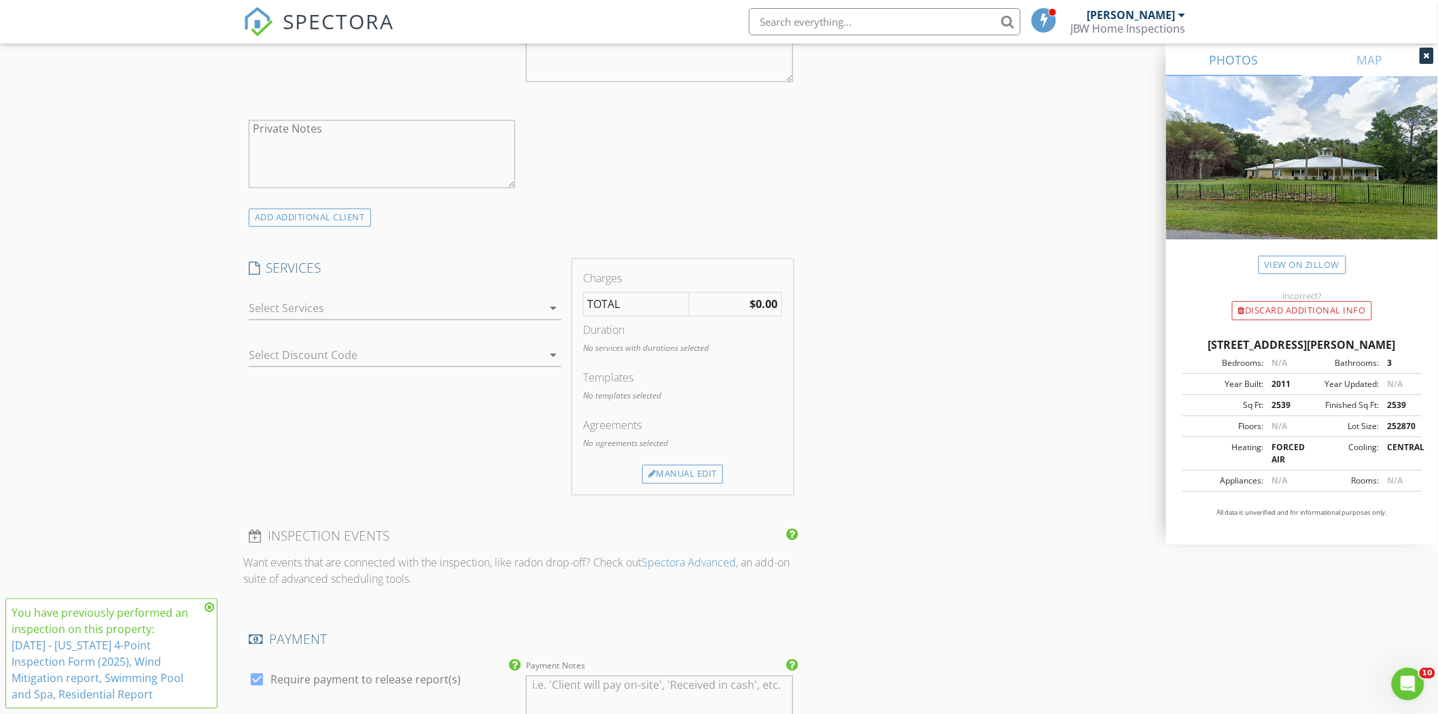
scroll to position [906, 0]
click at [686, 472] on div "Manual Edit" at bounding box center [682, 468] width 81 height 19
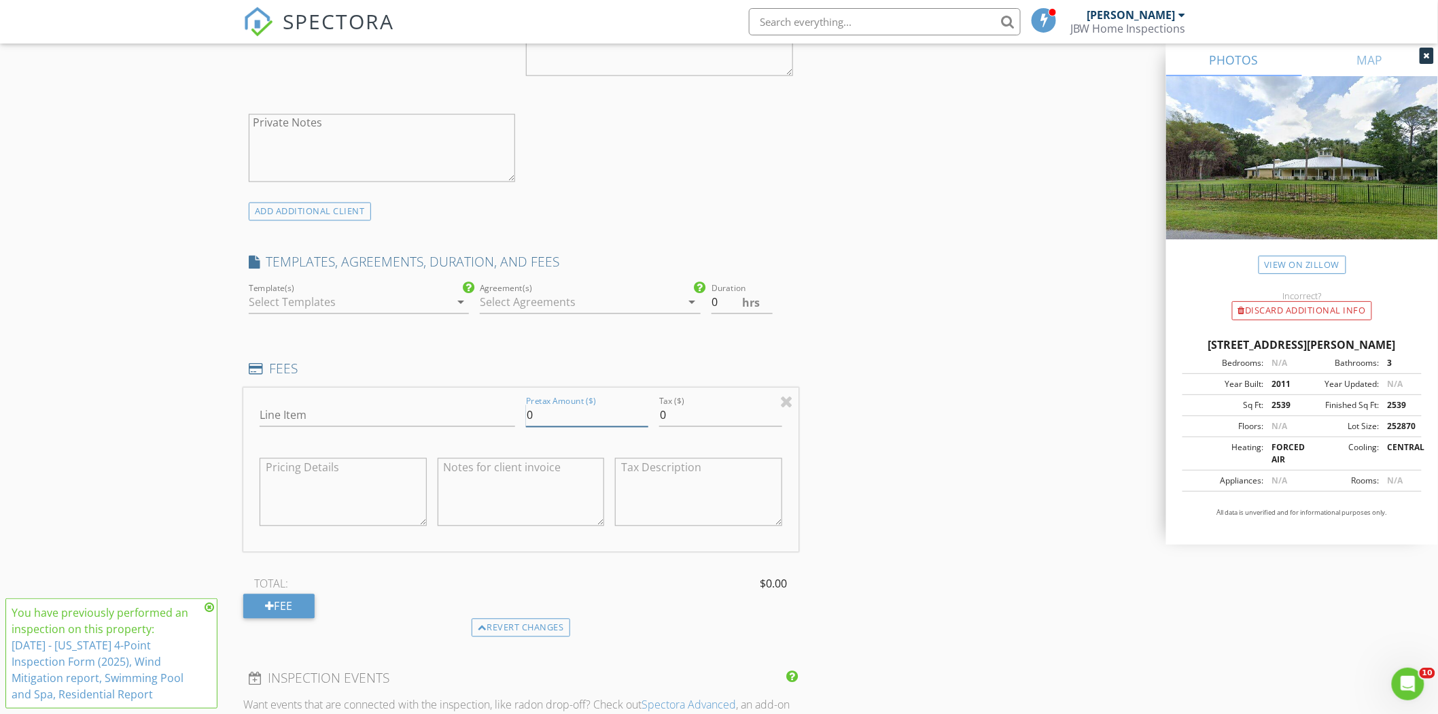
drag, startPoint x: 564, startPoint y: 412, endPoint x: 486, endPoint y: 412, distance: 78.2
click at [486, 412] on div "Line Item Pretax Amount ($) 0 Tax ($) 0" at bounding box center [520, 470] width 555 height 164
type input "622.48"
click at [886, 461] on div "INSPECTOR(S) check_box Jotham Brown PRIMARY check_box_outline_blank James Jacks…" at bounding box center [718, 563] width 951 height 2622
click at [343, 419] on input "Line Item" at bounding box center [388, 415] width 256 height 22
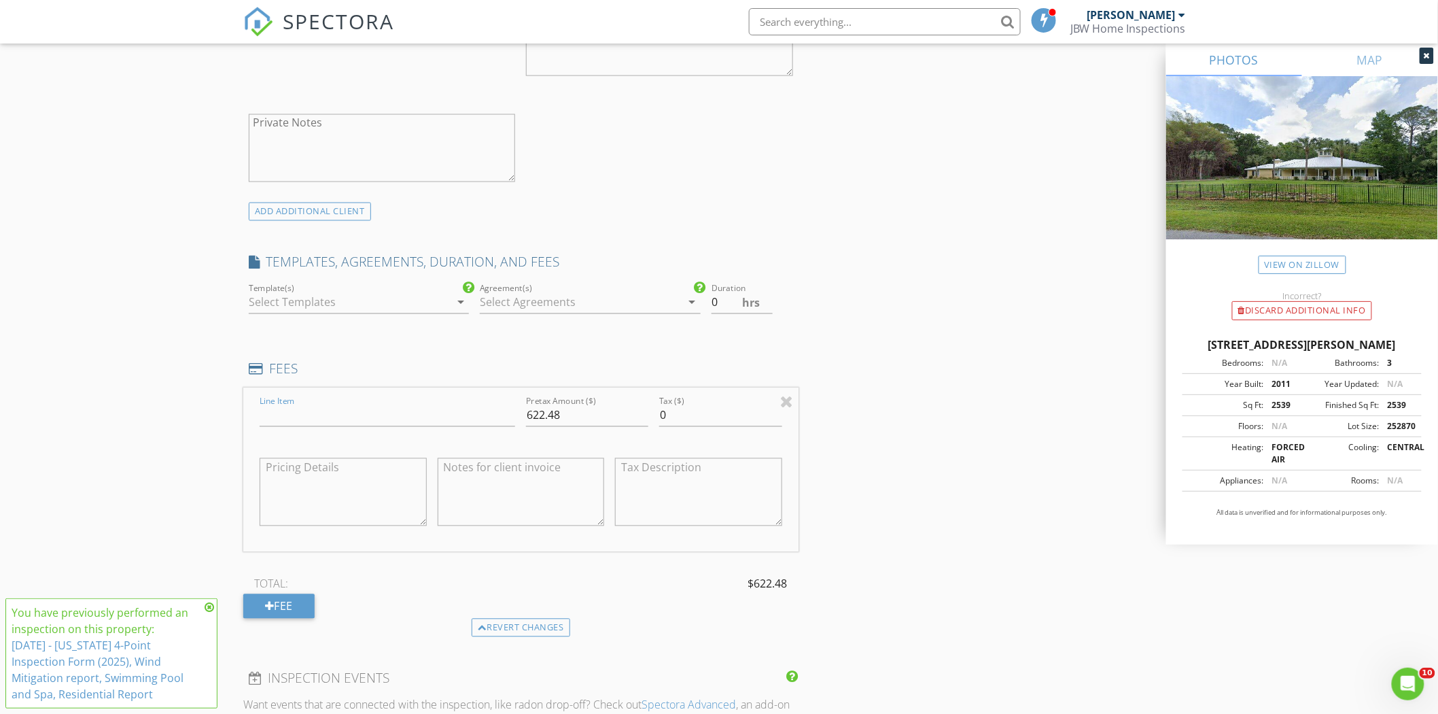
click at [213, 436] on div "New Inspection Click here to use the New Order Form INSPECTOR(S) check_box Joth…" at bounding box center [719, 540] width 1438 height 2733
click at [947, 478] on div "INSPECTOR(S) check_box Jotham Brown PRIMARY check_box_outline_blank James Jacks…" at bounding box center [718, 563] width 951 height 2622
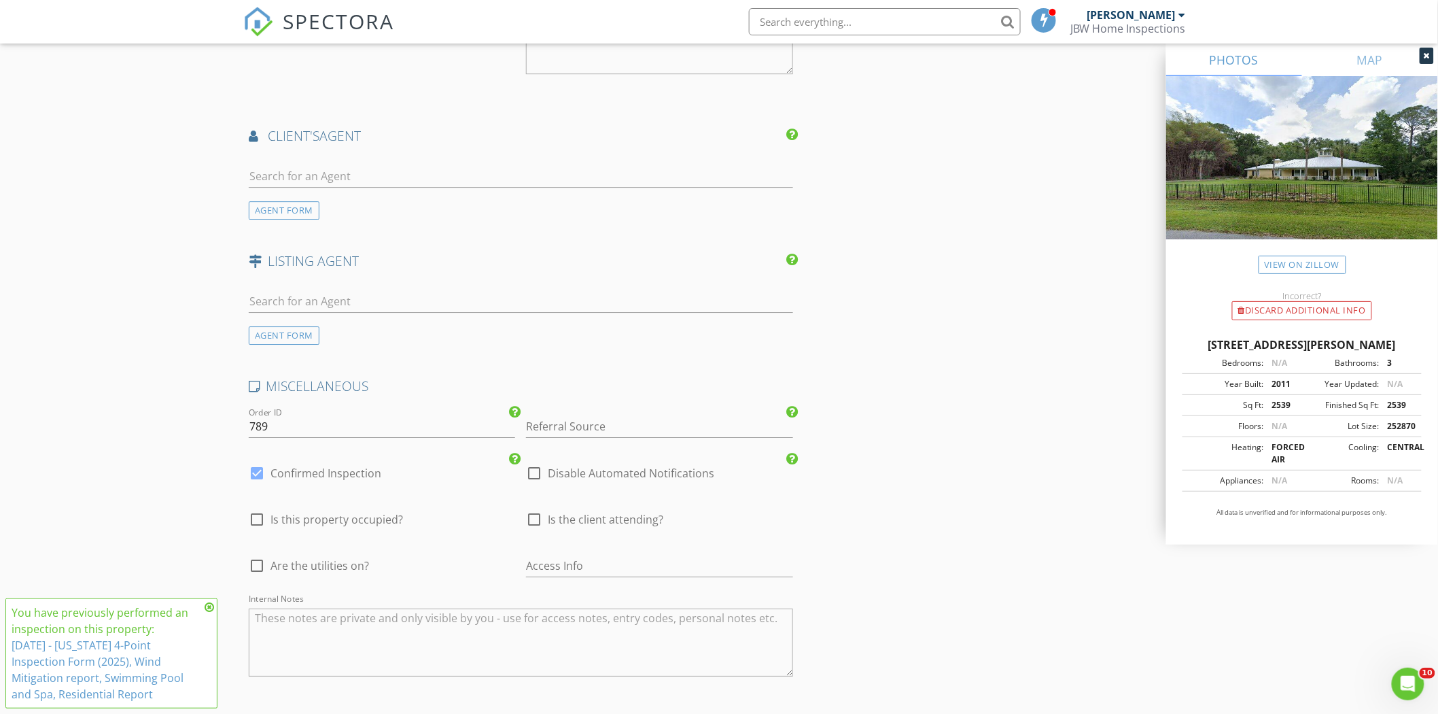
scroll to position [1722, 0]
click at [525, 478] on div "check_box_outline_blank Disable Automated Notifications" at bounding box center [659, 470] width 277 height 46
click at [533, 467] on div at bounding box center [534, 468] width 23 height 23
checkbox input "true"
click at [310, 467] on label "Confirmed Inspection" at bounding box center [325, 469] width 111 height 14
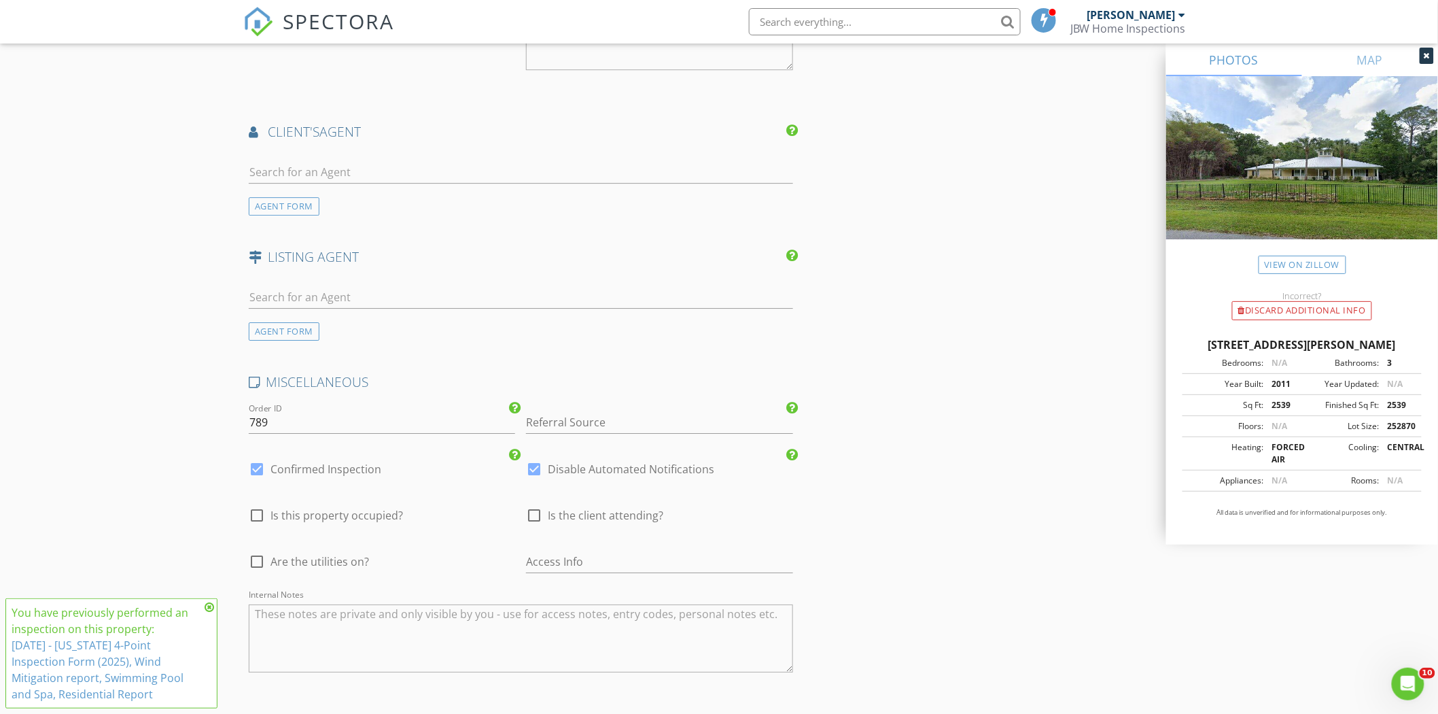
checkbox input "false"
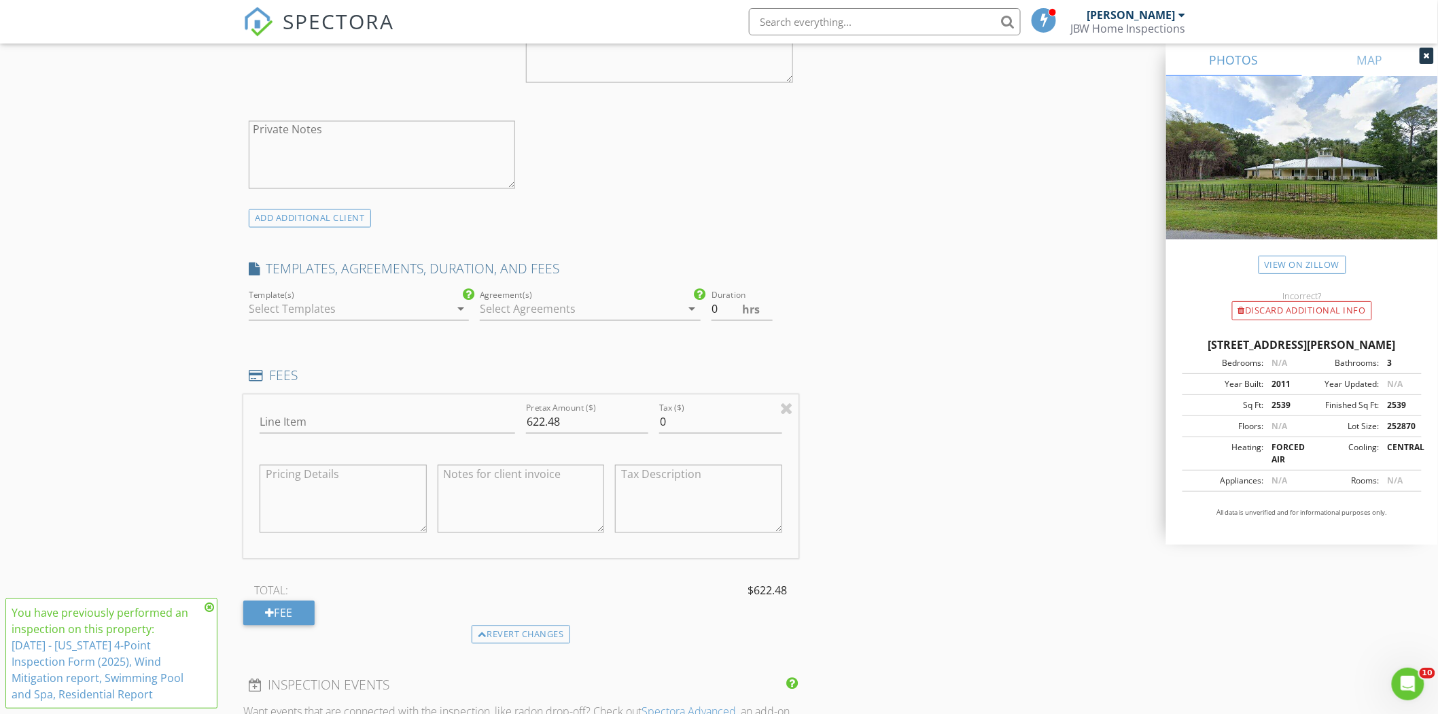
scroll to position [981, 0]
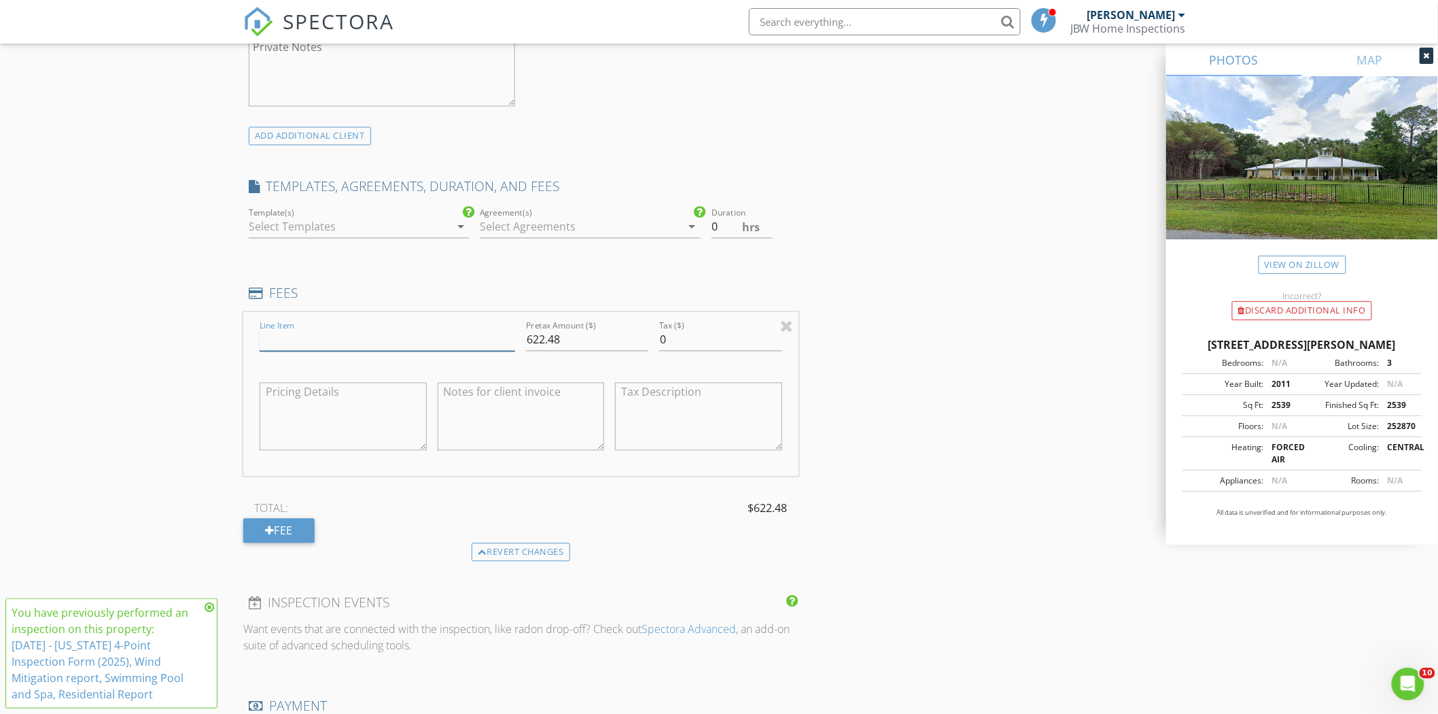
click at [345, 345] on input "Line Item" at bounding box center [388, 340] width 256 height 22
type input "Residential Inspection"
click at [832, 358] on div "INSPECTOR(S) check_box Jotham Brown PRIMARY check_box_outline_blank James Jacks…" at bounding box center [718, 487] width 951 height 2622
click at [921, 378] on div "INSPECTOR(S) check_box Jotham Brown PRIMARY check_box_outline_blank James Jacks…" at bounding box center [718, 487] width 951 height 2622
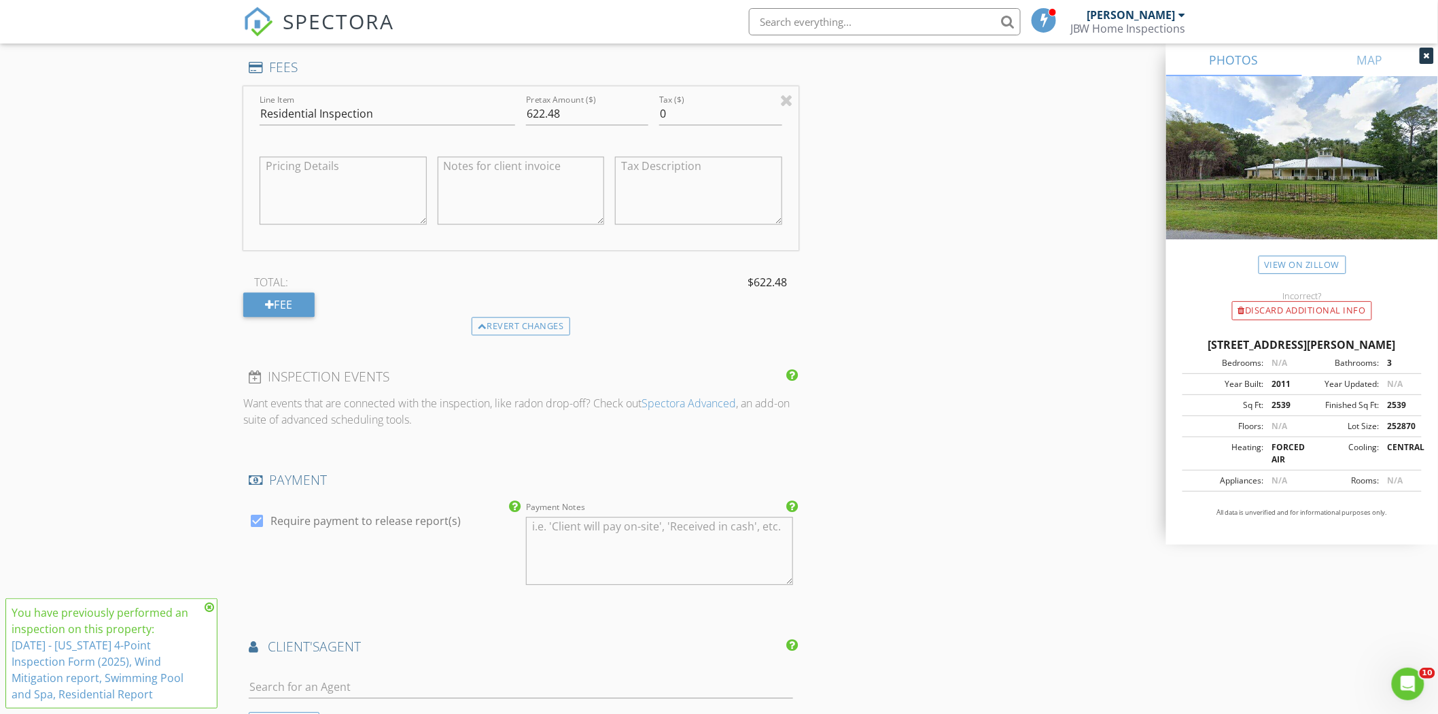
click at [202, 266] on div "New Inspection Click here to use the New Order Form INSPECTOR(S) check_box Joth…" at bounding box center [719, 238] width 1438 height 2733
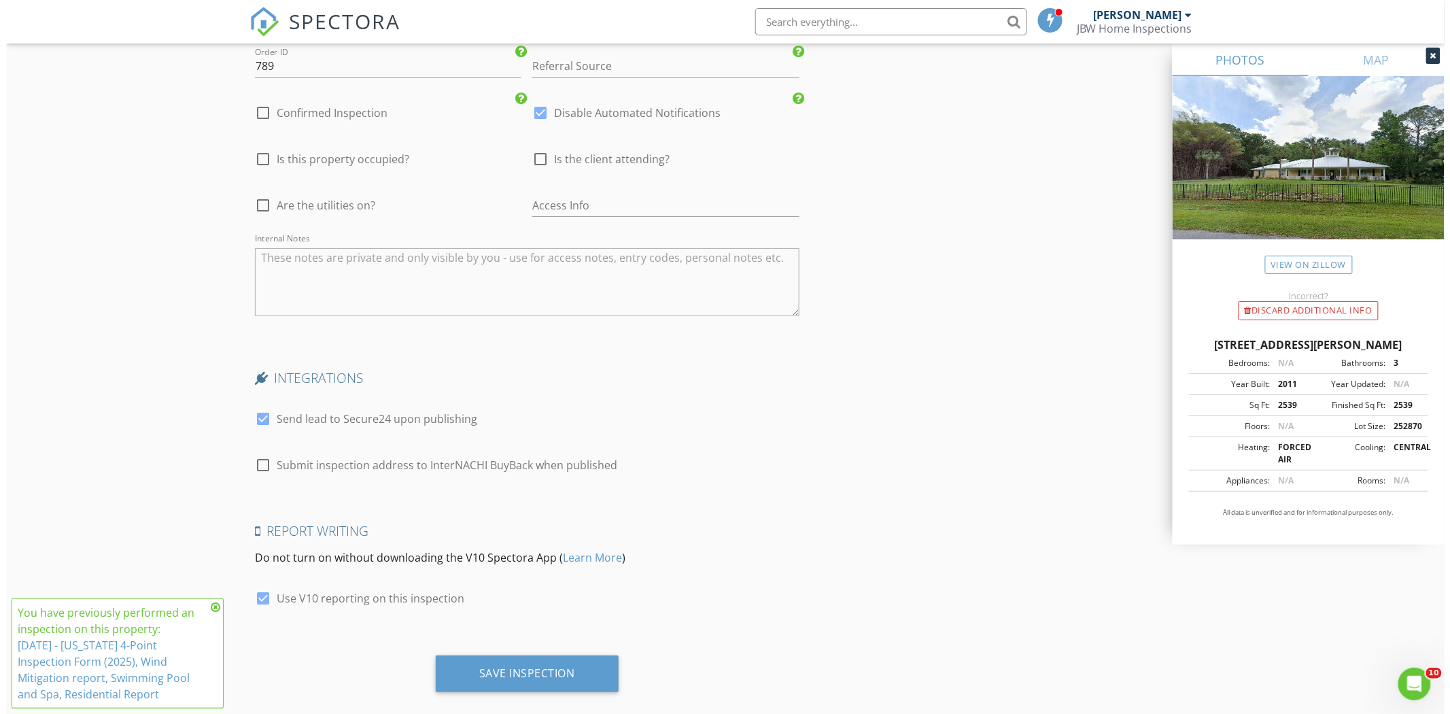
scroll to position [2100, 0]
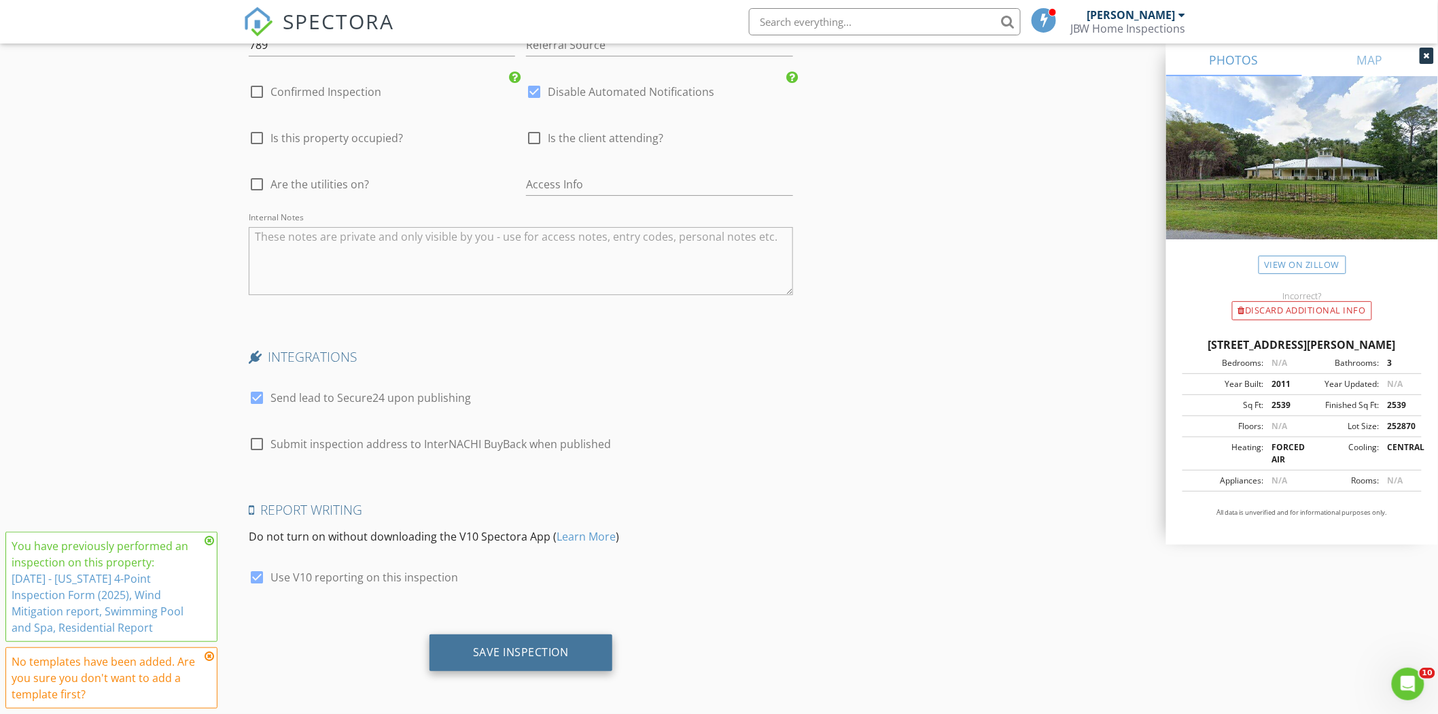
click at [505, 649] on div "Save Inspection" at bounding box center [521, 652] width 96 height 14
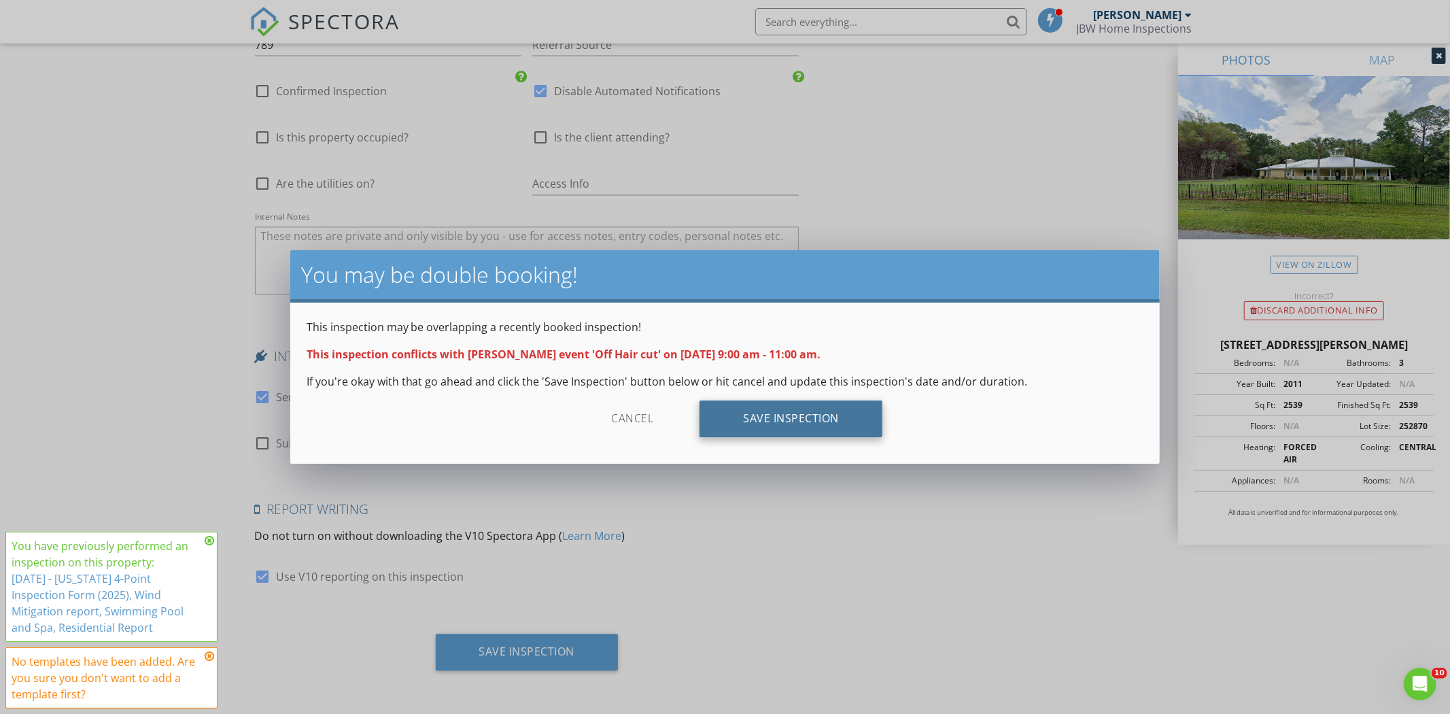
click at [775, 423] on div "Save Inspection" at bounding box center [790, 418] width 183 height 37
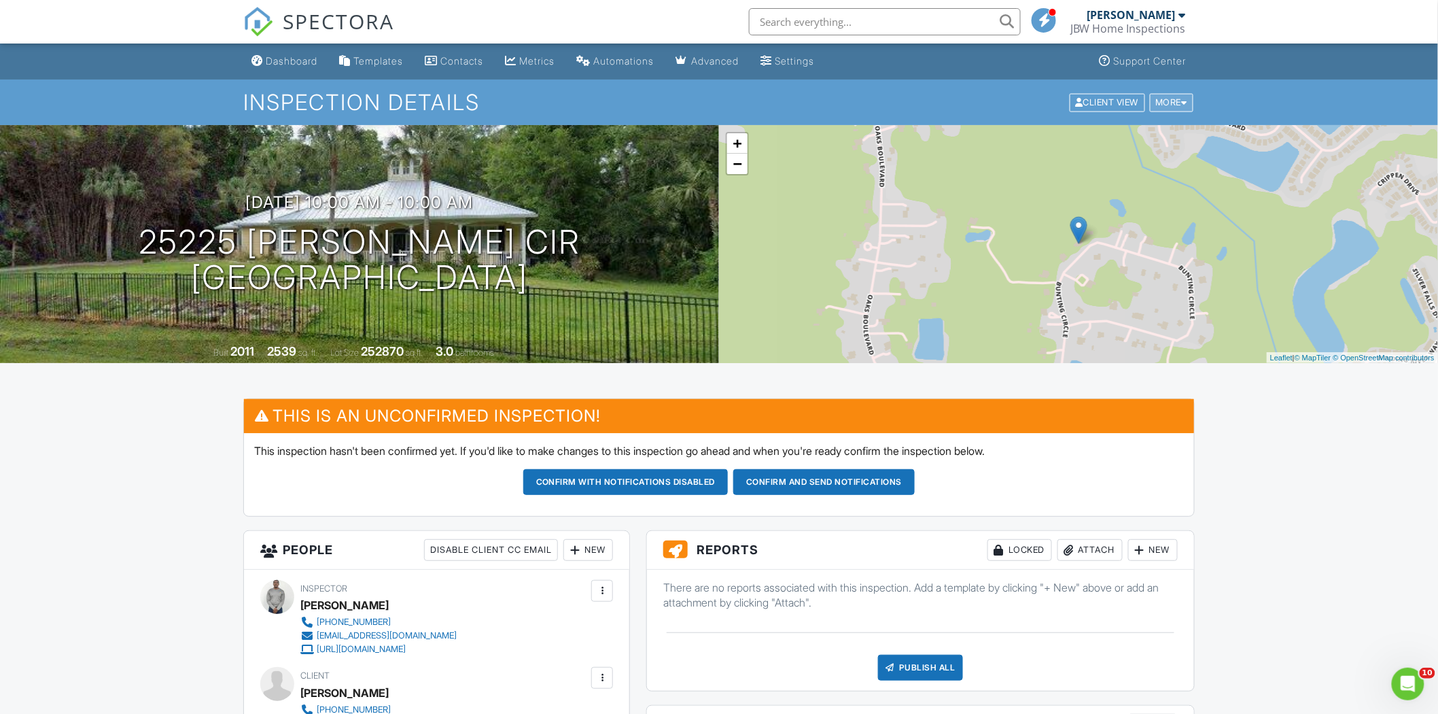
click at [1178, 105] on div "More" at bounding box center [1172, 102] width 44 height 18
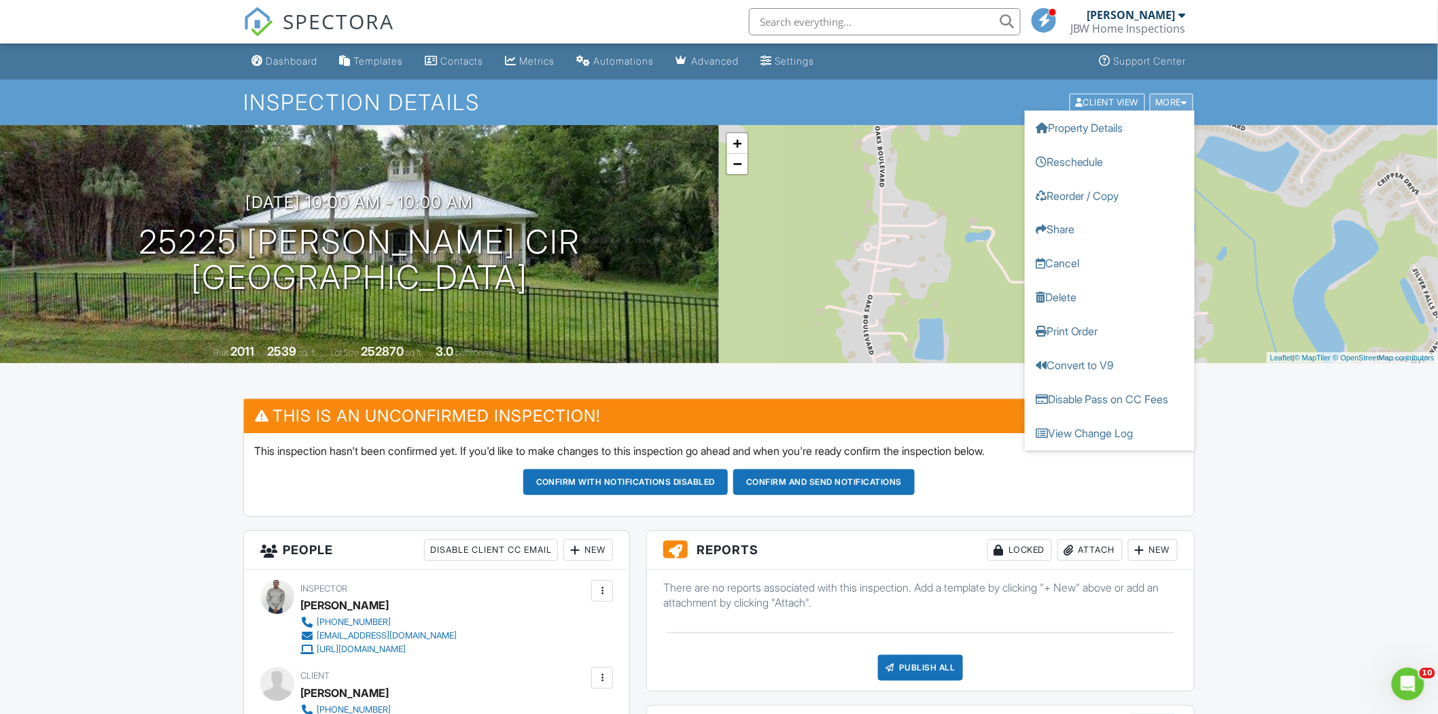
click at [1178, 106] on div "More" at bounding box center [1172, 102] width 44 height 18
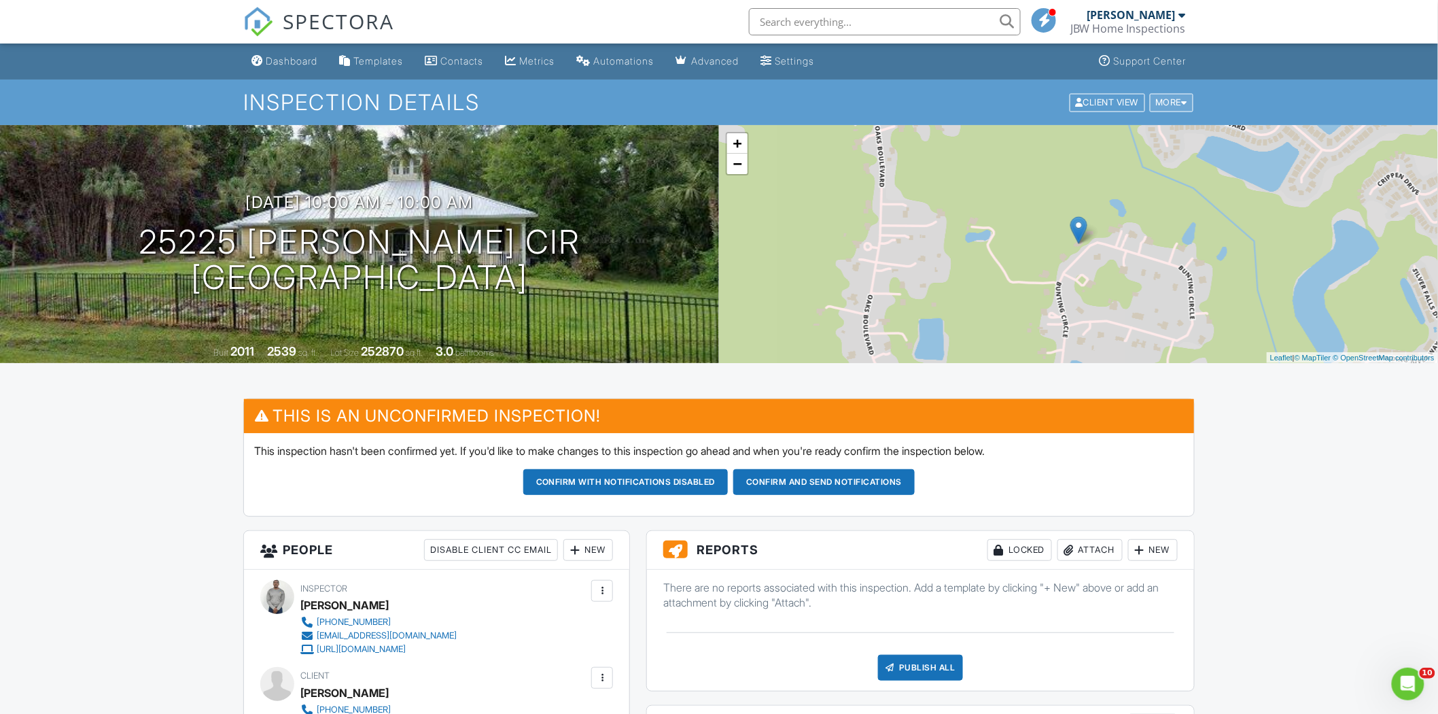
click at [1174, 104] on div "More" at bounding box center [1172, 102] width 44 height 18
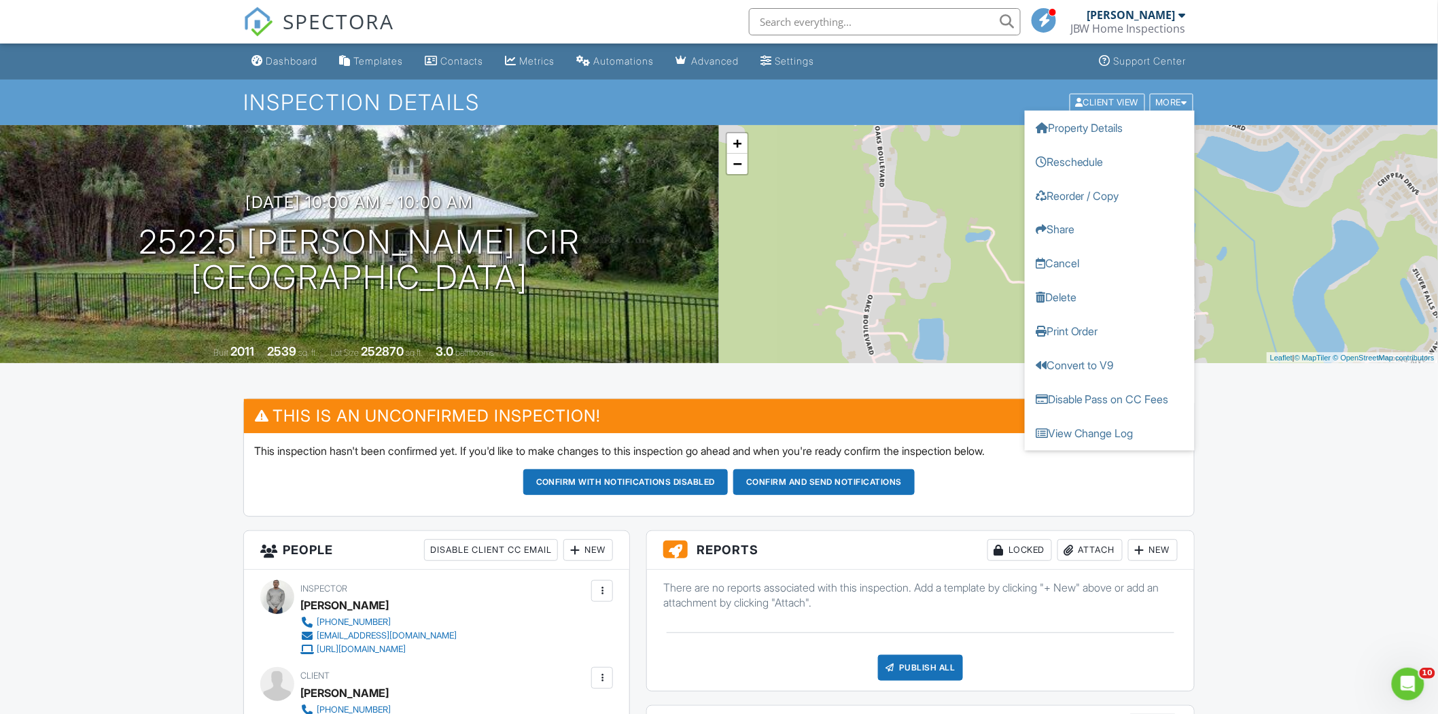
click at [761, 100] on h1 "Inspection Details" at bounding box center [718, 102] width 951 height 24
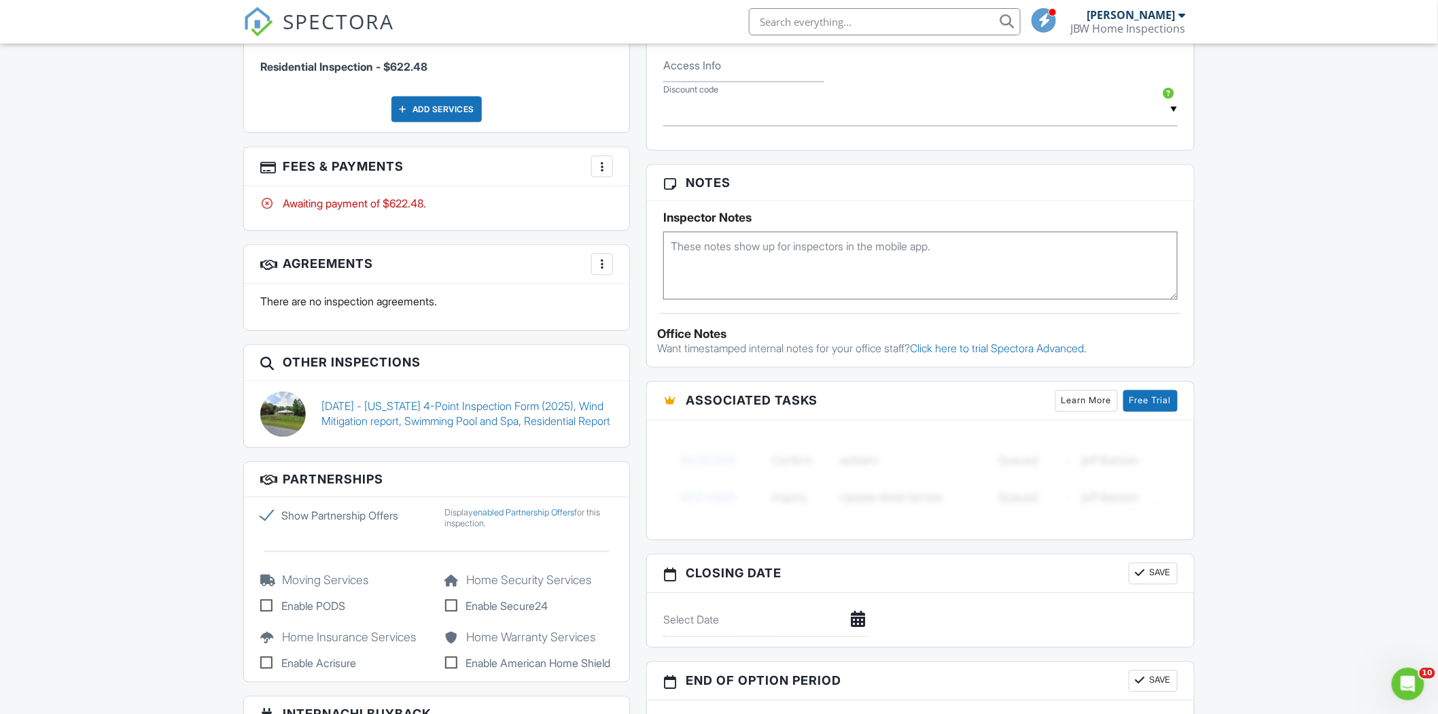
scroll to position [981, 0]
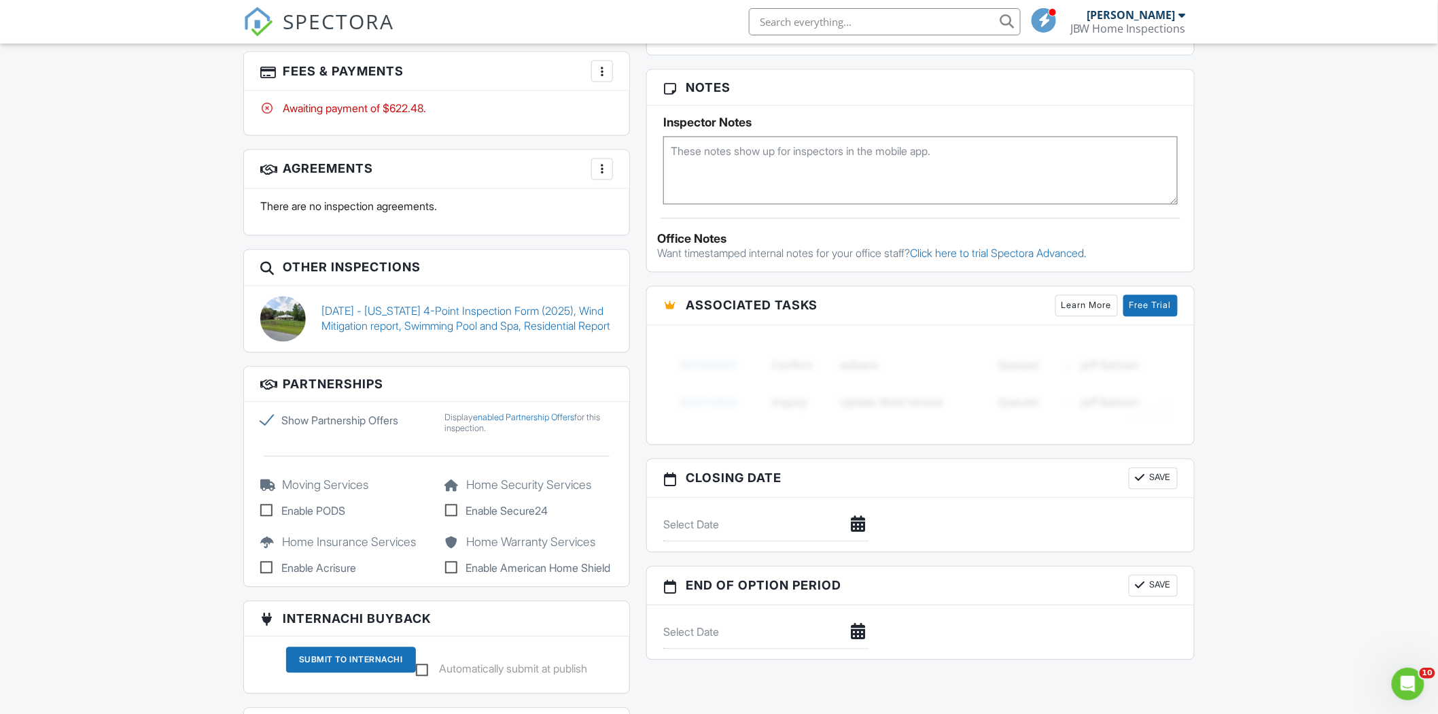
click at [265, 423] on label "Show Partnership Offers" at bounding box center [344, 420] width 169 height 16
checkbox input "false"
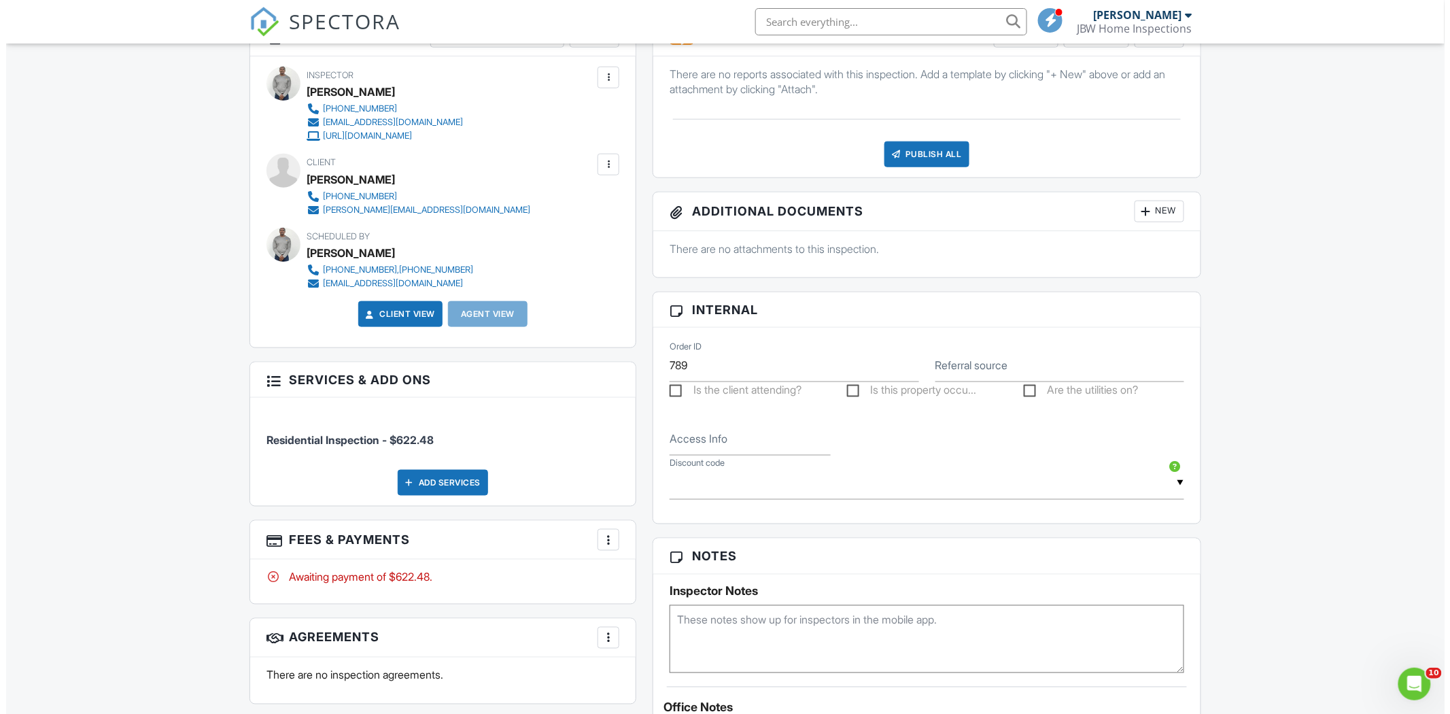
scroll to position [226, 0]
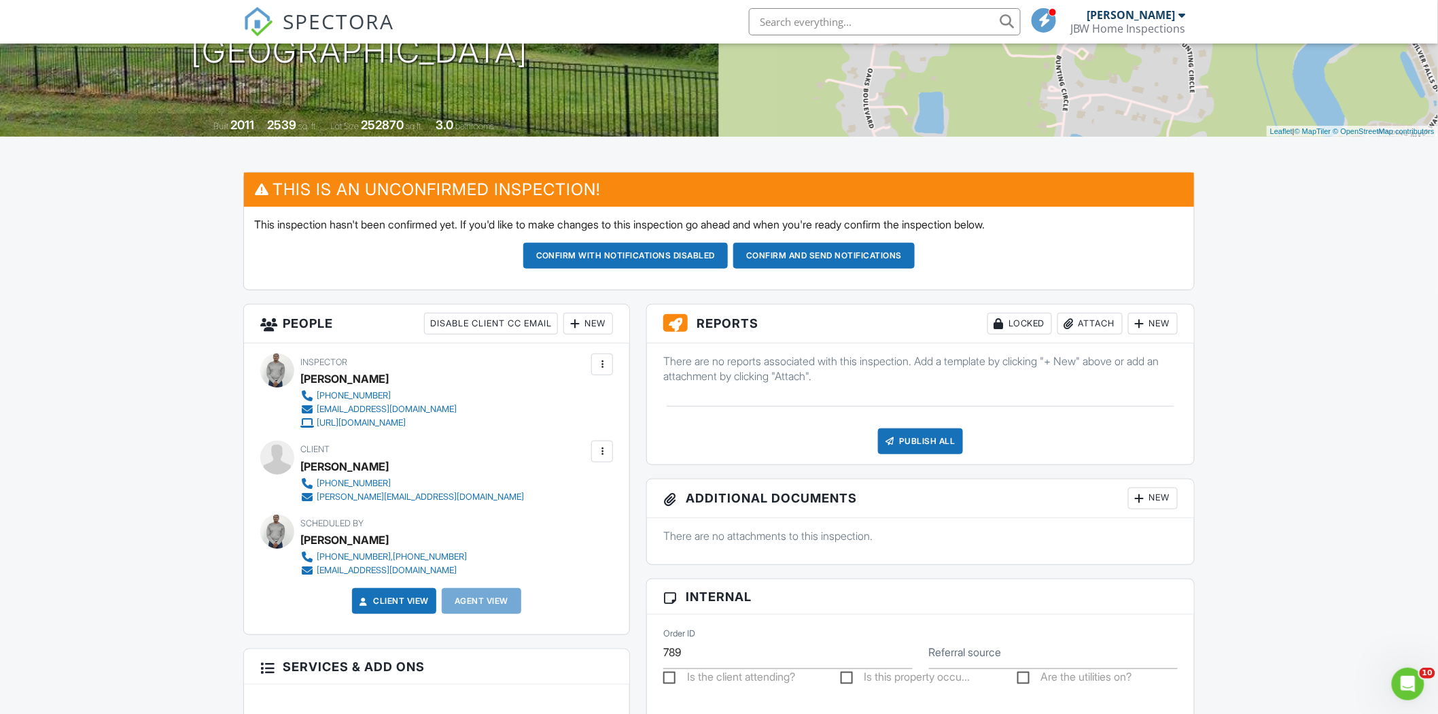
click at [610, 455] on div at bounding box center [602, 451] width 22 height 22
click at [548, 527] on li "Resend Confirmation Email" at bounding box center [529, 527] width 152 height 34
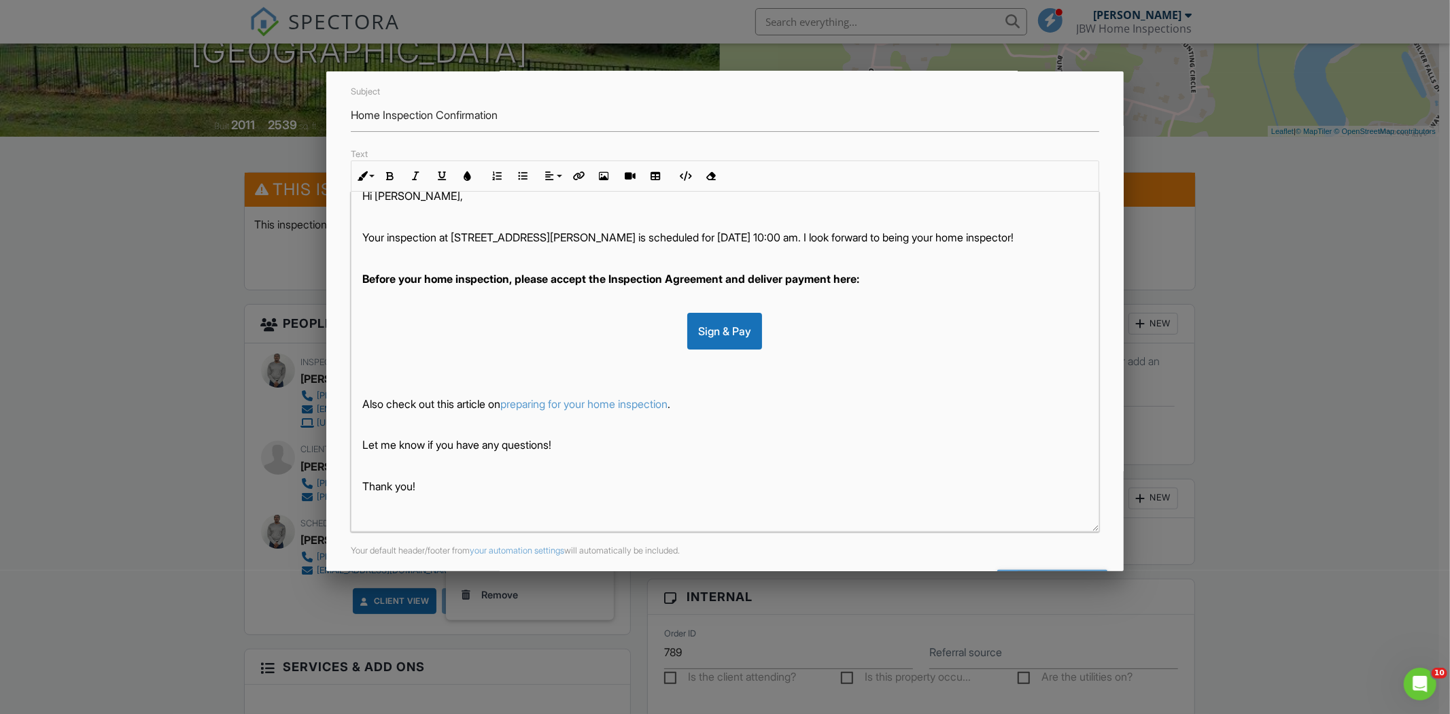
scroll to position [168, 0]
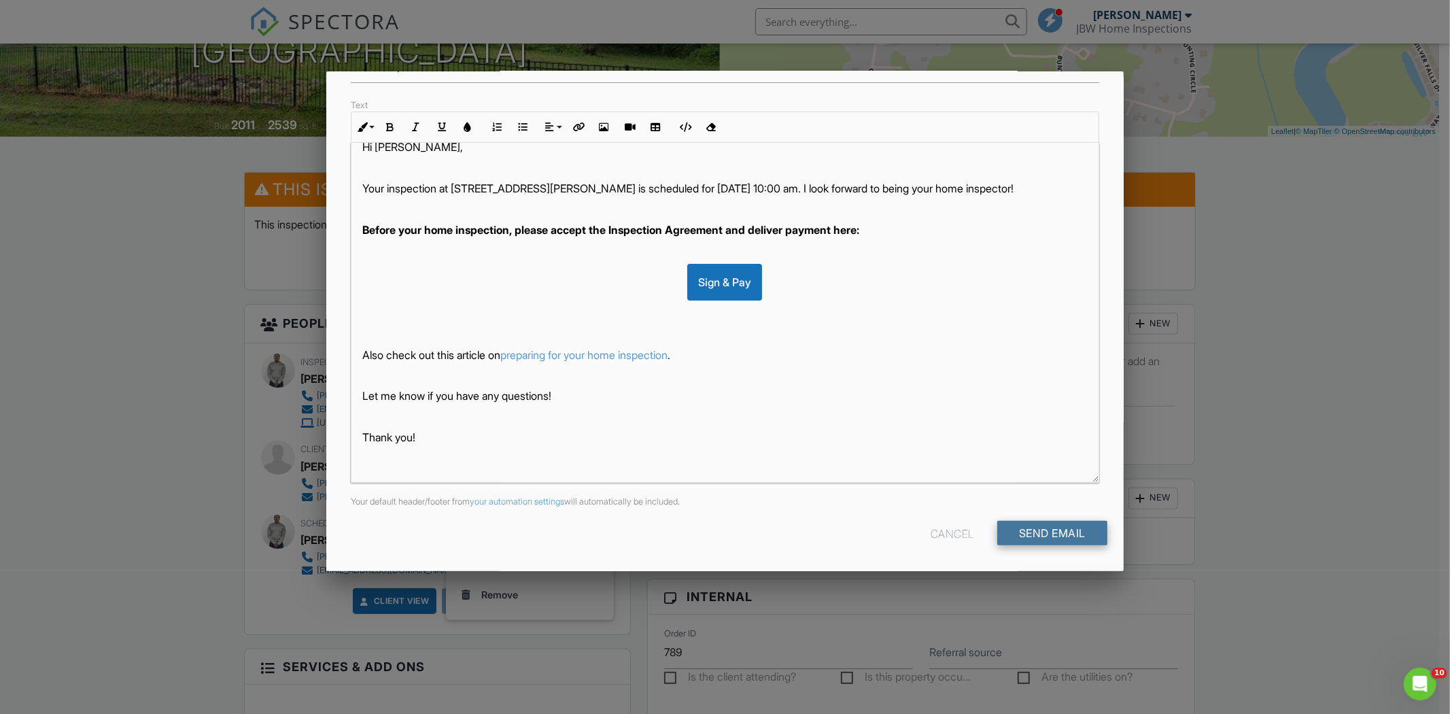
click at [1049, 533] on input "Send Email" at bounding box center [1052, 533] width 110 height 24
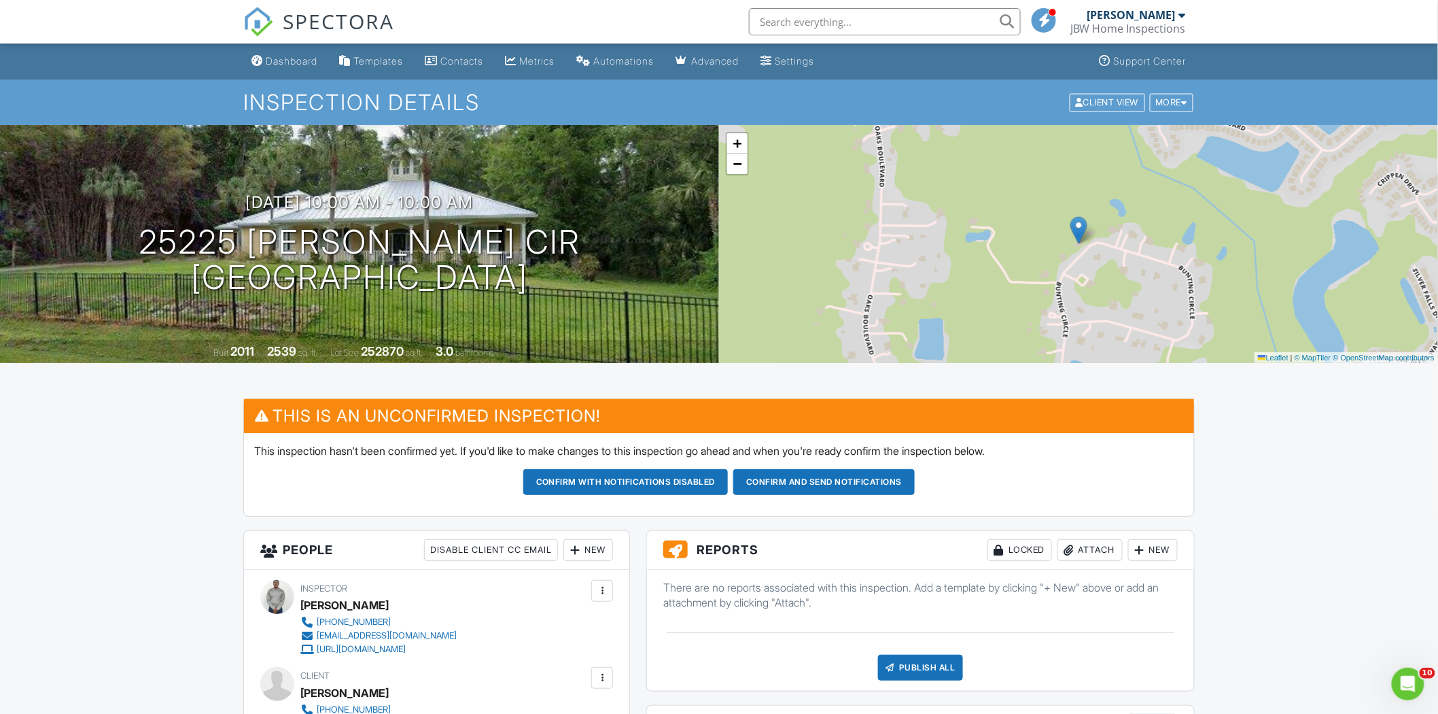
click at [1194, 118] on div "Inspection Details Client View More Property Details Reschedule Reorder / Copy …" at bounding box center [719, 103] width 1438 height 46
click at [1176, 105] on div "More" at bounding box center [1172, 102] width 44 height 18
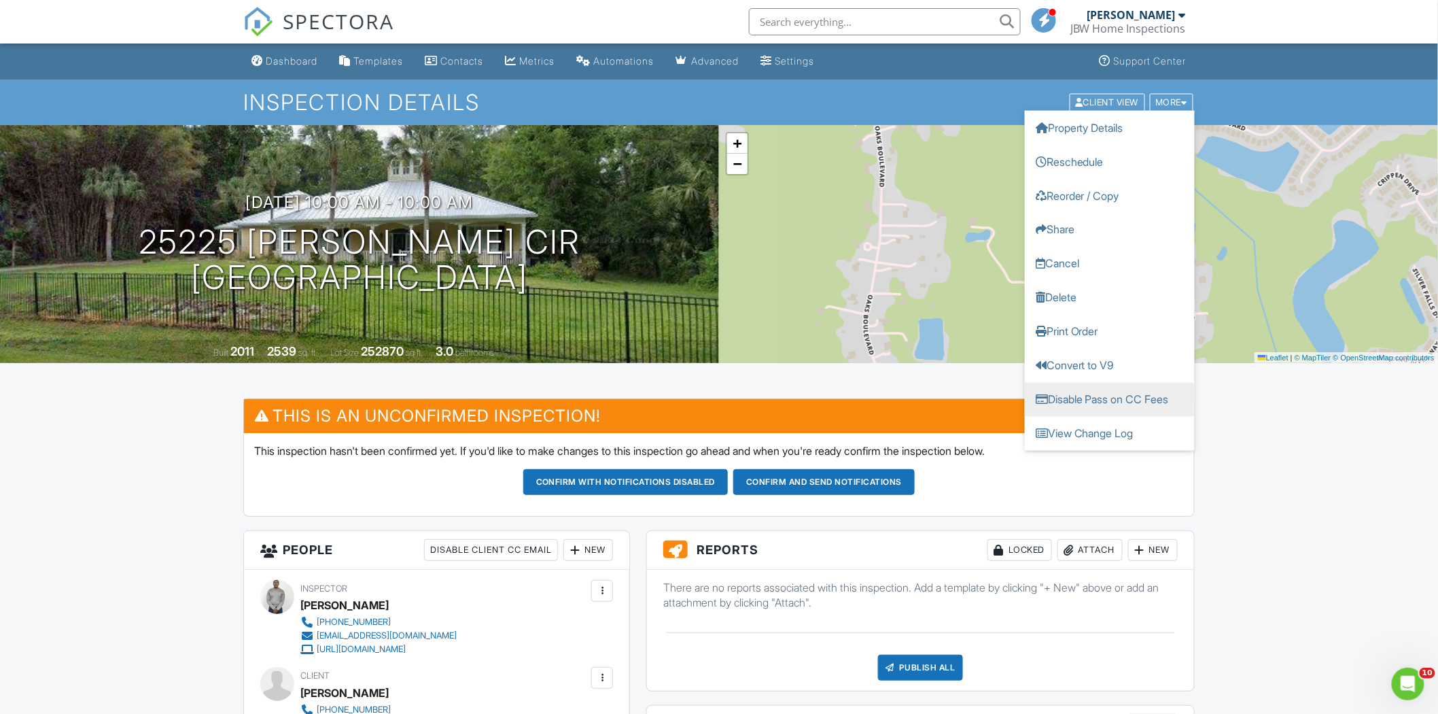
click at [1089, 404] on link "Disable Pass on CC Fees" at bounding box center [1110, 399] width 170 height 34
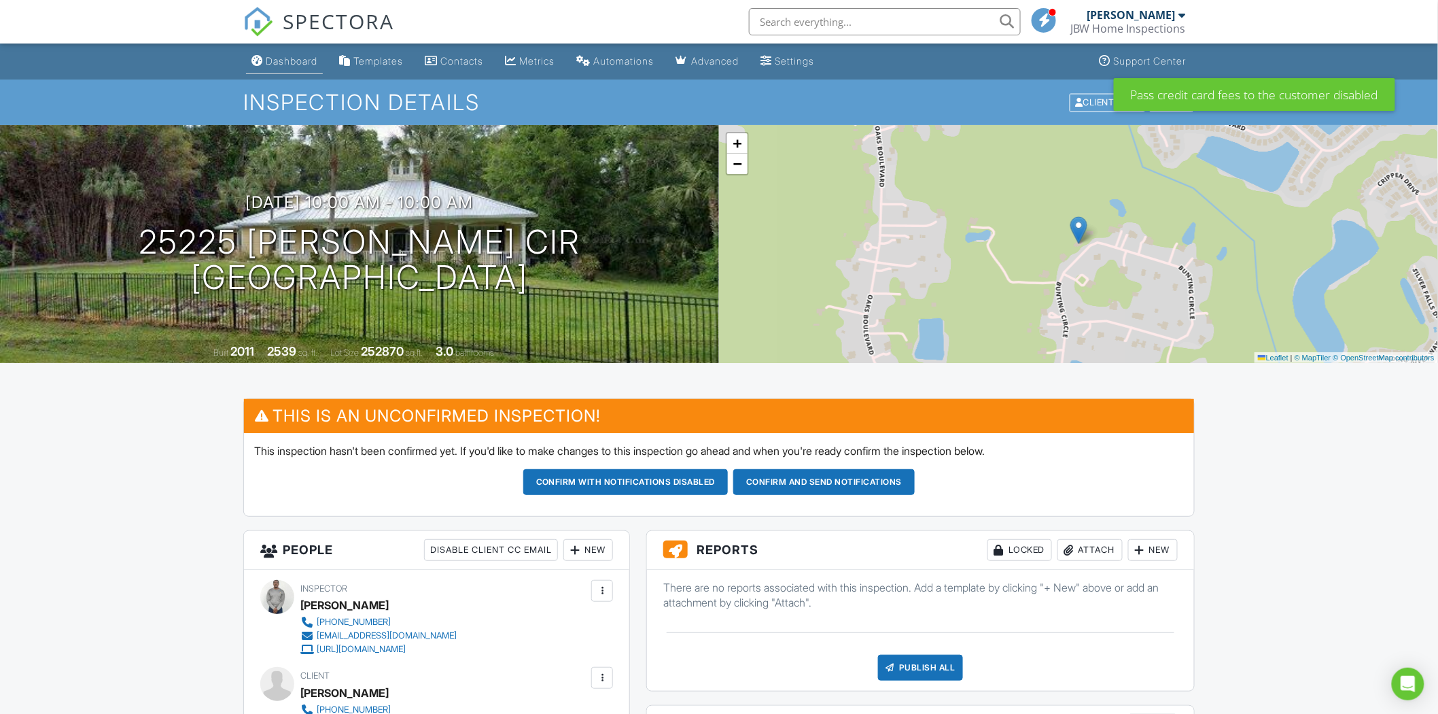
click at [281, 66] on div "Dashboard" at bounding box center [292, 61] width 52 height 12
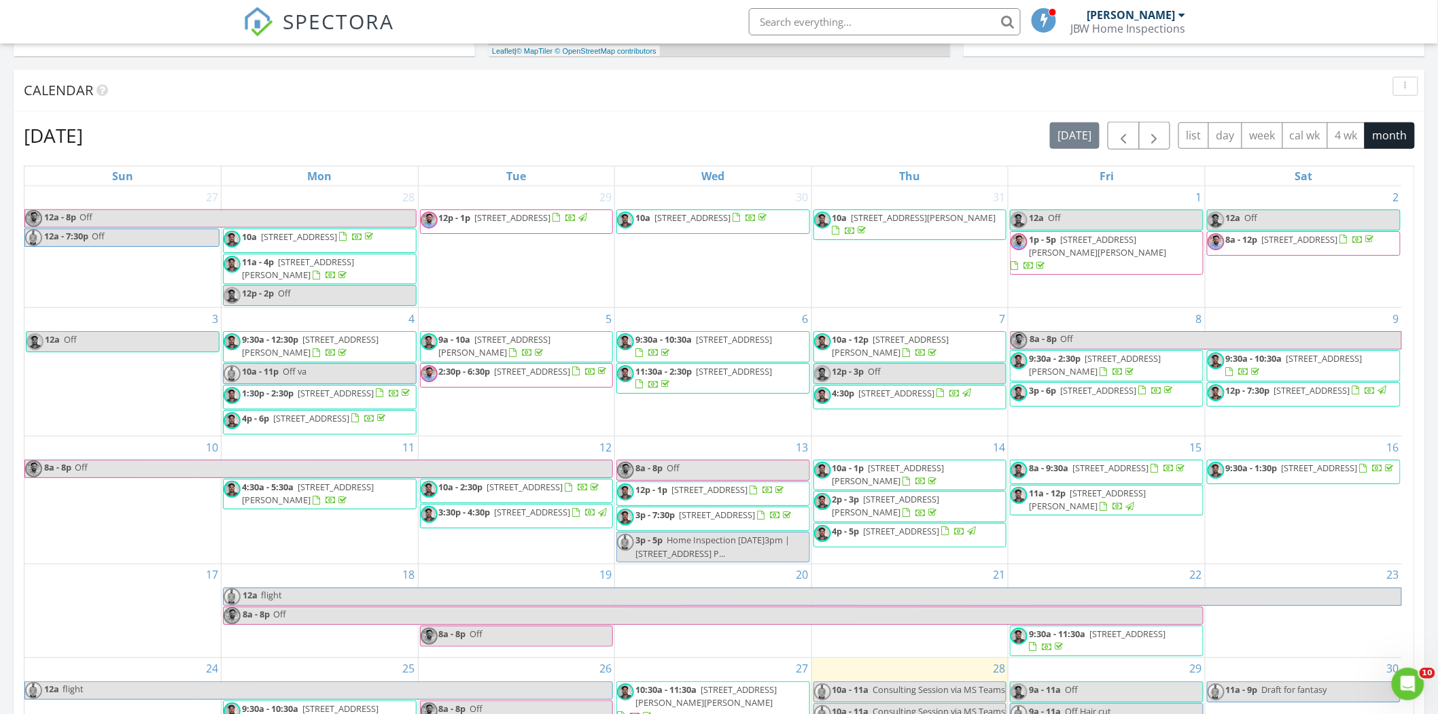
scroll to position [193, 0]
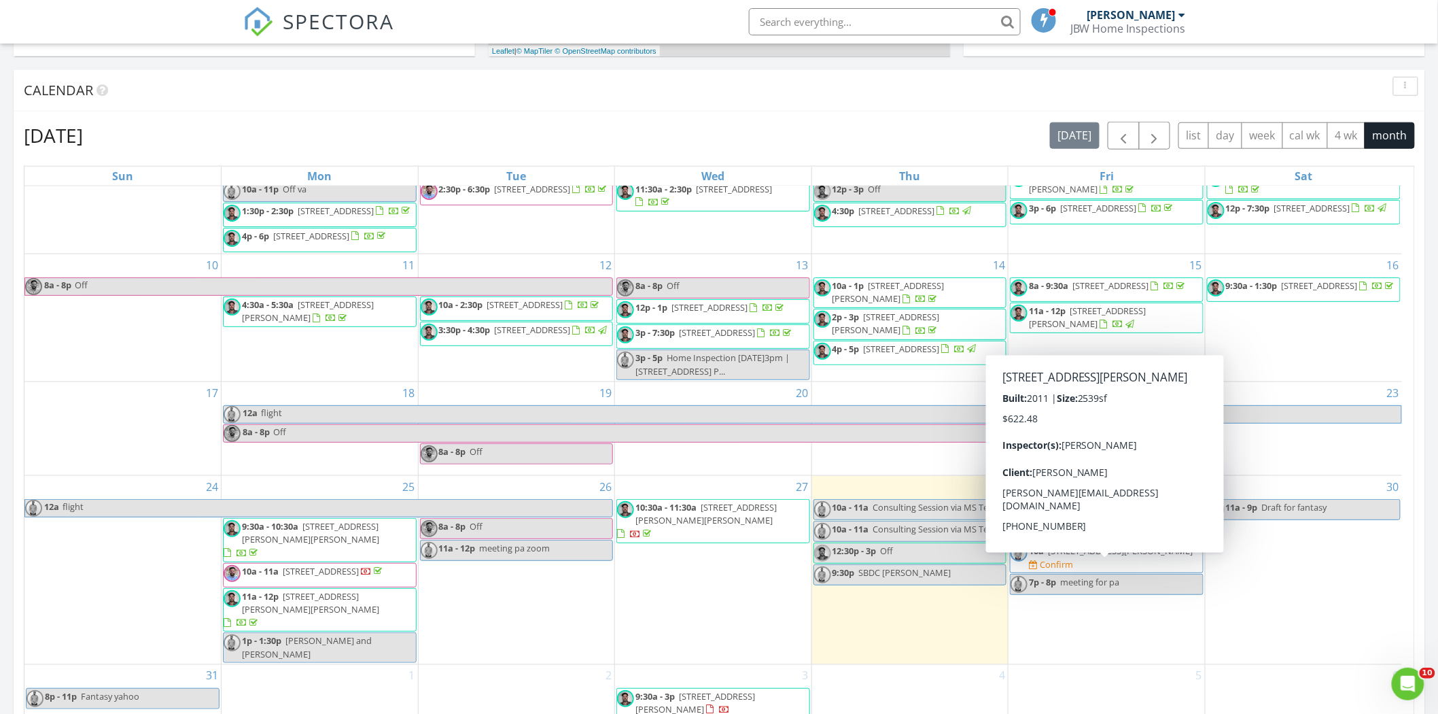
click at [1123, 557] on span "25225 Bunting Cir, Land O' Lakes 34639" at bounding box center [1120, 550] width 145 height 12
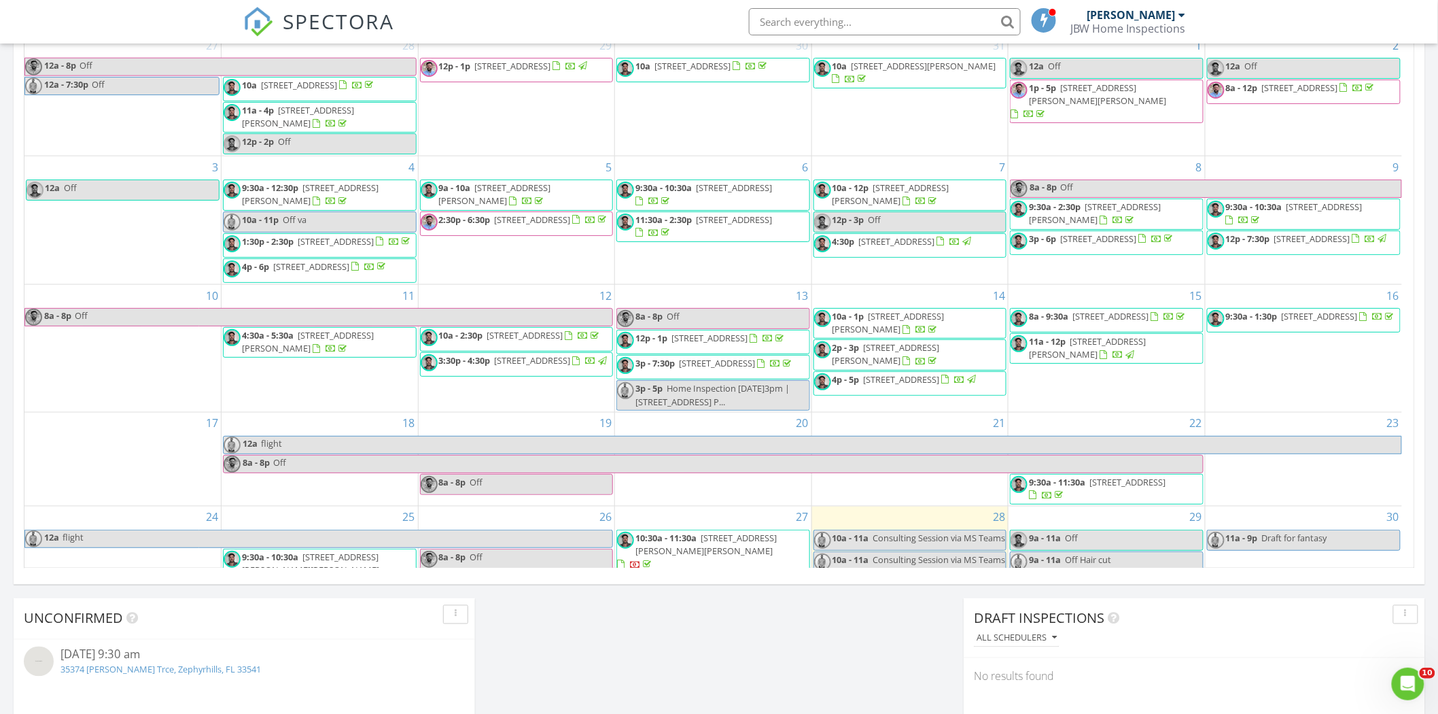
scroll to position [193, 0]
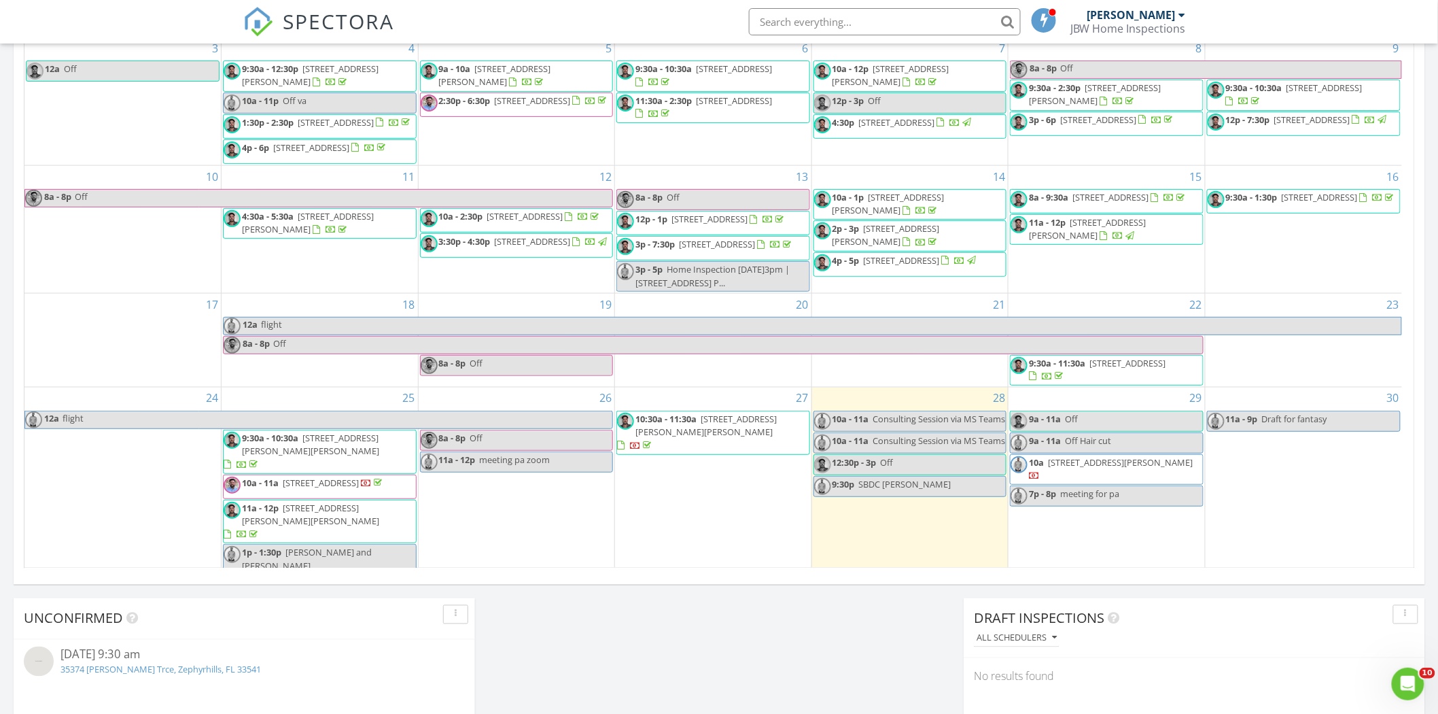
scroll to position [193, 0]
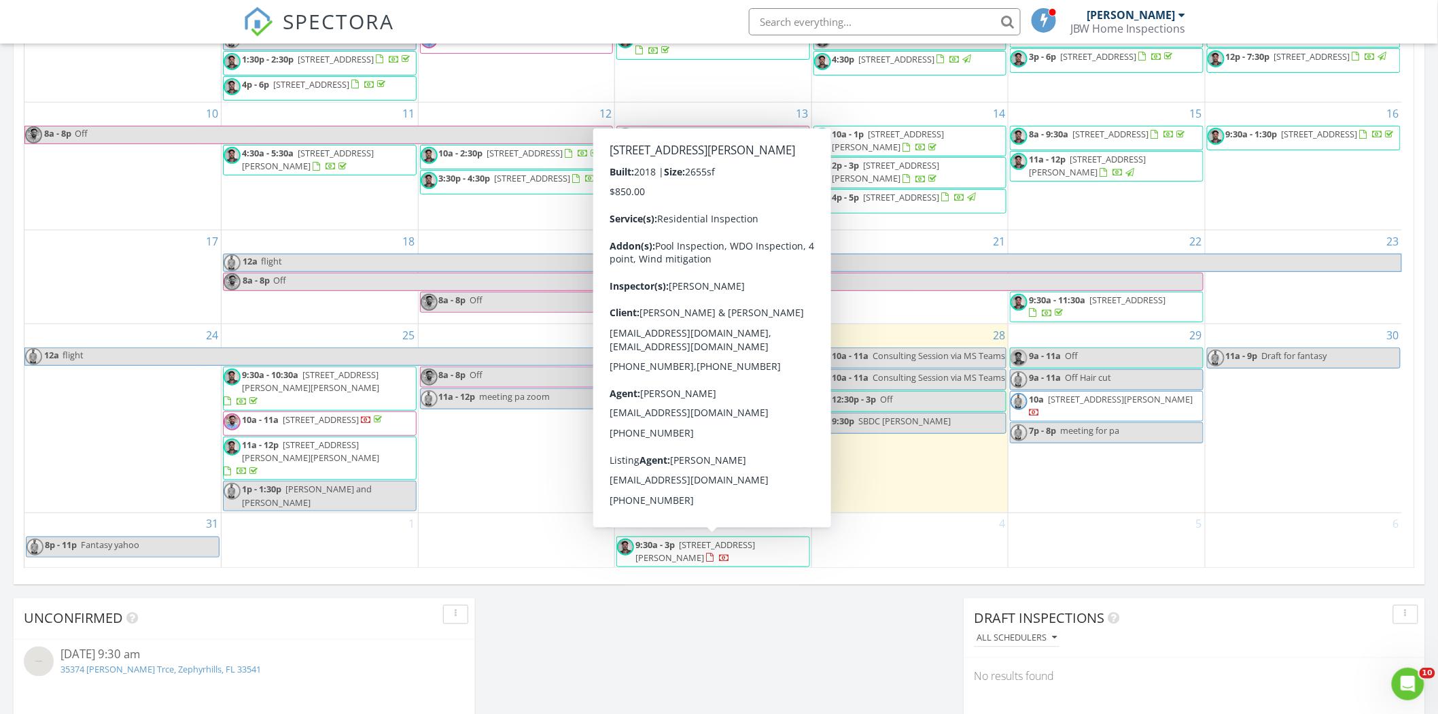
click at [760, 560] on span "9:30a - 3p 21837 Briske Morning Ave, Land O' Lakes 34637" at bounding box center [713, 551] width 192 height 27
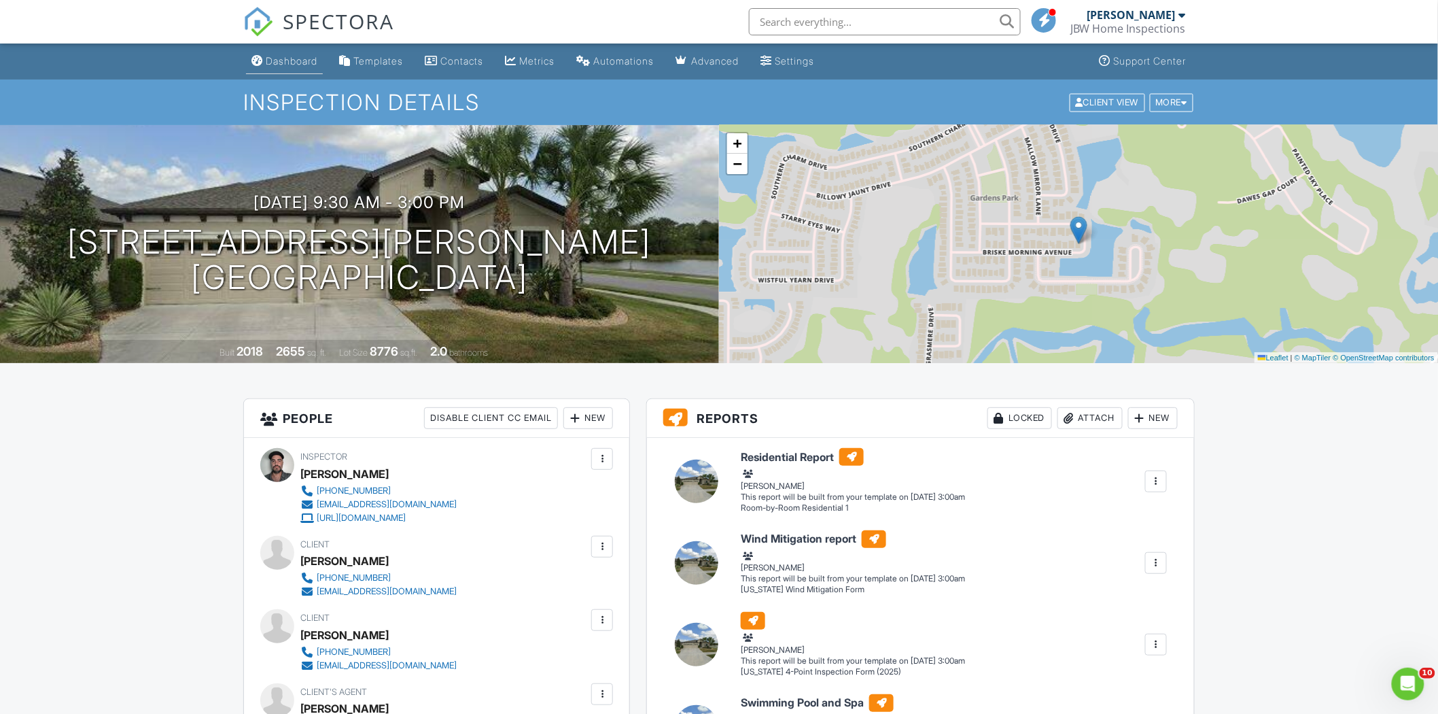
click at [266, 62] on link "Dashboard" at bounding box center [284, 61] width 77 height 25
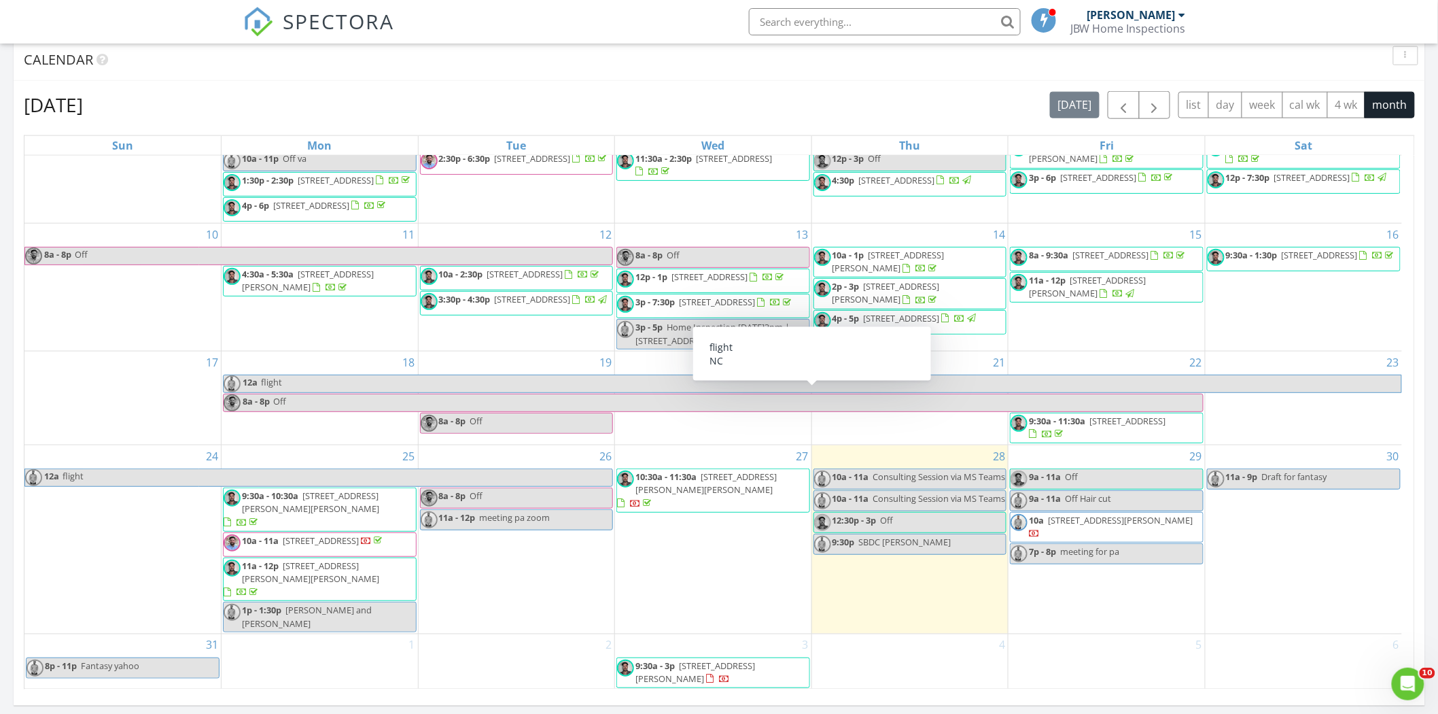
scroll to position [680, 0]
